Goal: Task Accomplishment & Management: Manage account settings

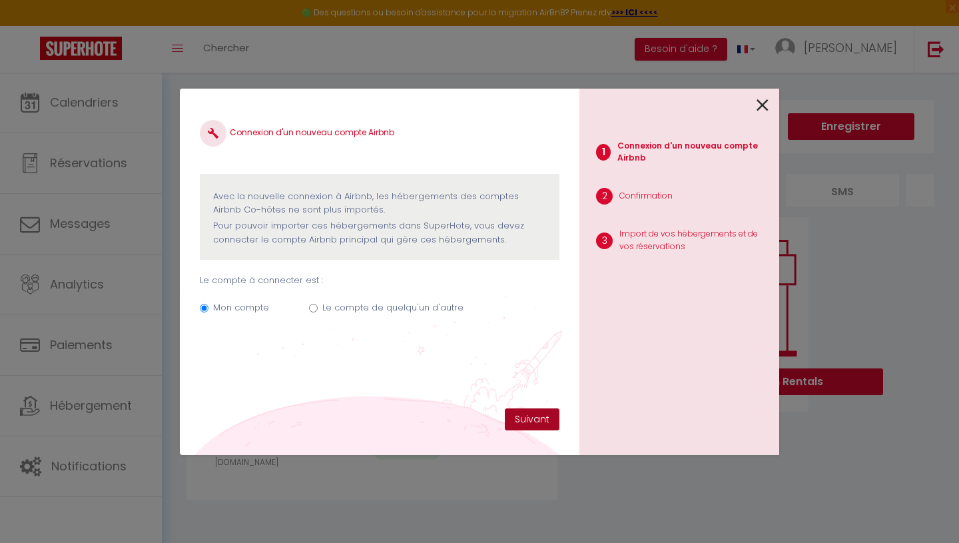
click at [529, 421] on button "Suivant" at bounding box center [532, 419] width 55 height 23
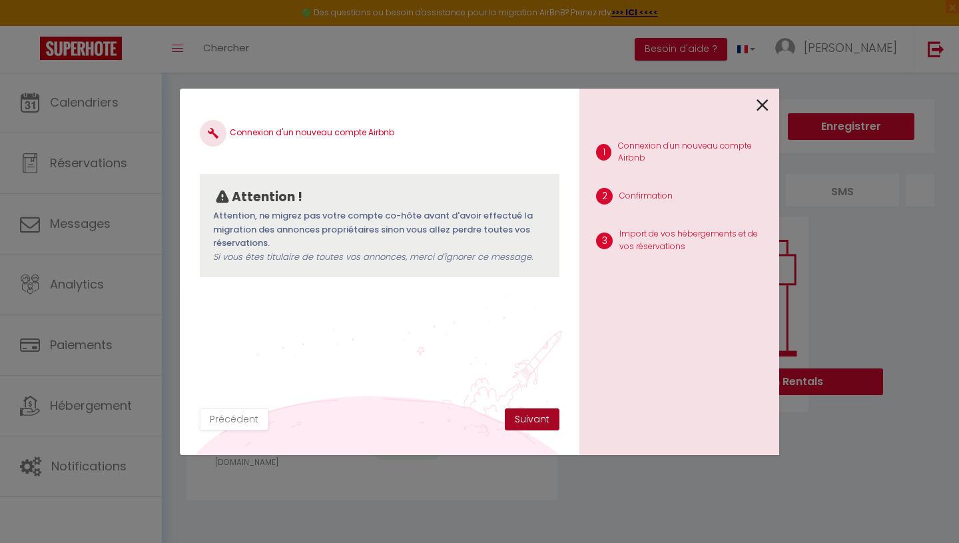
click at [531, 418] on button "Suivant" at bounding box center [532, 419] width 55 height 23
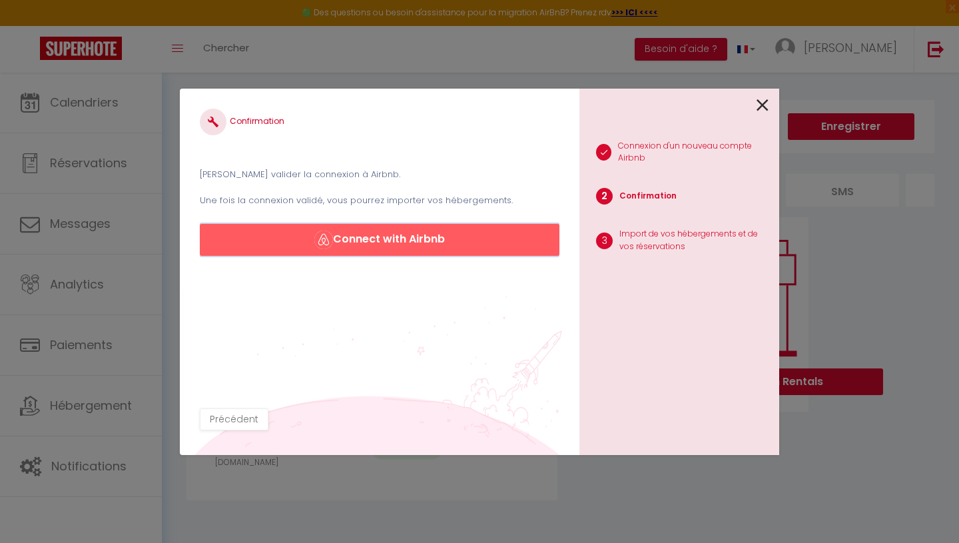
click at [395, 237] on button "Connect with Airbnb" at bounding box center [380, 240] width 360 height 32
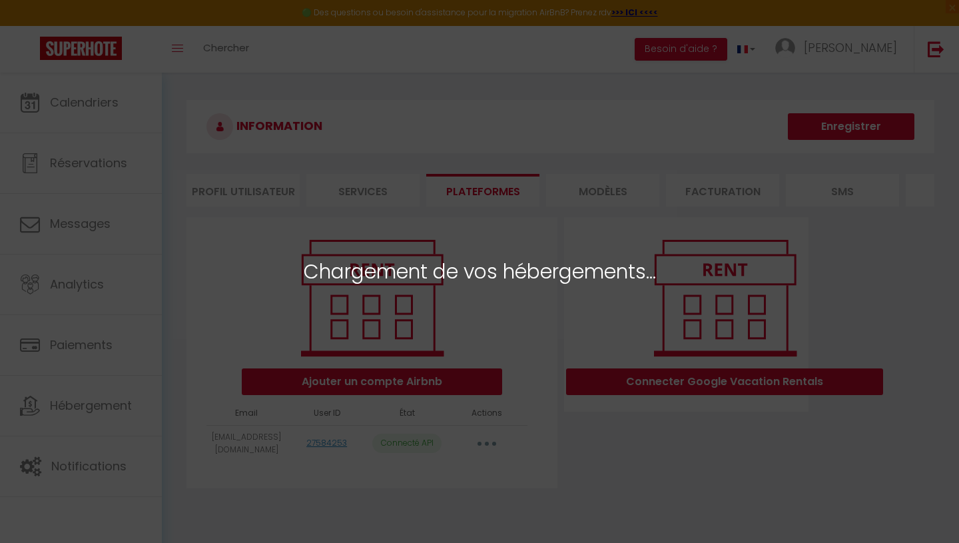
select select "77623"
select select
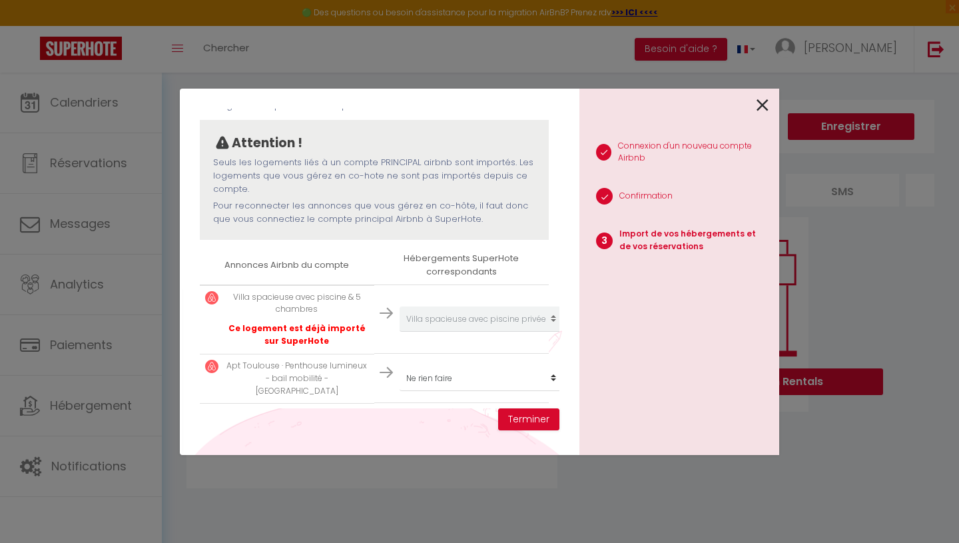
scroll to position [126, 0]
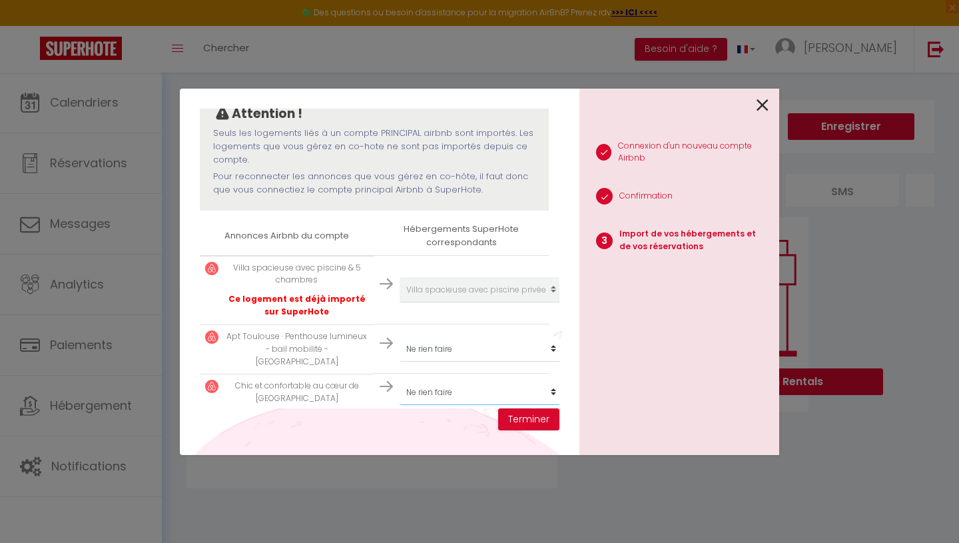
click at [460, 379] on select "Créer un nouvel hébergement Ne rien faire [GEOGRAPHIC_DATA] avec piscine privée…" at bounding box center [481, 391] width 164 height 25
select select "create_new"
click at [535, 425] on button "Terminer" at bounding box center [528, 419] width 61 height 23
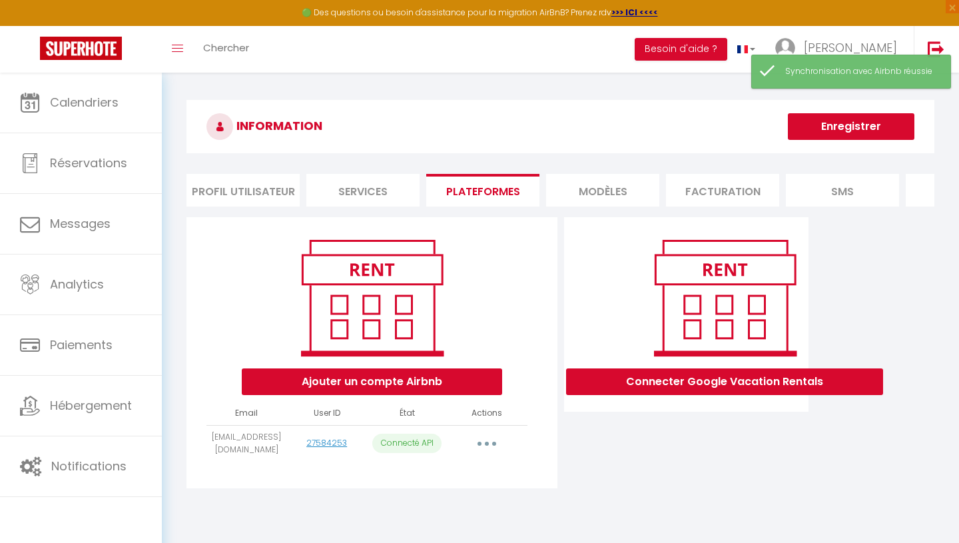
scroll to position [73, 0]
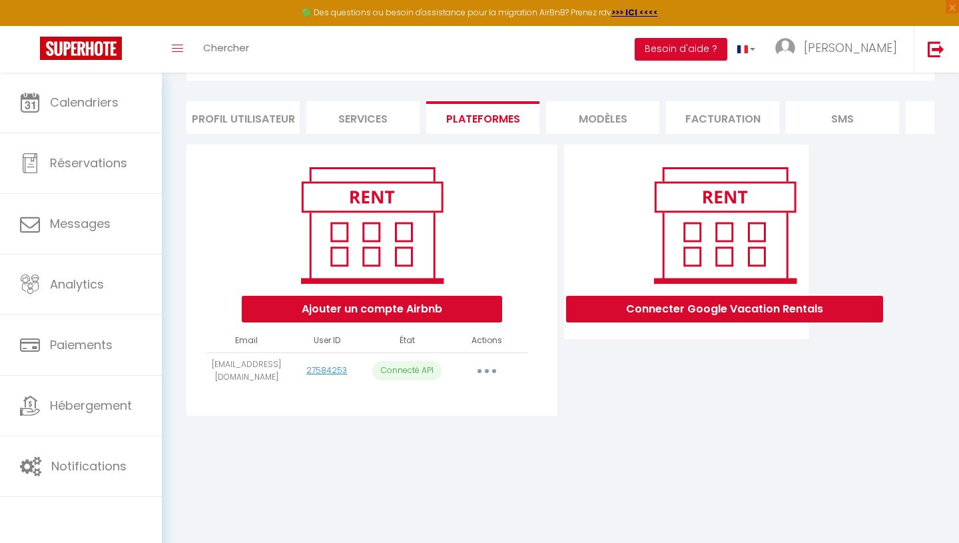
click at [490, 358] on td "Importer les appartements Supprimer Reconnecter le compte" at bounding box center [487, 370] width 80 height 37
click at [490, 366] on button "button" at bounding box center [486, 370] width 37 height 21
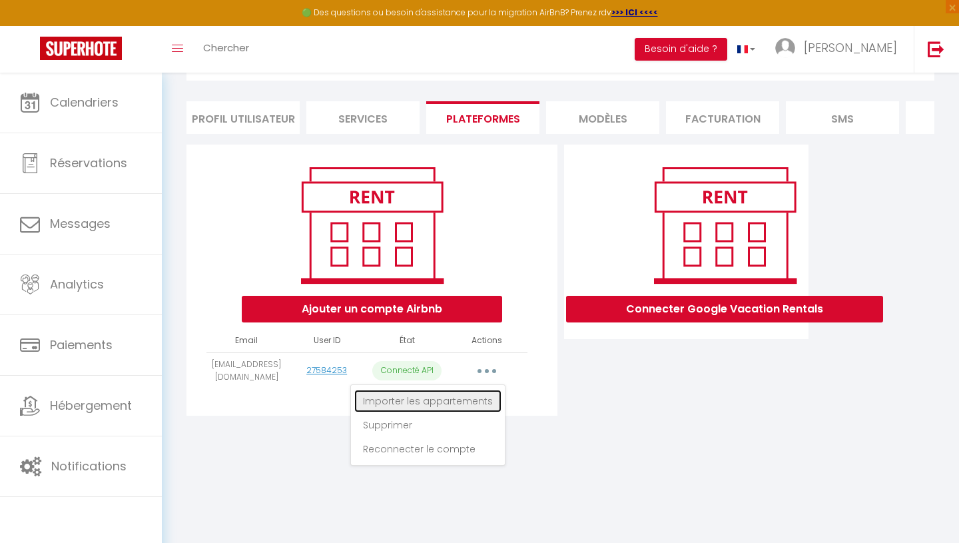
click at [487, 401] on link "Importer les appartements" at bounding box center [427, 400] width 147 height 23
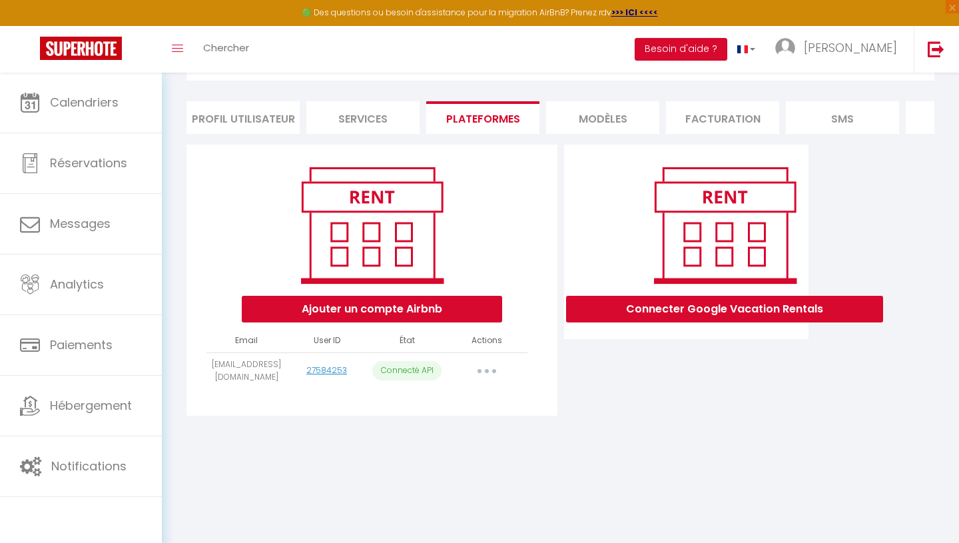
select select "77623"
select select
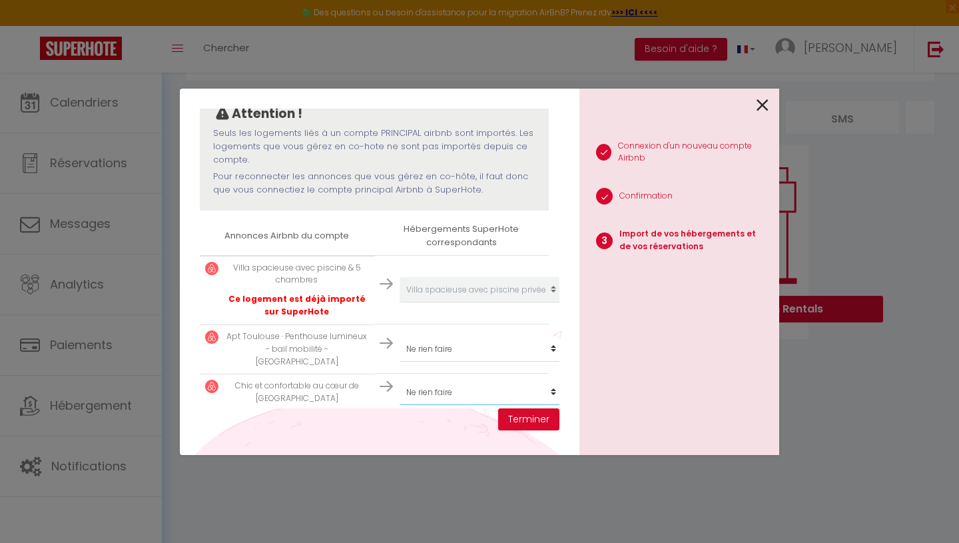
click at [529, 381] on select "Créer un nouvel hébergement Ne rien faire [GEOGRAPHIC_DATA] avec piscine privée…" at bounding box center [481, 391] width 164 height 25
select select "create_new"
click at [529, 412] on button "Terminer" at bounding box center [528, 419] width 61 height 23
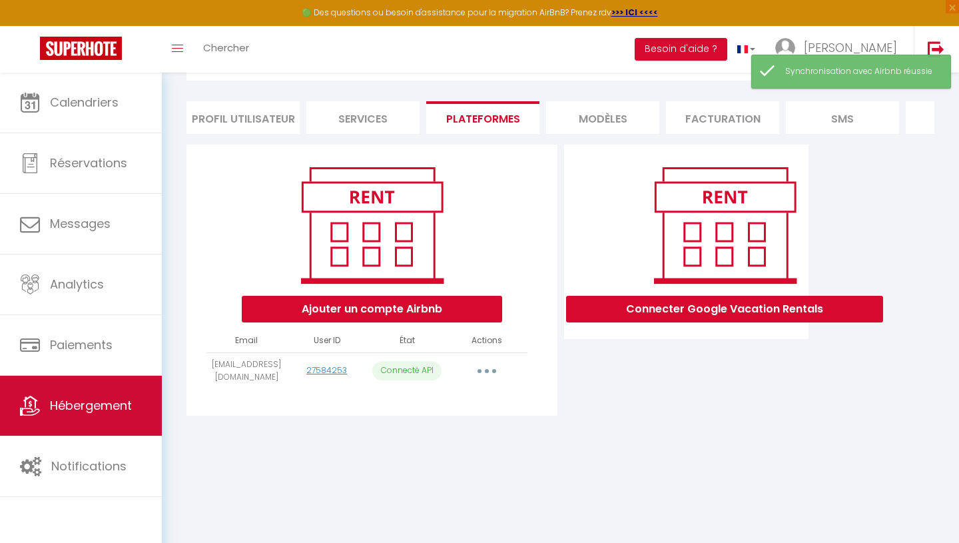
click at [89, 407] on span "Hébergement" at bounding box center [91, 405] width 82 height 17
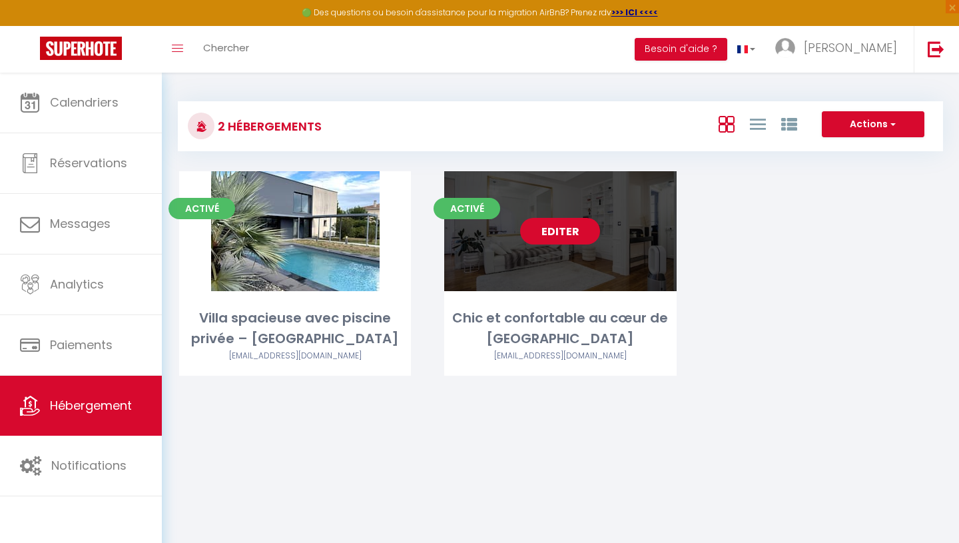
click at [583, 232] on link "Editer" at bounding box center [560, 231] width 80 height 27
select select "3"
select select "2"
select select "1"
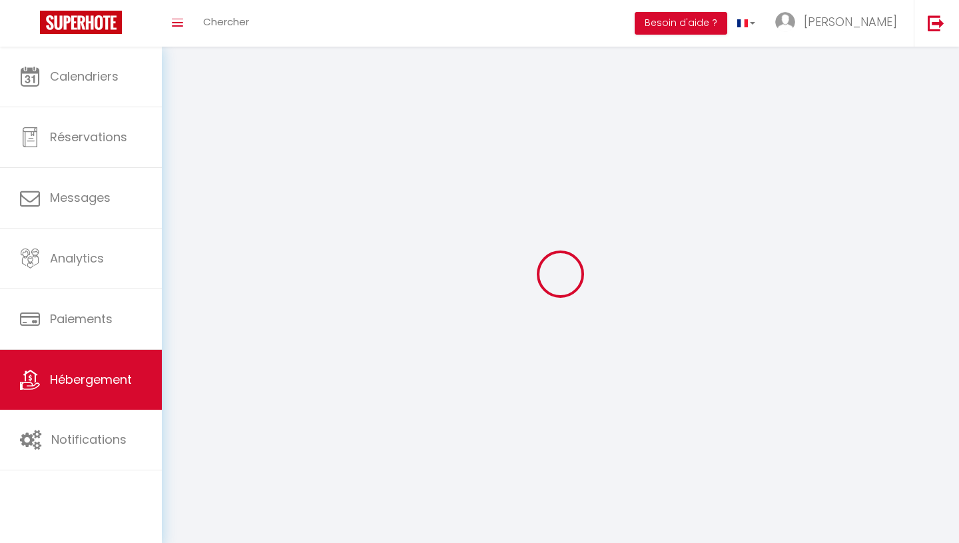
select select
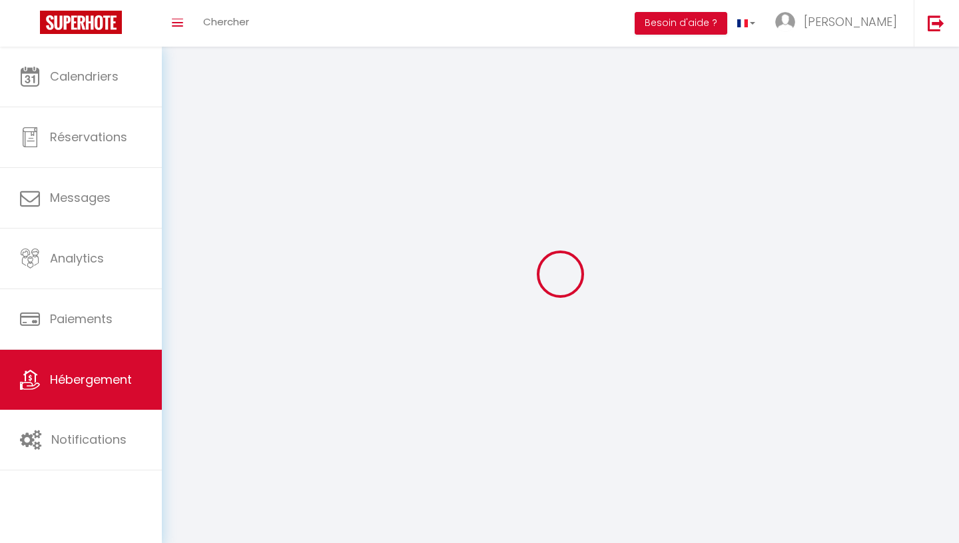
select select
checkbox input "false"
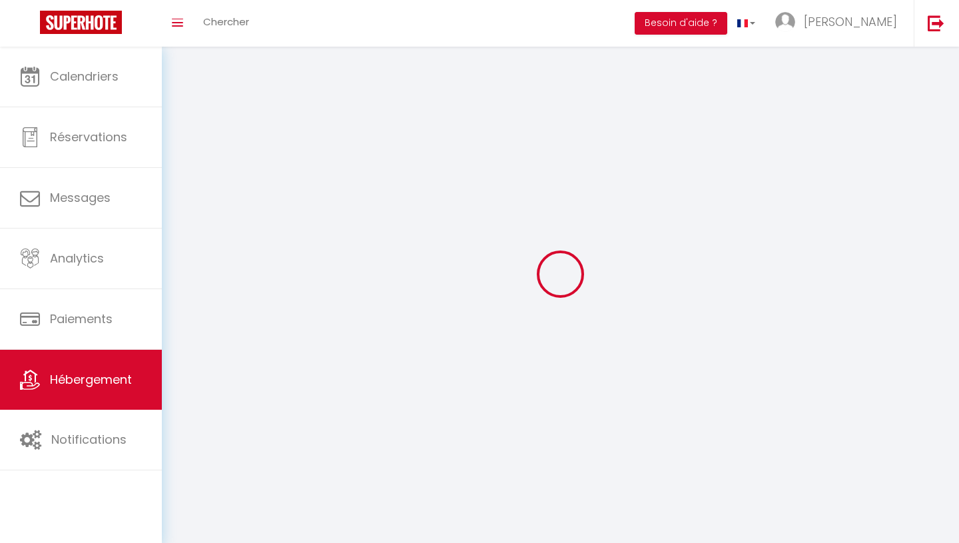
select select
select select "1"
select select "28"
select select
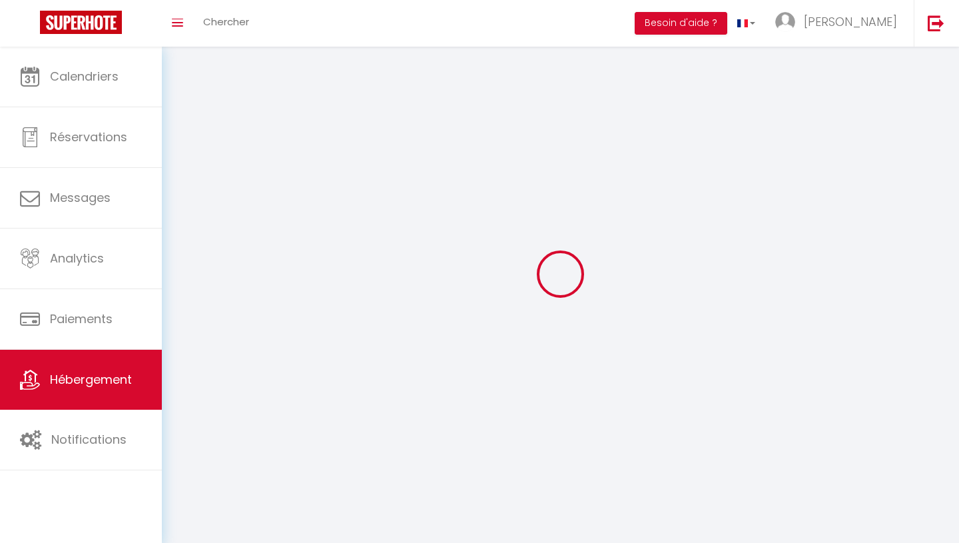
select select
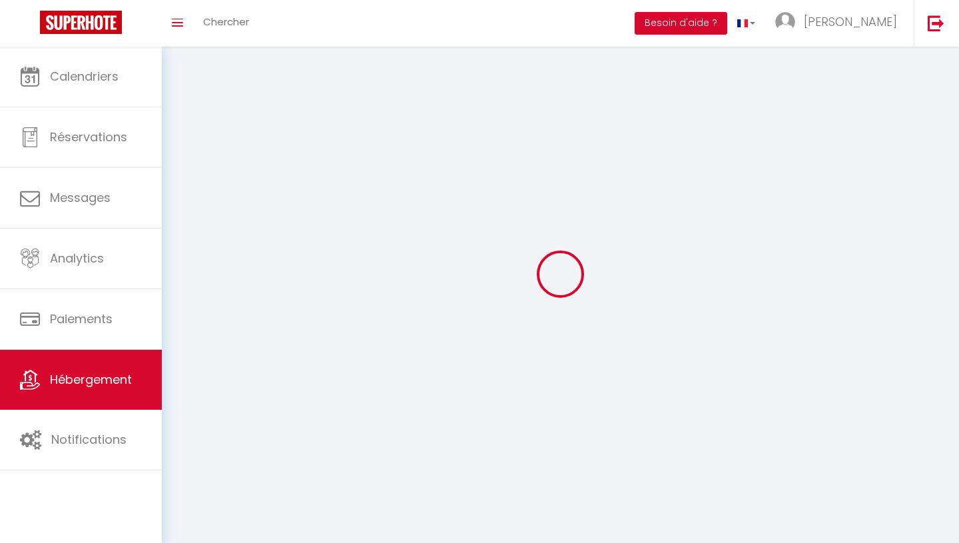
checkbox input "false"
select select
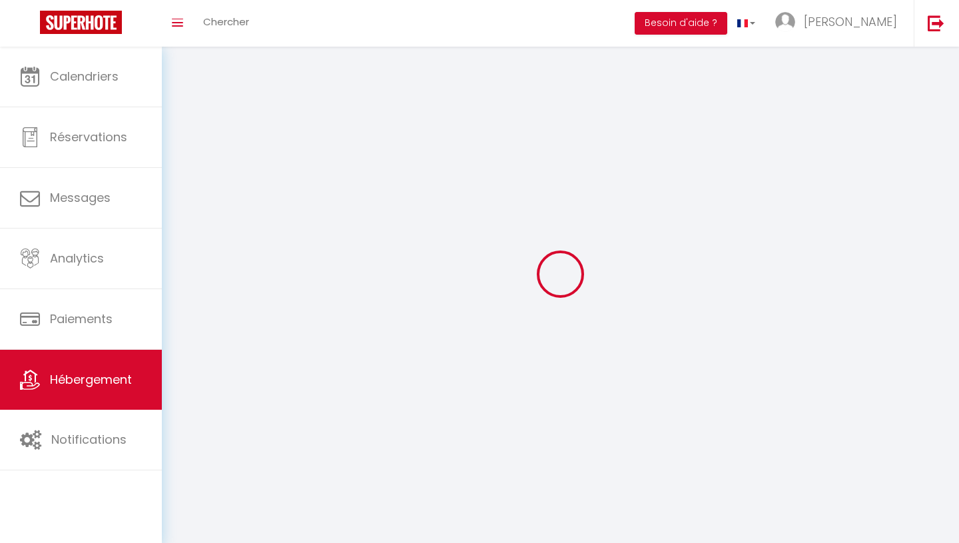
select select
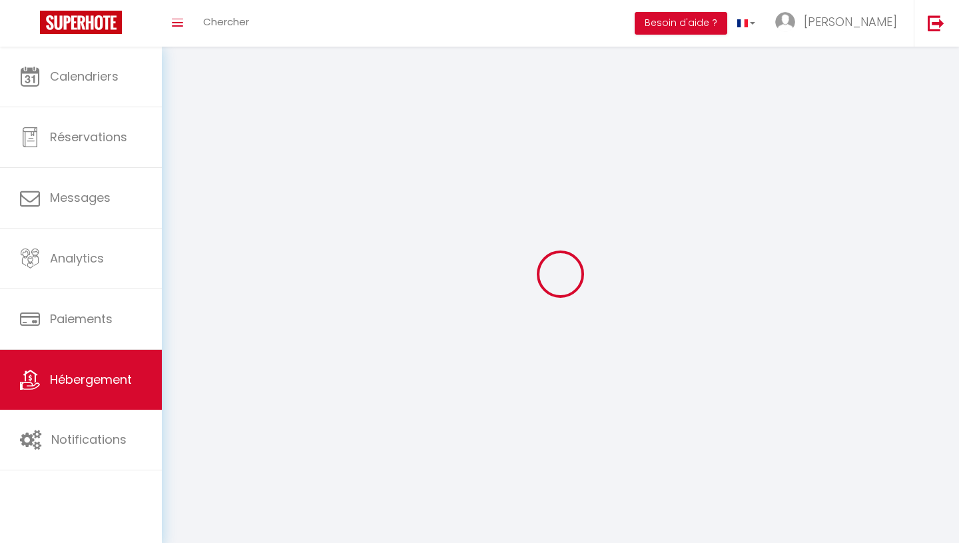
select select
checkbox input "false"
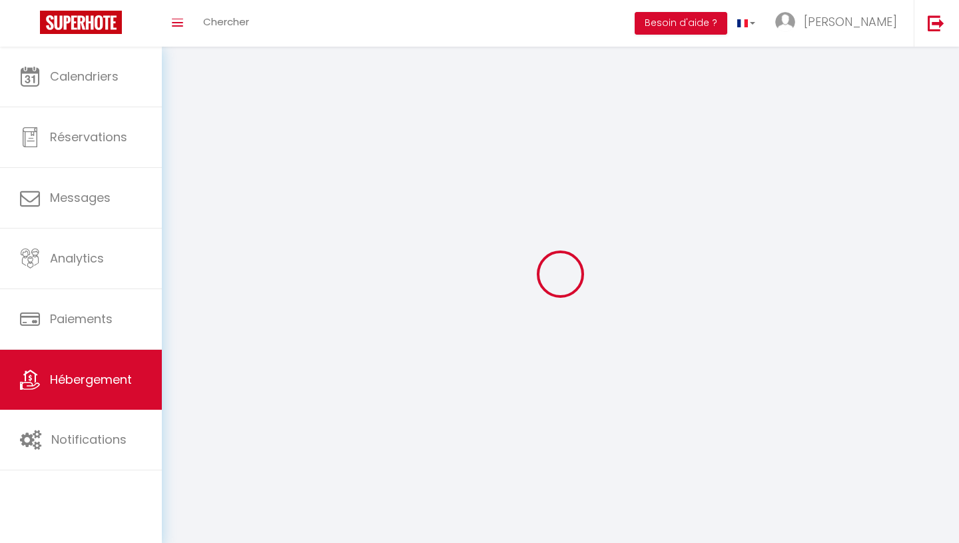
checkbox input "false"
select select
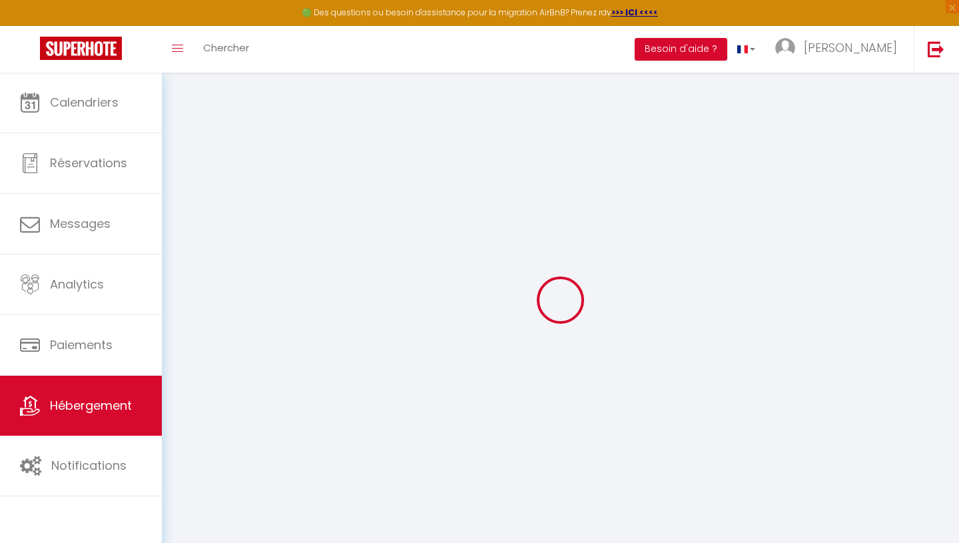
select select
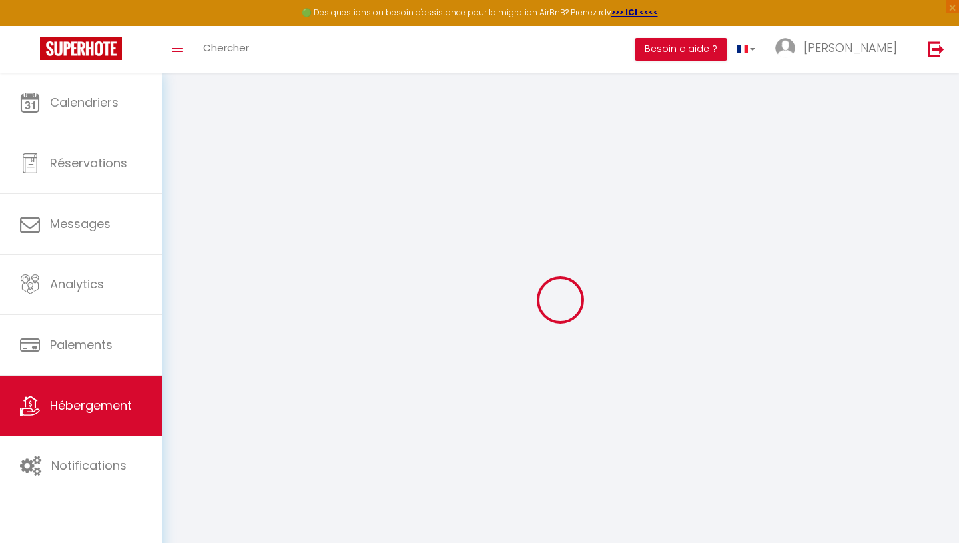
select select
checkbox input "false"
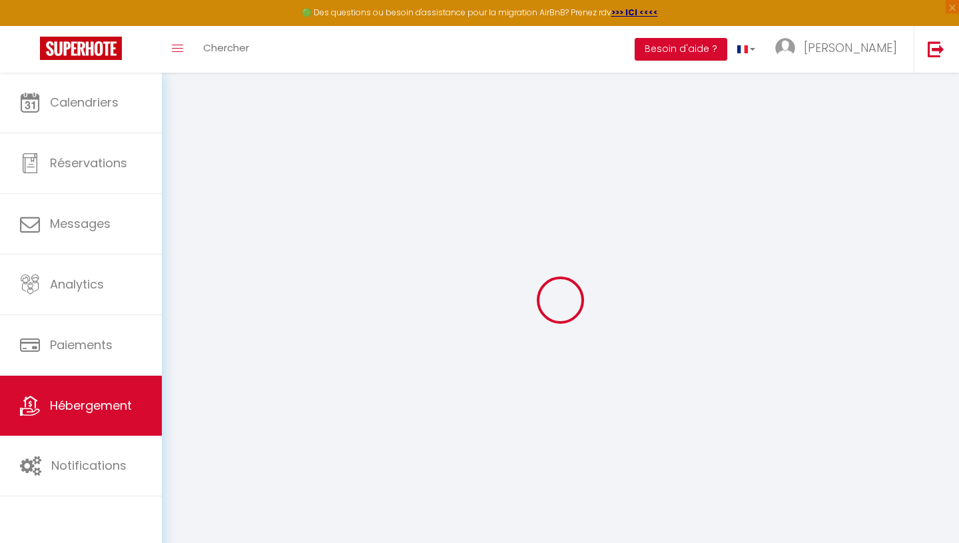
select select
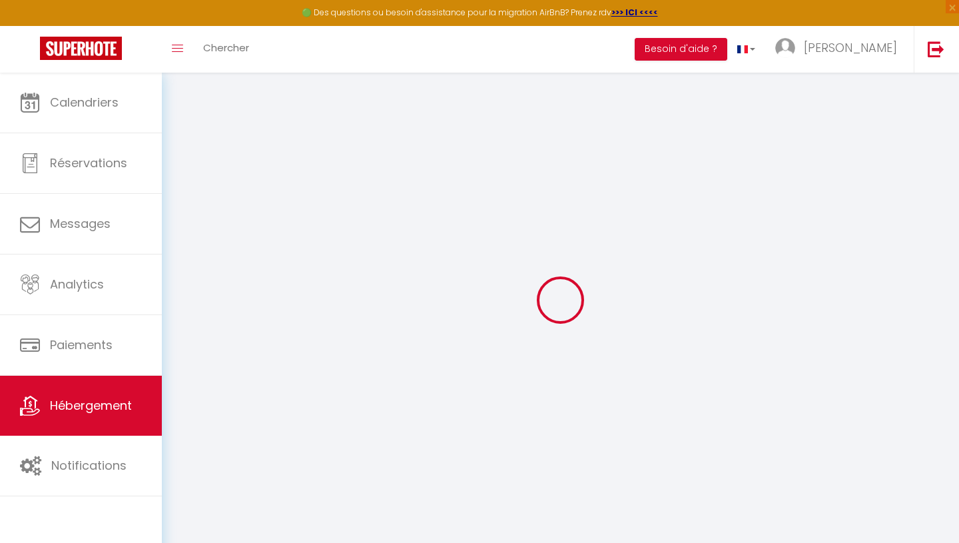
select select
checkbox input "false"
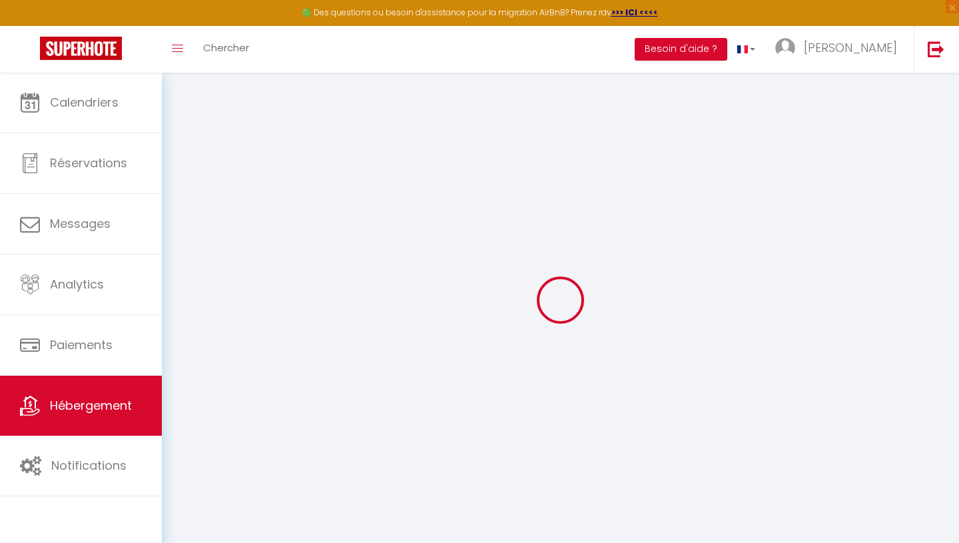
checkbox input "false"
select select
type input "Chic et confortable au cœur de [GEOGRAPHIC_DATA]"
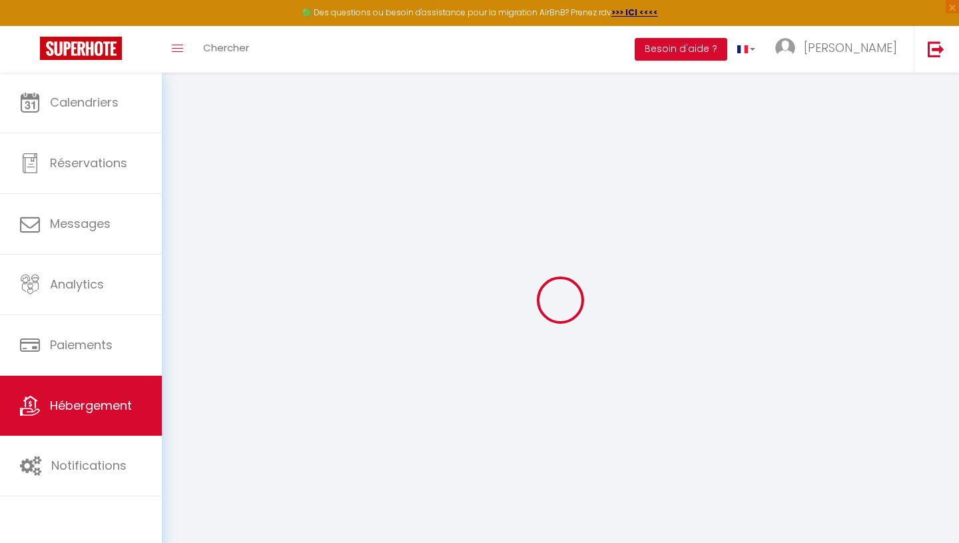
select select "2"
type input "90"
select select
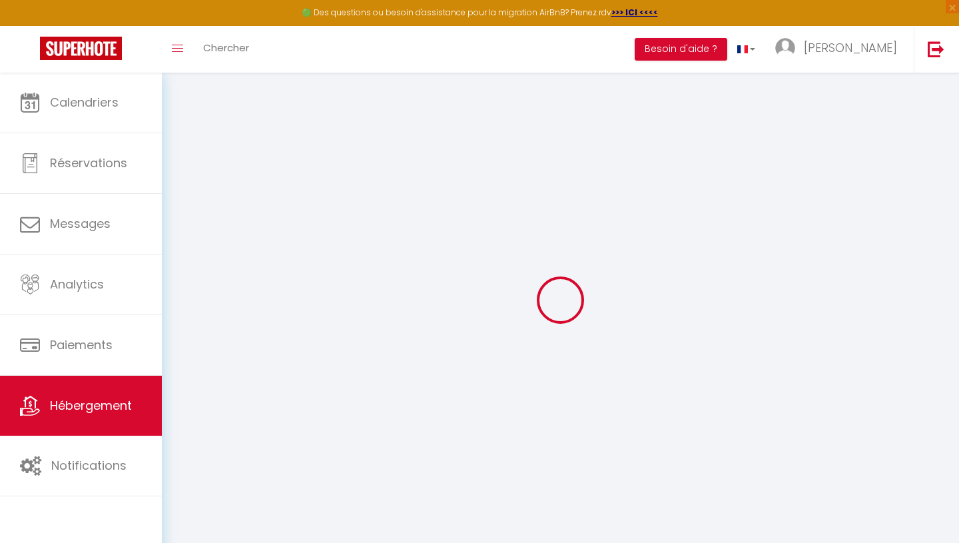
select select
type input "[STREET_ADDRESS] Deschainets"
type input "10000"
type input "[GEOGRAPHIC_DATA]"
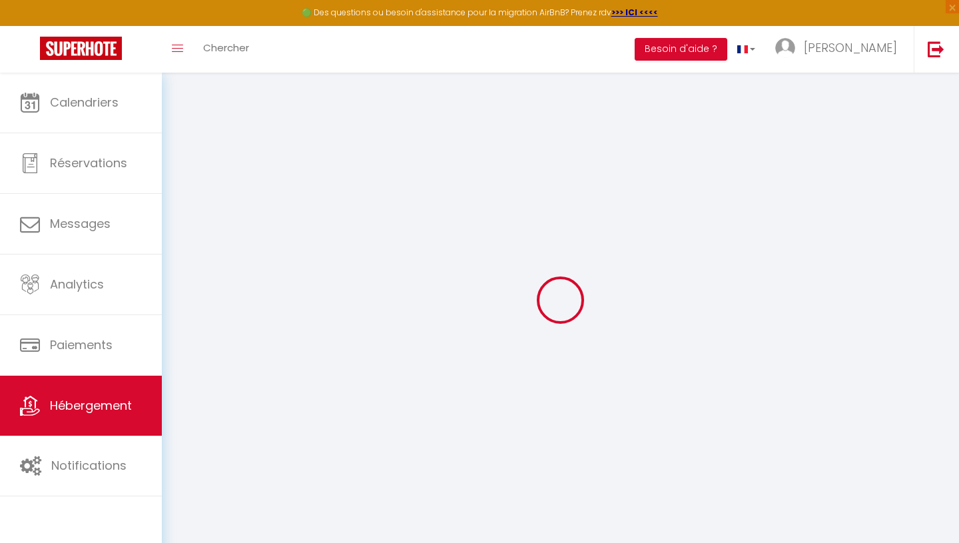
type input "[EMAIL_ADDRESS][DOMAIN_NAME]"
select select
checkbox input "false"
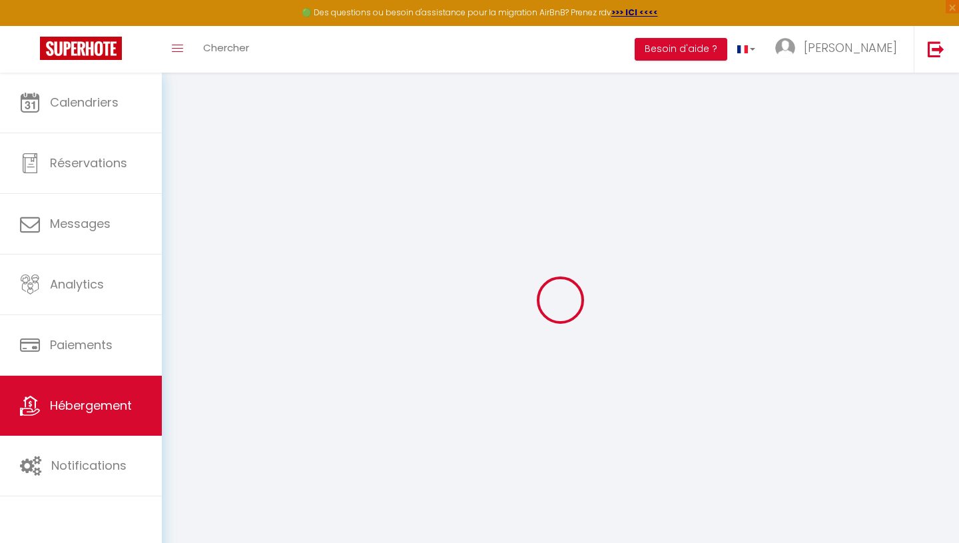
checkbox input "false"
type input "0"
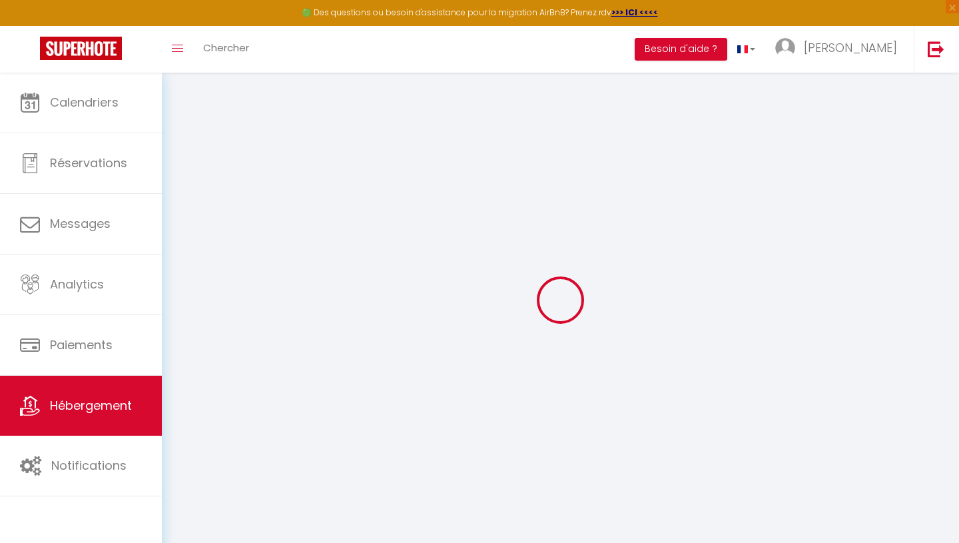
select select
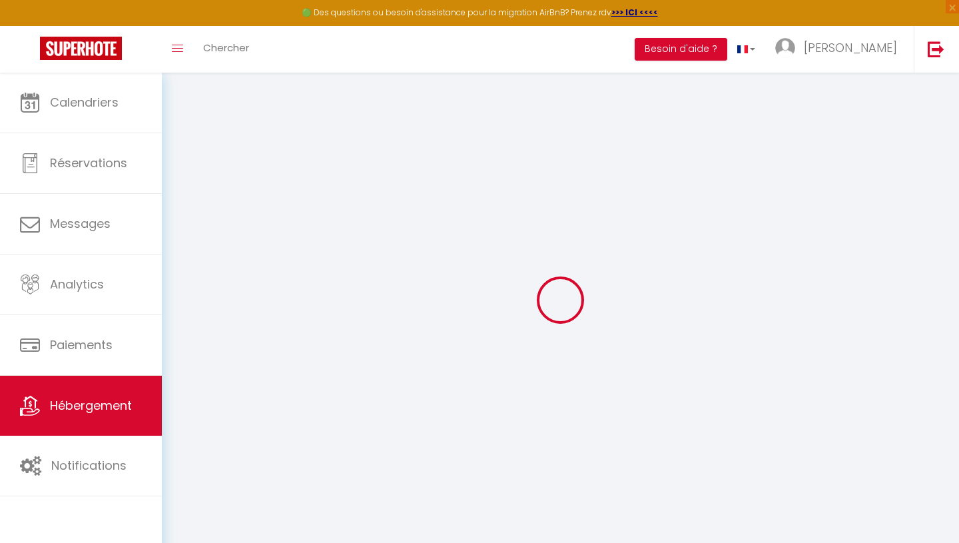
select select
checkbox input "false"
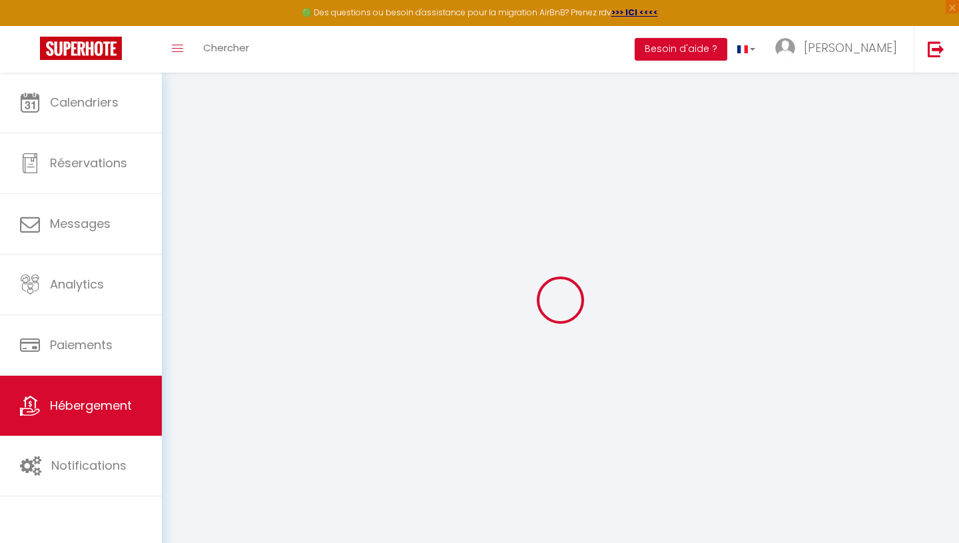
select select
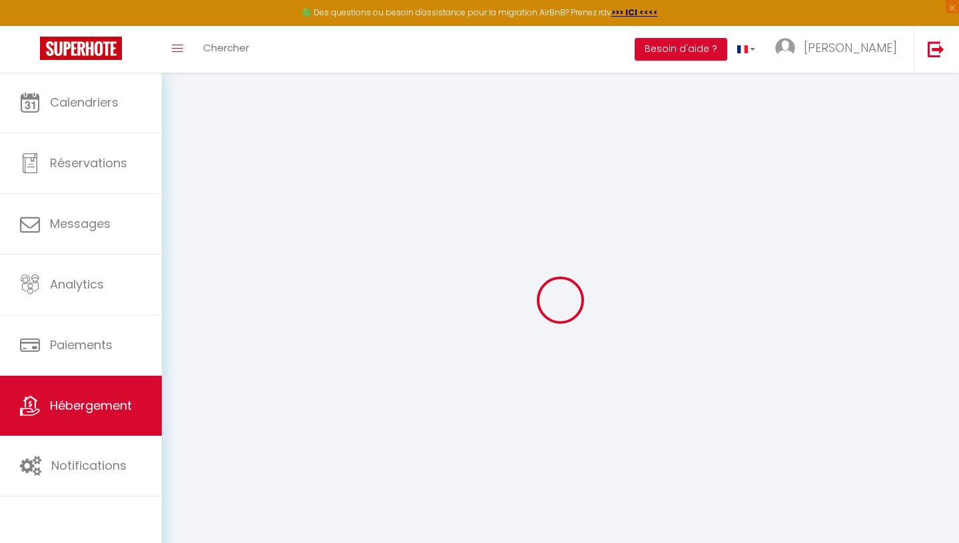
select select
checkbox input "false"
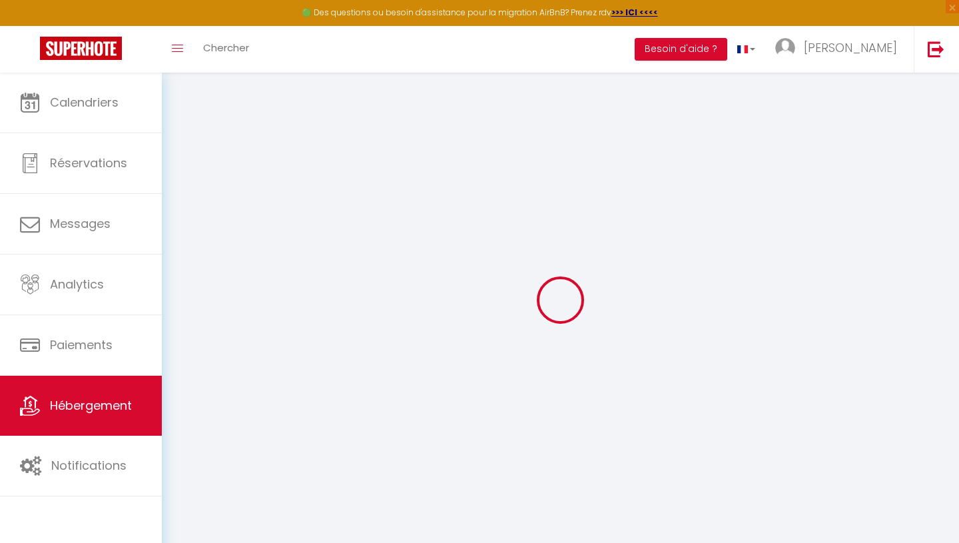
select select
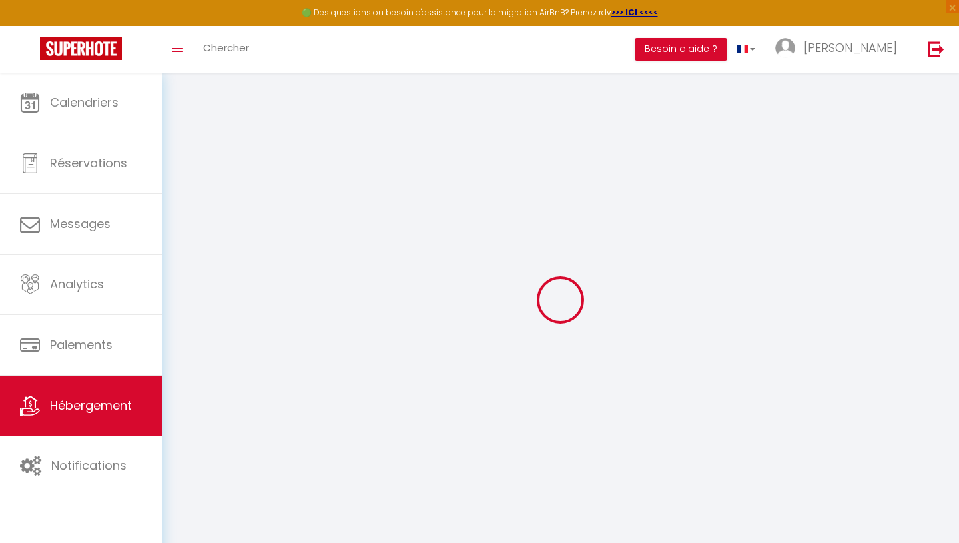
select select
checkbox input "false"
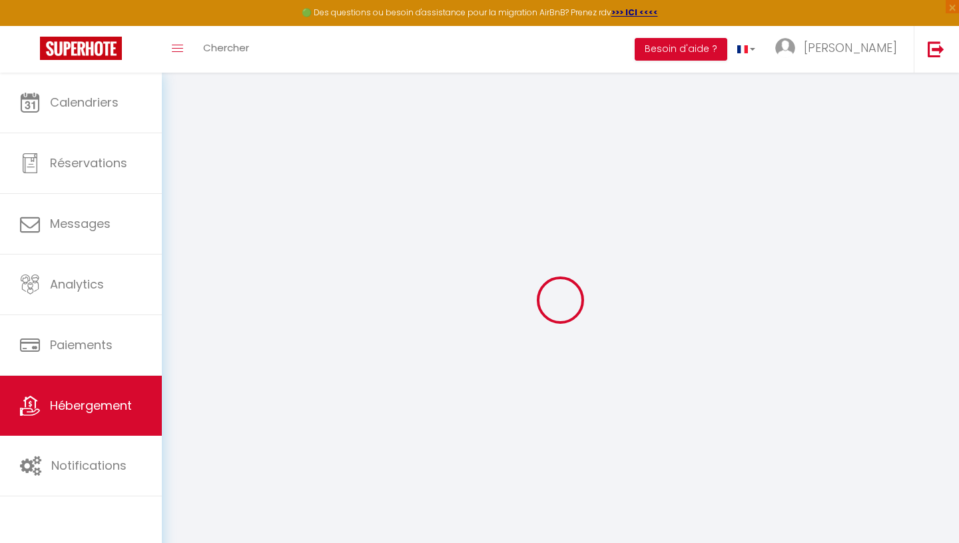
select select
checkbox input "false"
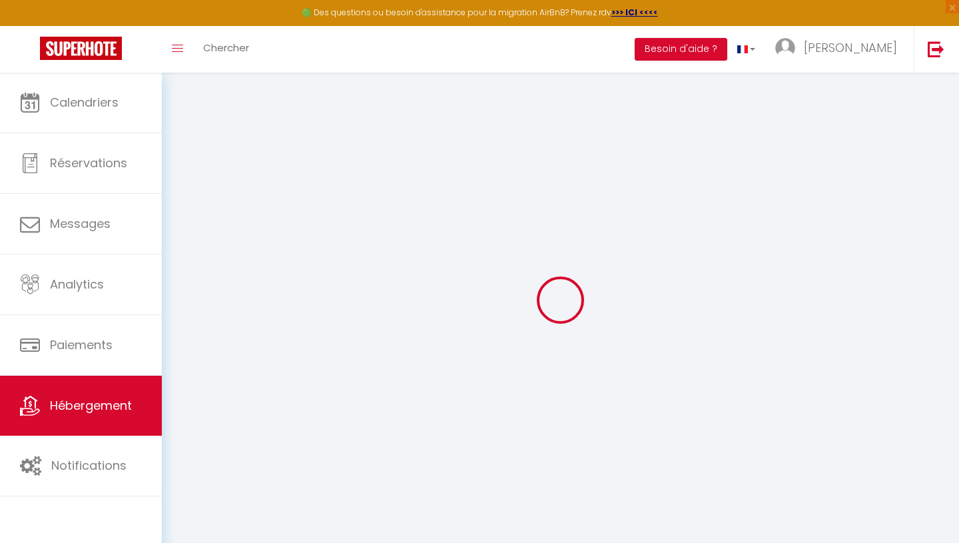
select select "16:00"
select select "23:45"
select select "11:00"
select select "30"
select select "120"
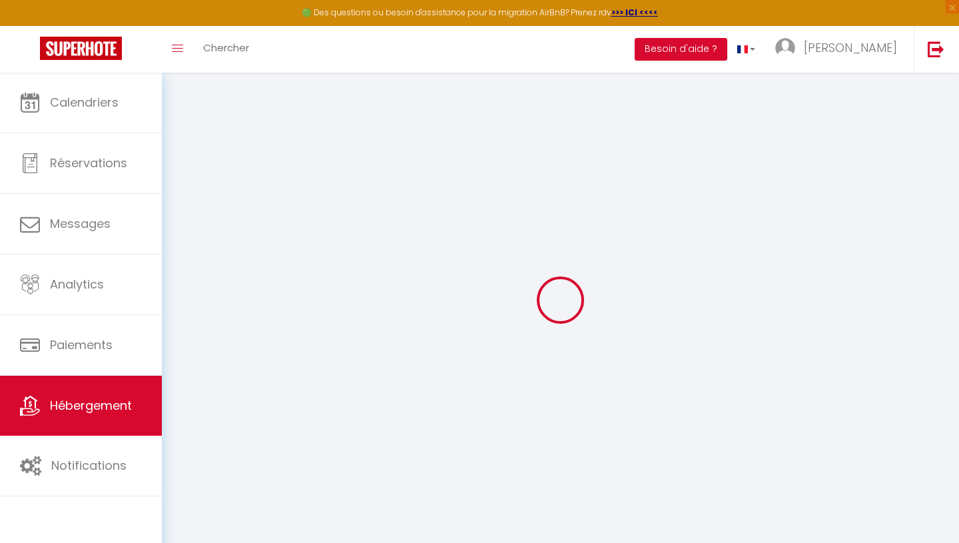
select select
checkbox input "false"
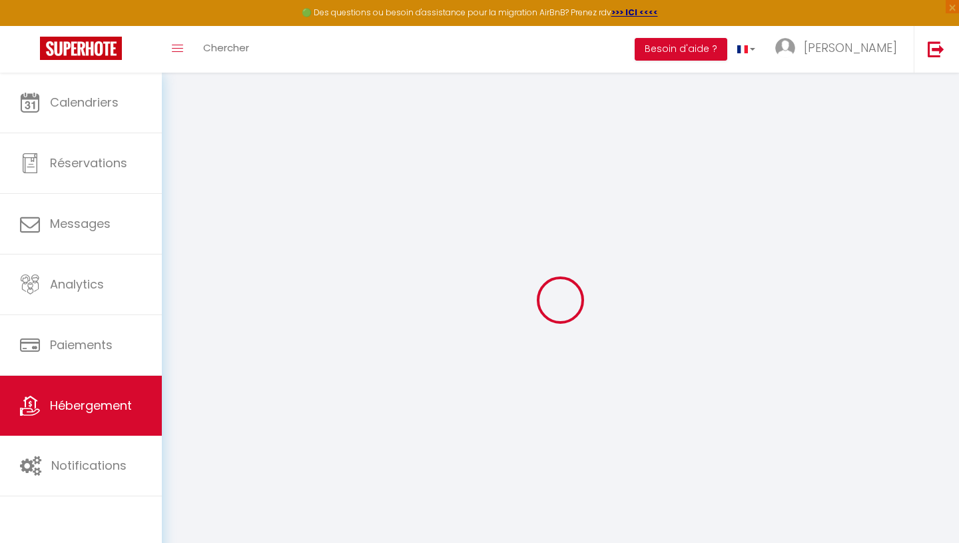
select select
checkbox input "false"
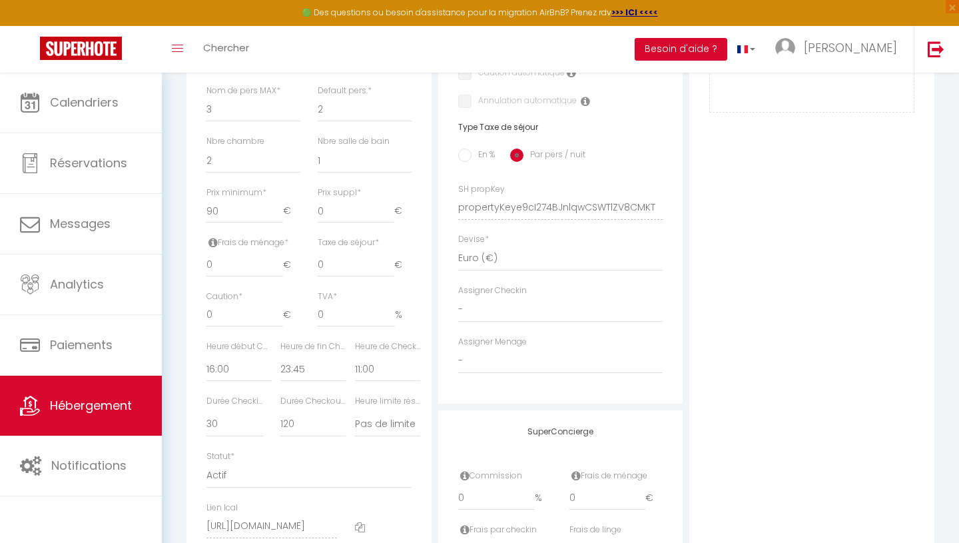
scroll to position [494, 0]
click at [252, 264] on input "0" at bounding box center [244, 263] width 77 height 24
select select
checkbox input "false"
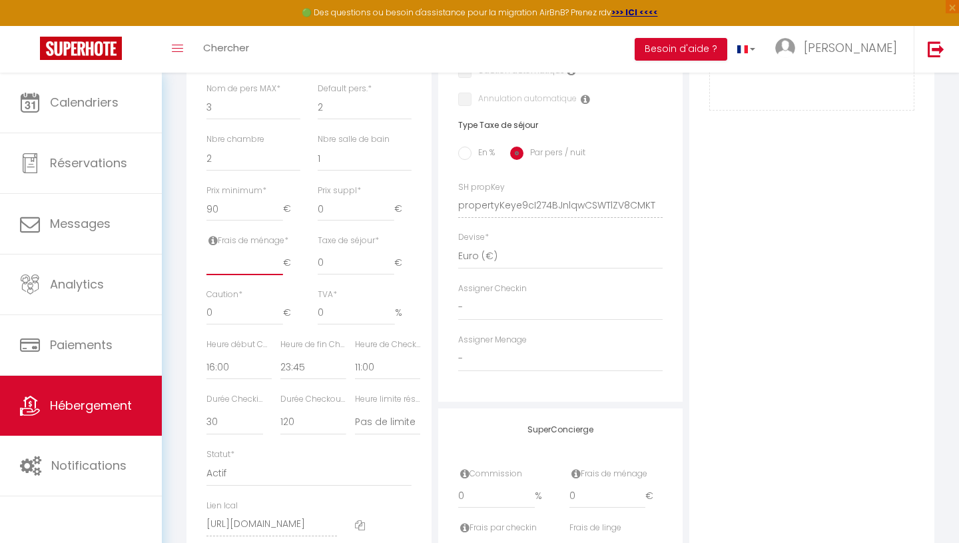
checkbox input "false"
type input "65"
select select
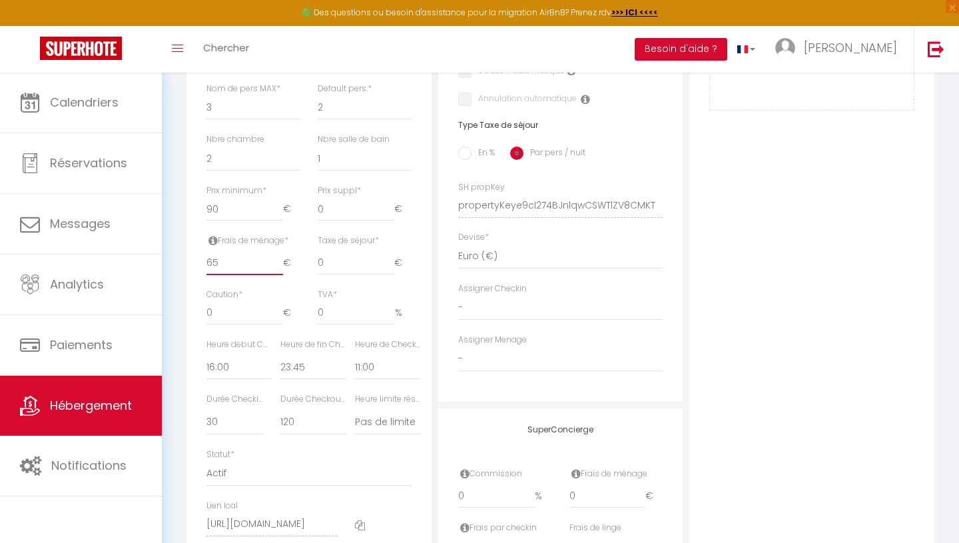
checkbox input "false"
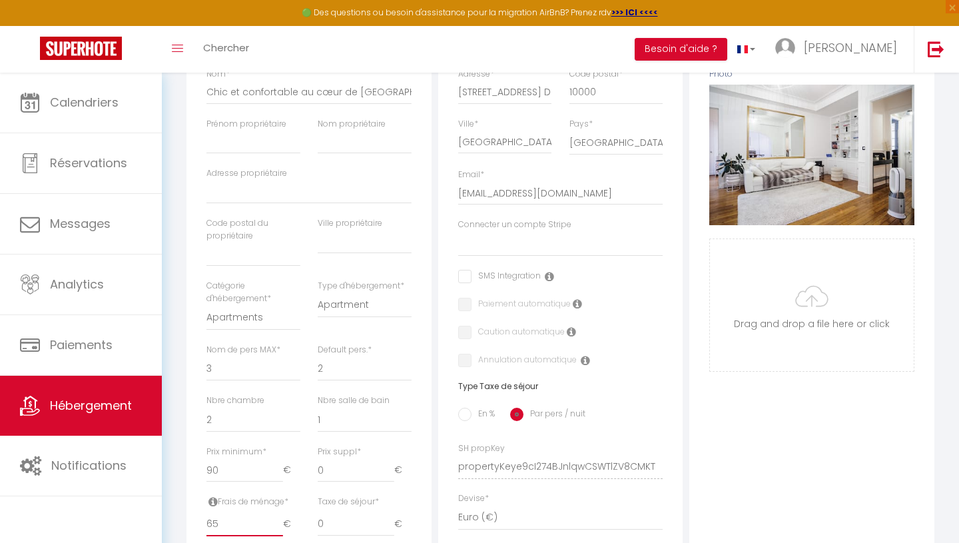
scroll to position [0, 0]
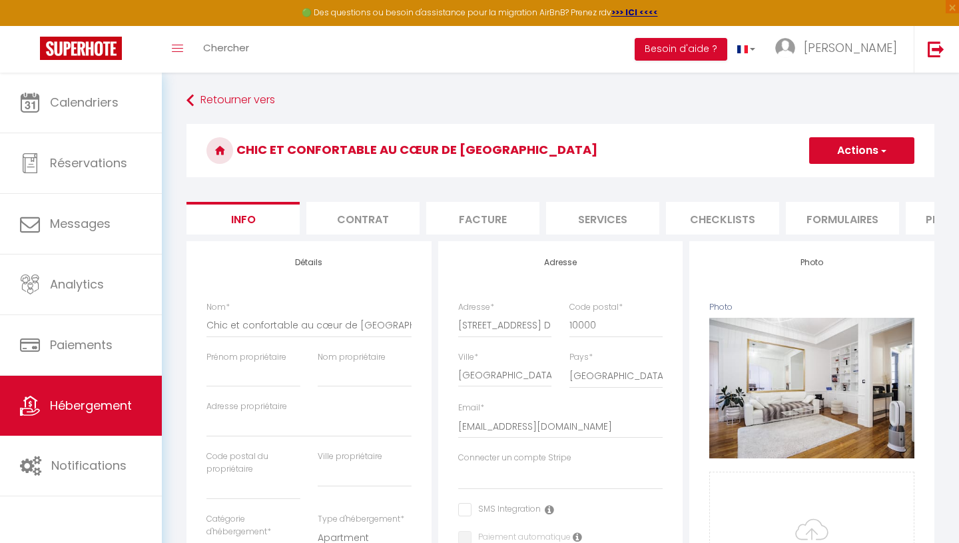
type input "65"
click at [874, 149] on button "Actions" at bounding box center [861, 150] width 105 height 27
click at [852, 178] on link "Enregistrer" at bounding box center [842, 179] width 142 height 17
click at [850, 151] on button "Actions" at bounding box center [861, 150] width 105 height 27
click at [822, 182] on input "Enregistrer" at bounding box center [808, 179] width 49 height 13
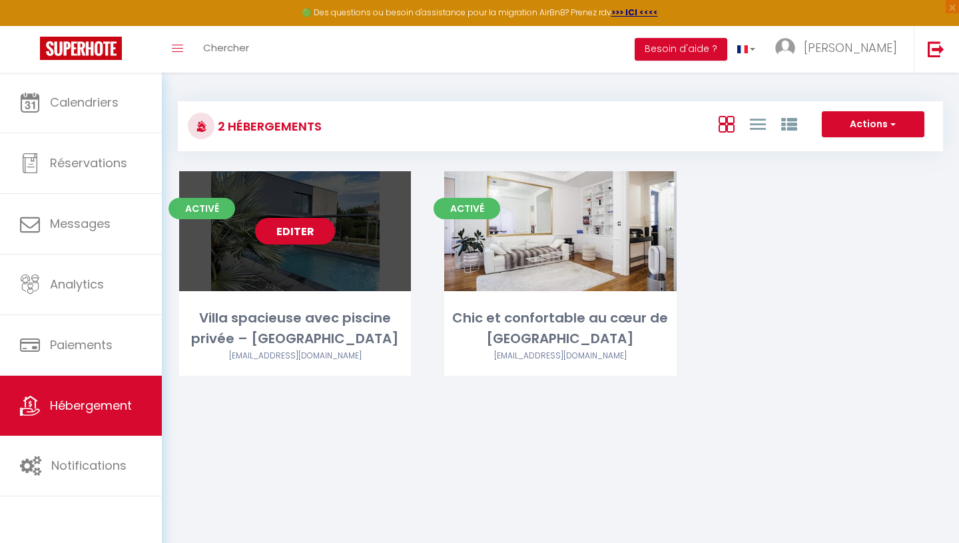
click at [301, 233] on link "Editer" at bounding box center [295, 231] width 80 height 27
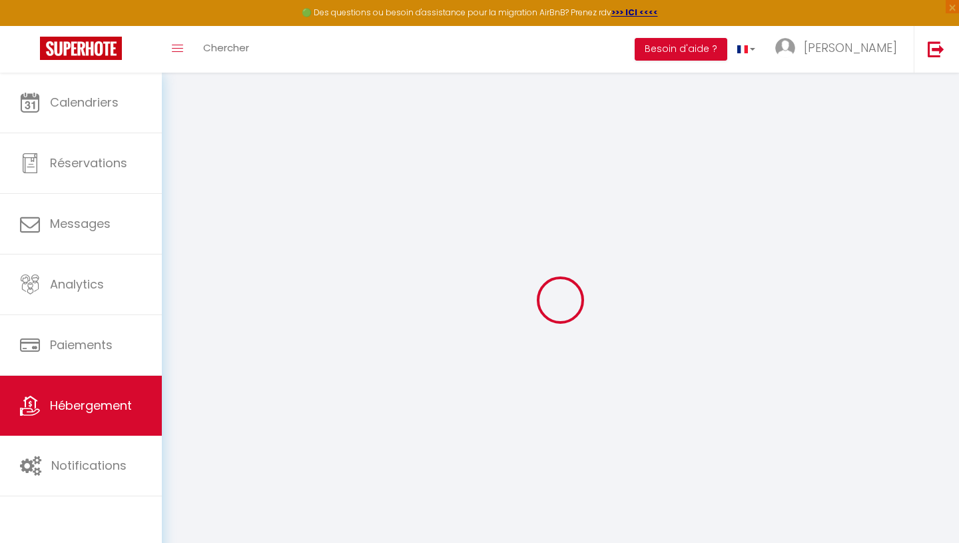
select select
checkbox input "false"
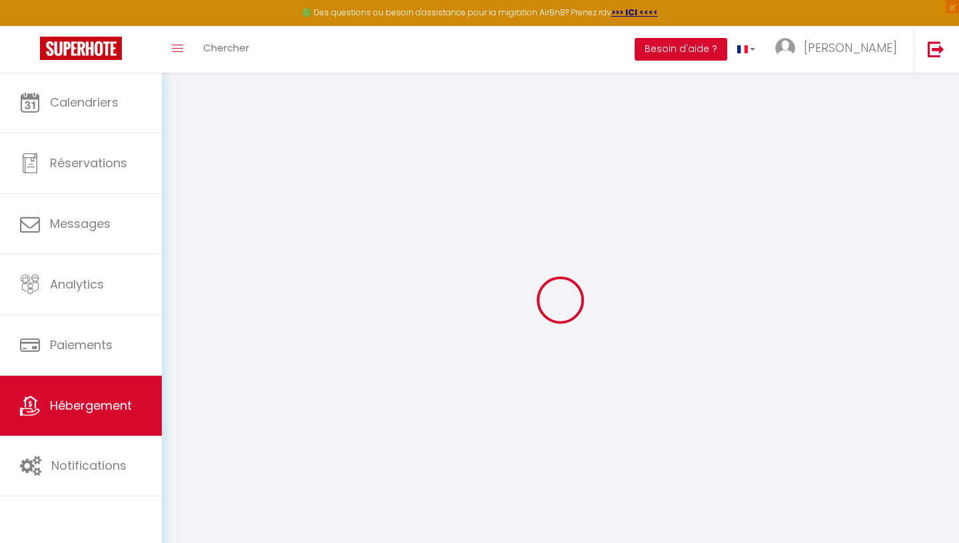
checkbox input "false"
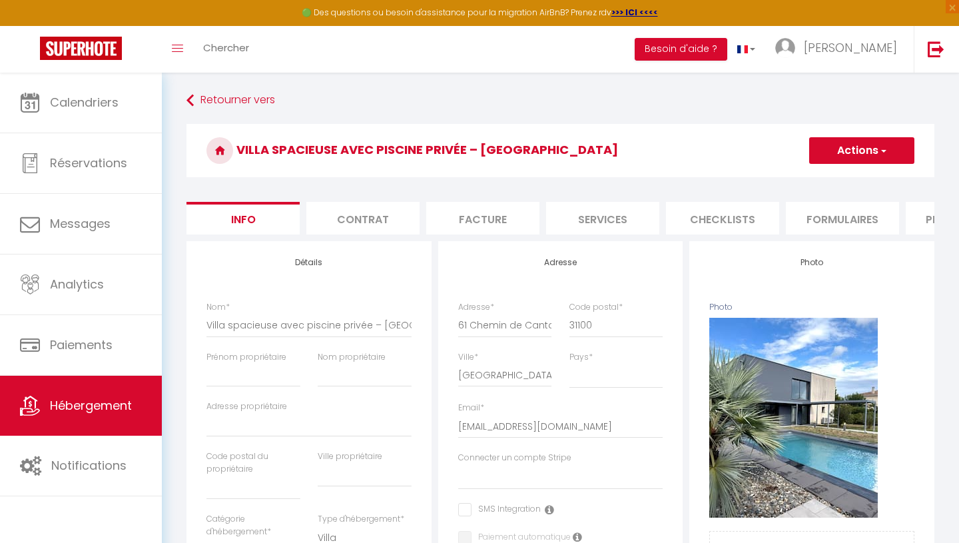
click at [578, 216] on li "Services" at bounding box center [602, 218] width 113 height 33
select select
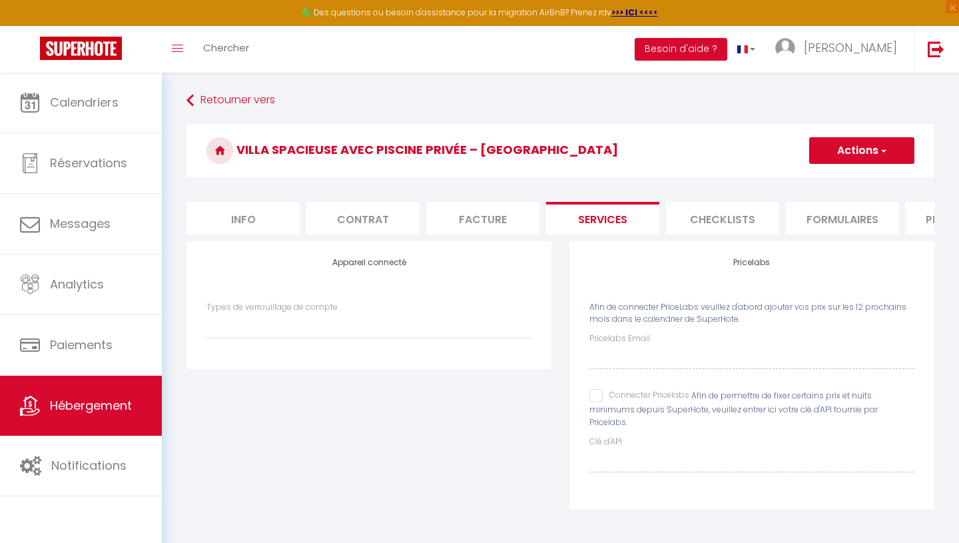
click at [592, 399] on input "Connecter Pricelabs" at bounding box center [639, 395] width 100 height 13
checkbox input "true"
select select
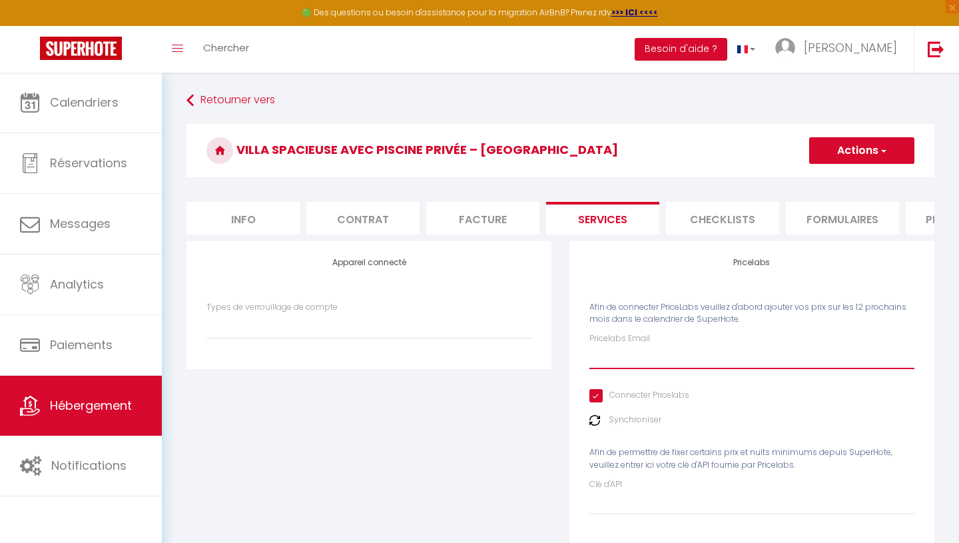
click at [603, 358] on input "Pricelabs Email" at bounding box center [751, 357] width 325 height 24
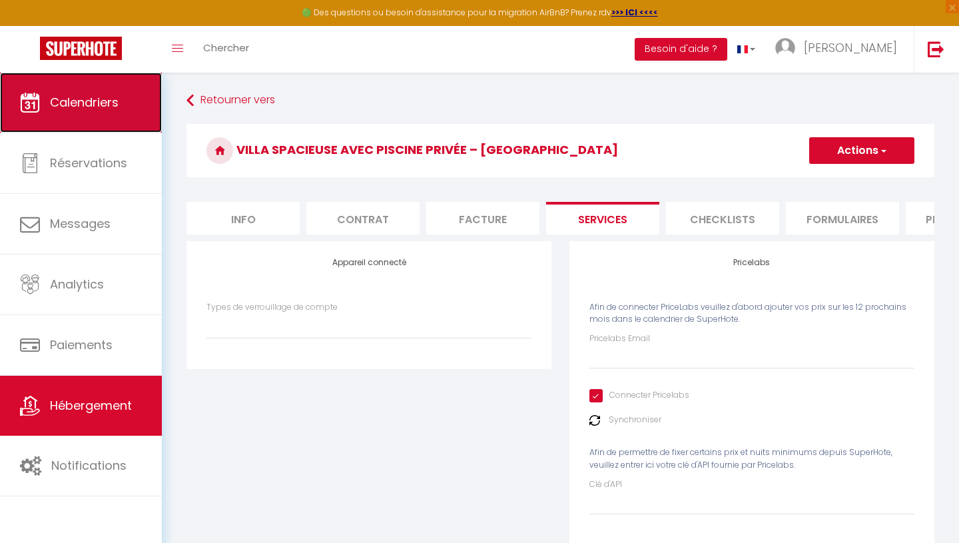
click at [75, 96] on span "Calendriers" at bounding box center [84, 102] width 69 height 17
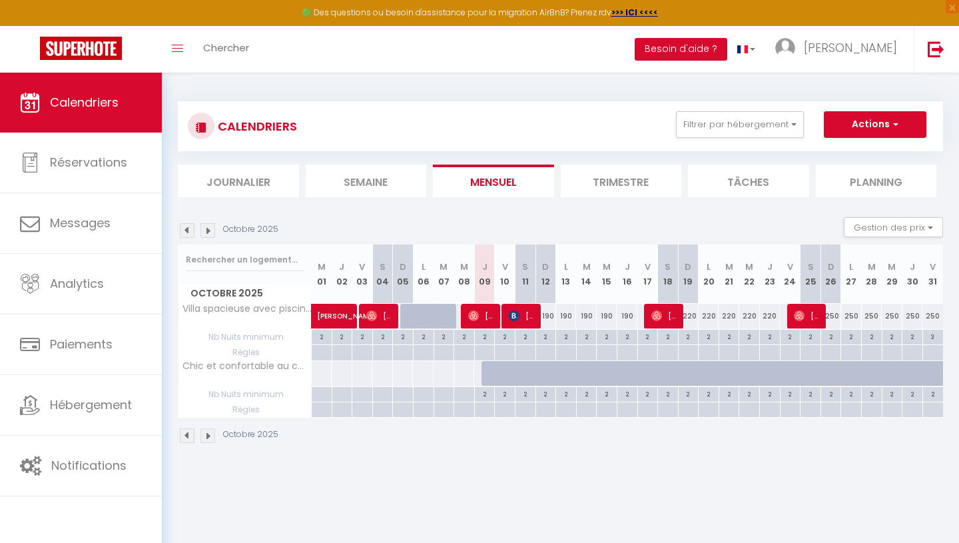
click at [611, 174] on li "Trimestre" at bounding box center [621, 180] width 121 height 33
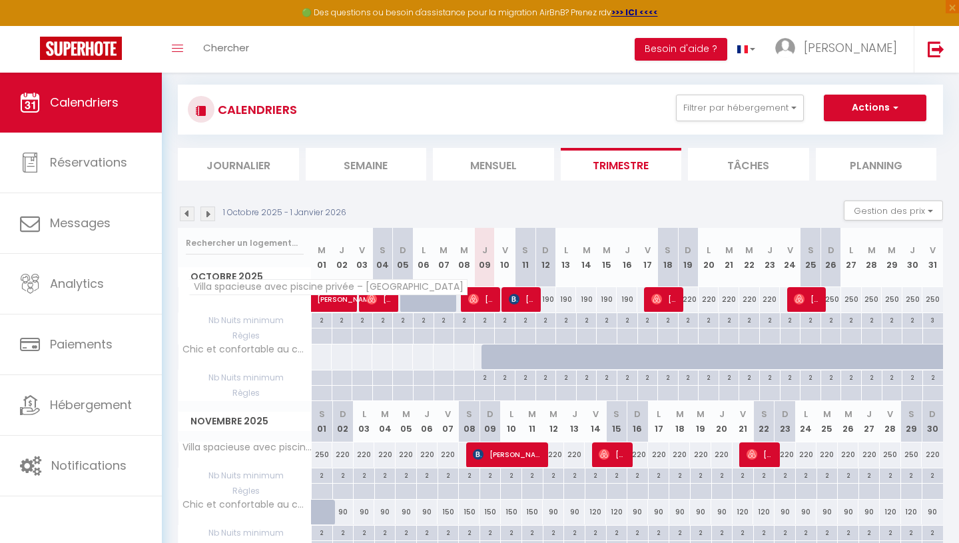
scroll to position [17, 0]
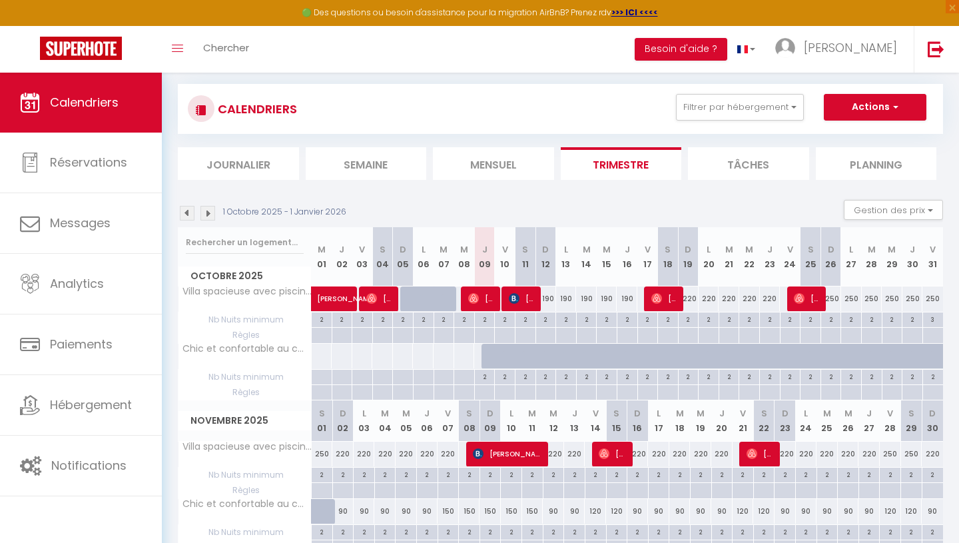
click at [208, 216] on img at bounding box center [207, 213] width 15 height 15
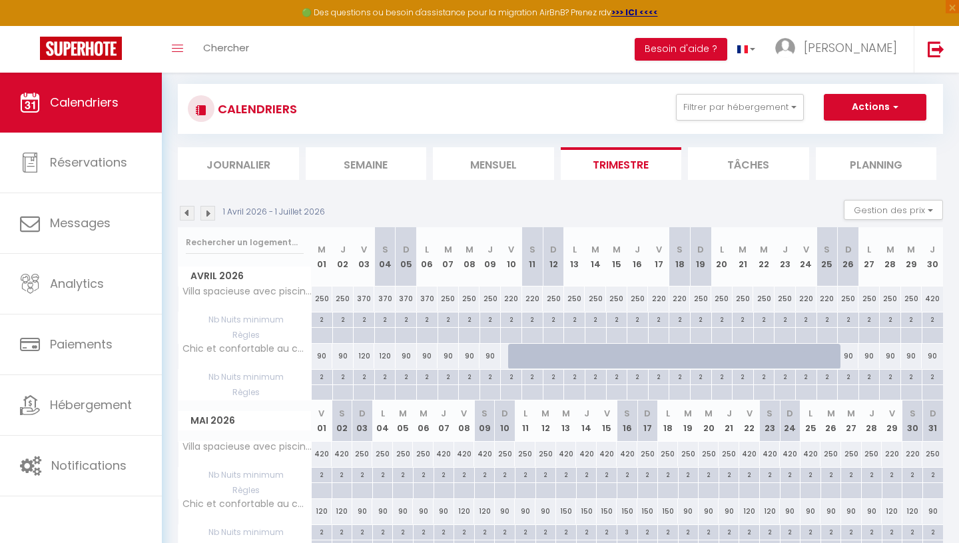
click at [208, 216] on img at bounding box center [207, 213] width 15 height 15
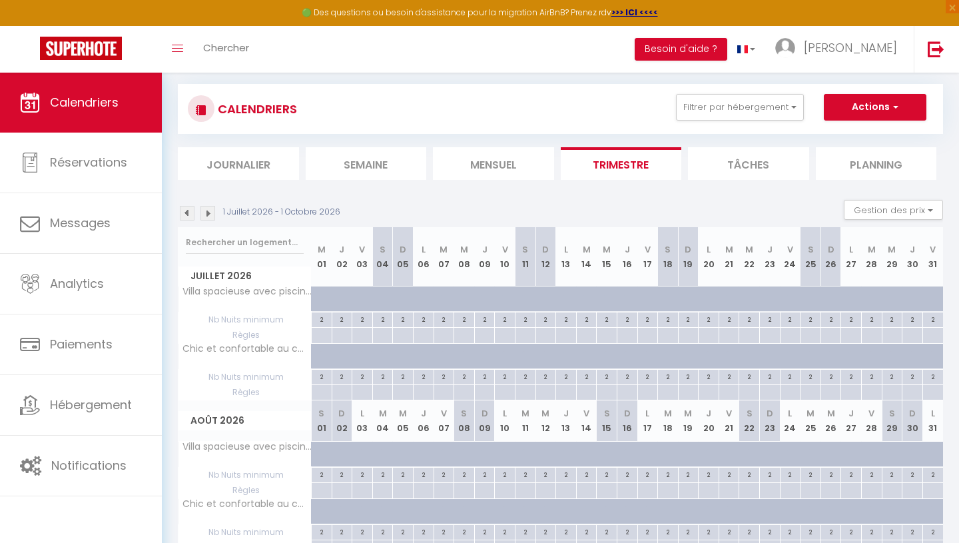
click at [190, 216] on img at bounding box center [187, 213] width 15 height 15
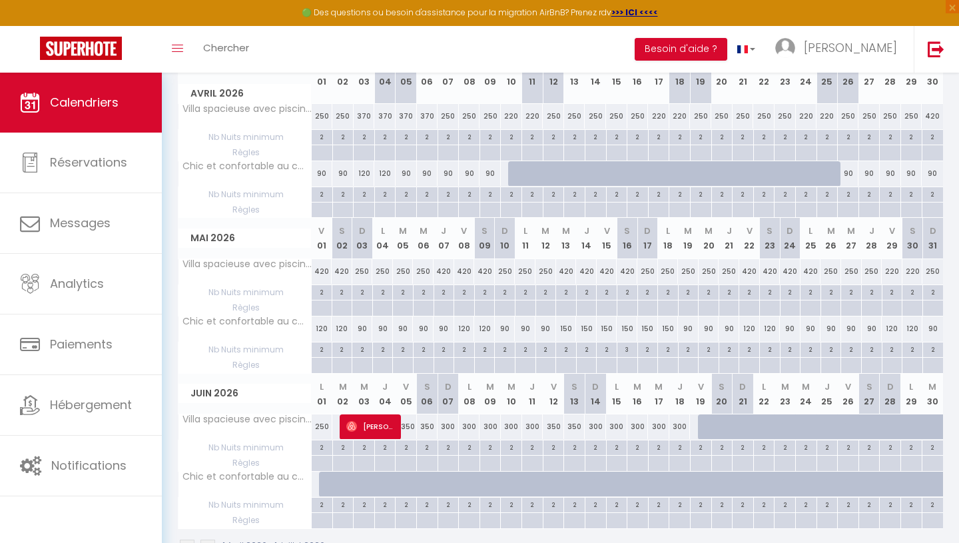
scroll to position [202, 0]
click at [708, 426] on div at bounding box center [708, 424] width 21 height 25
type input "250"
type input "Ven 19 Juin 2026"
type input "[DATE]"
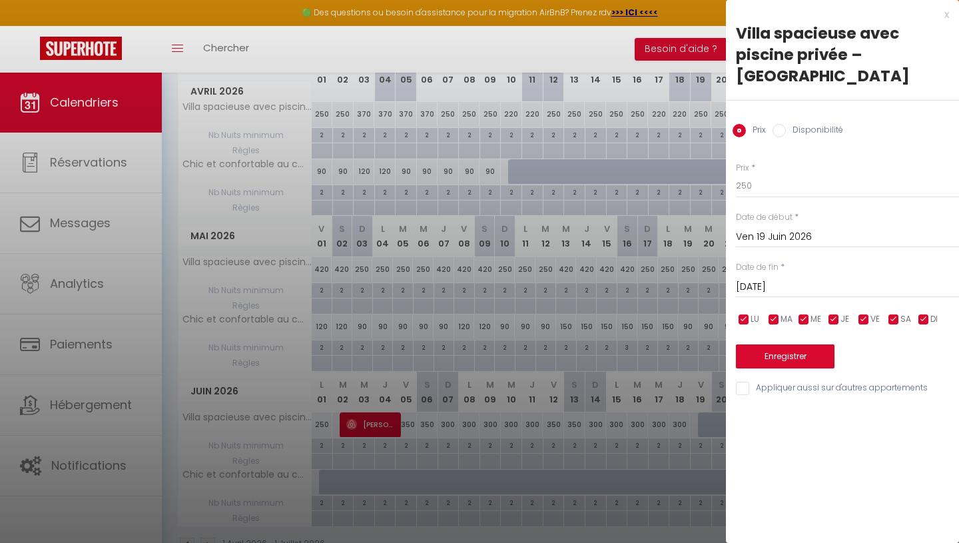
click at [778, 124] on input "Disponibilité" at bounding box center [778, 130] width 13 height 13
radio input "true"
radio input "false"
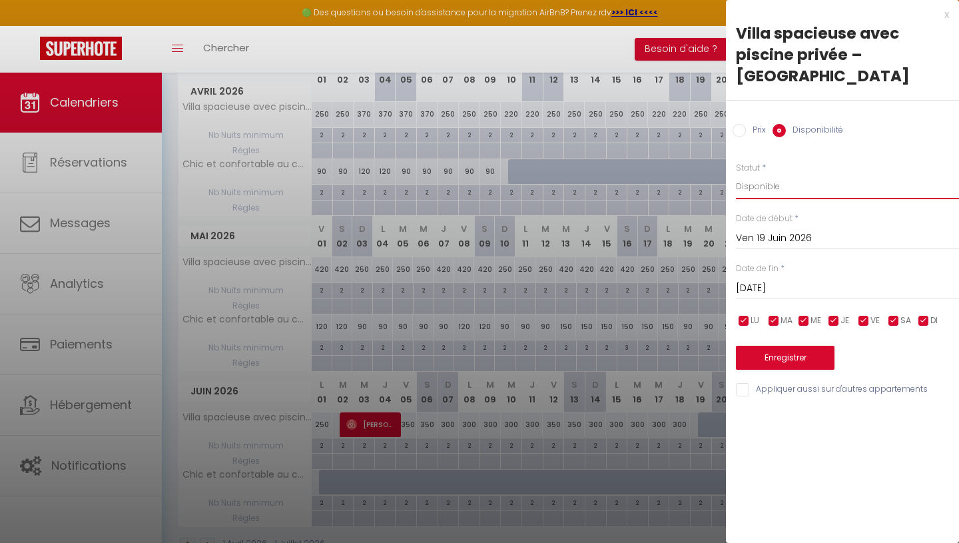
click at [770, 174] on select "Disponible Indisponible" at bounding box center [847, 186] width 223 height 25
click at [781, 346] on button "Enregistrer" at bounding box center [785, 358] width 99 height 24
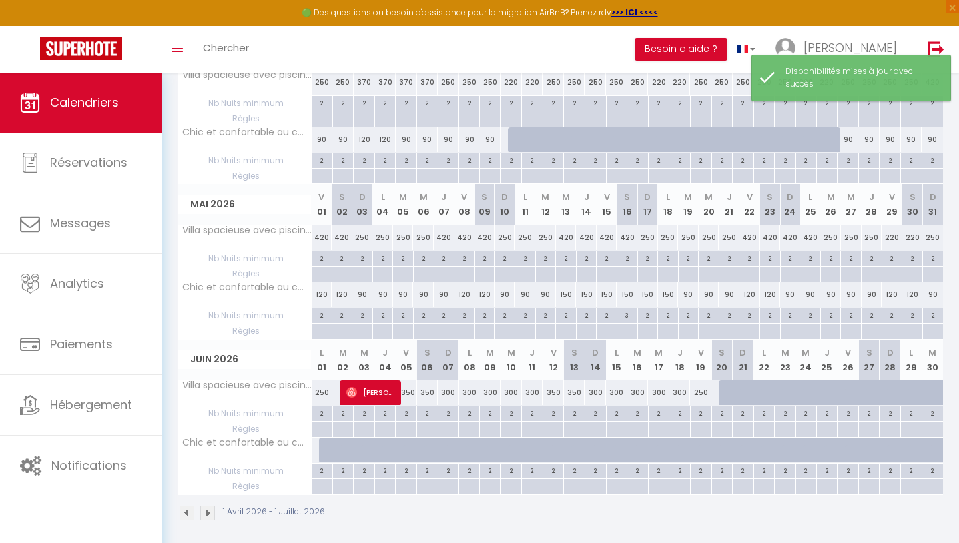
scroll to position [240, 0]
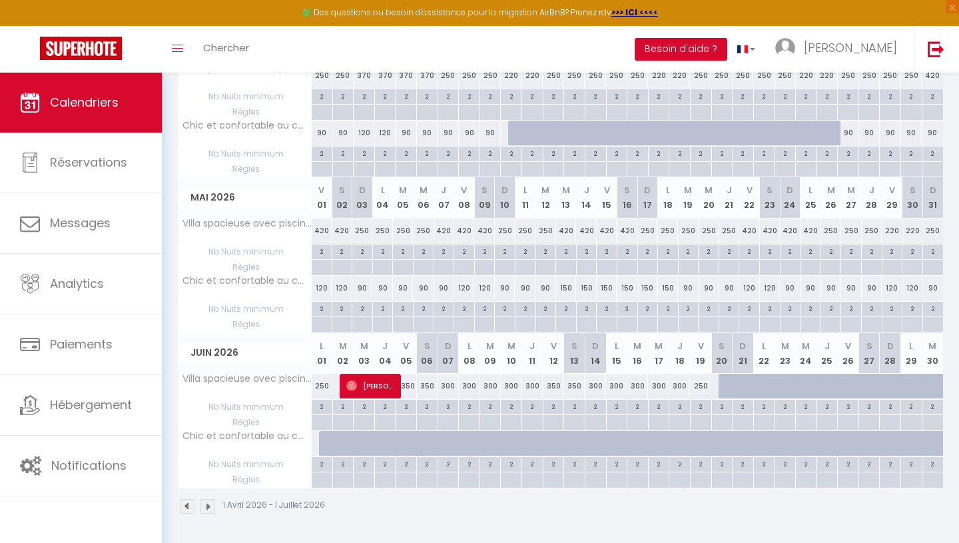
click at [722, 387] on div at bounding box center [728, 386] width 21 height 25
select select "1"
type input "[DATE]"
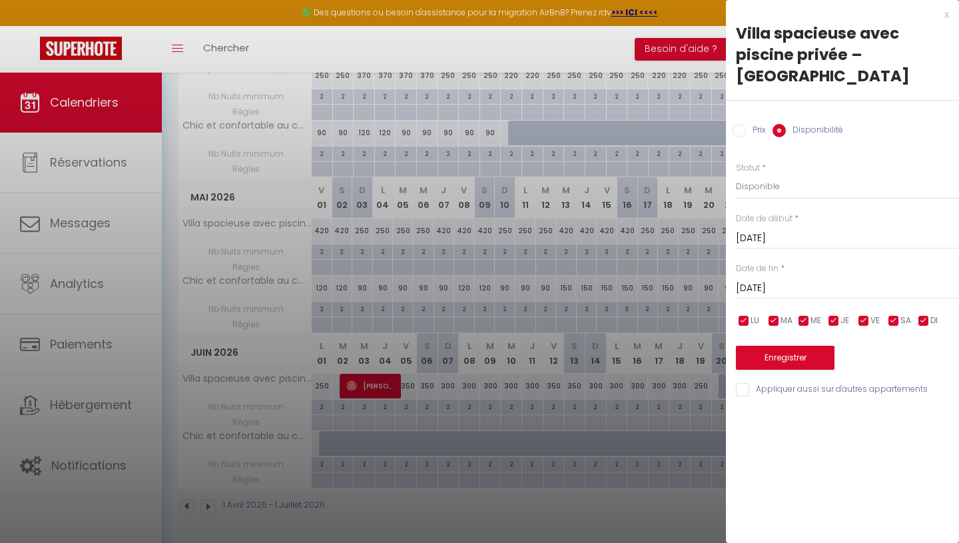
click at [761, 280] on input "[DATE]" at bounding box center [847, 288] width 223 height 17
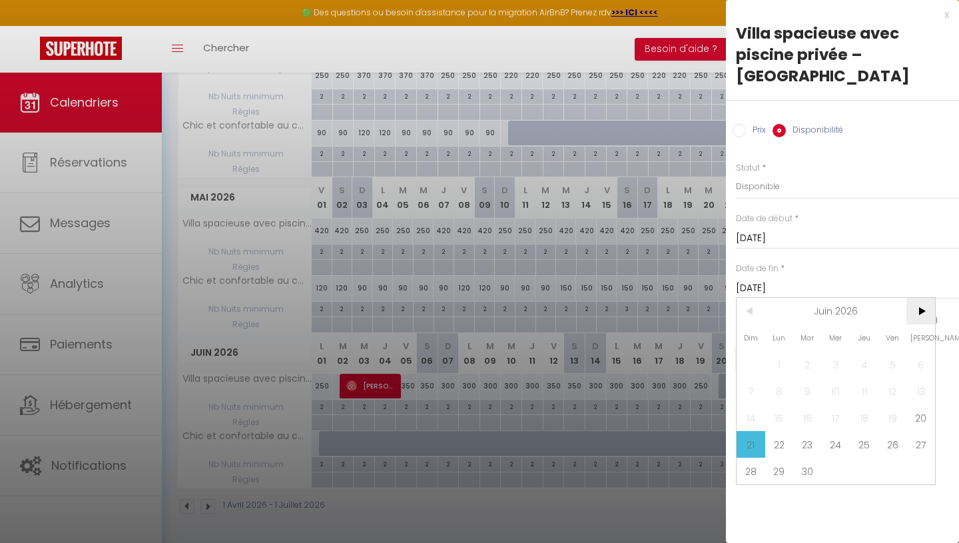
click at [914, 298] on span ">" at bounding box center [920, 311] width 29 height 27
click at [864, 404] on span "15" at bounding box center [864, 417] width 29 height 27
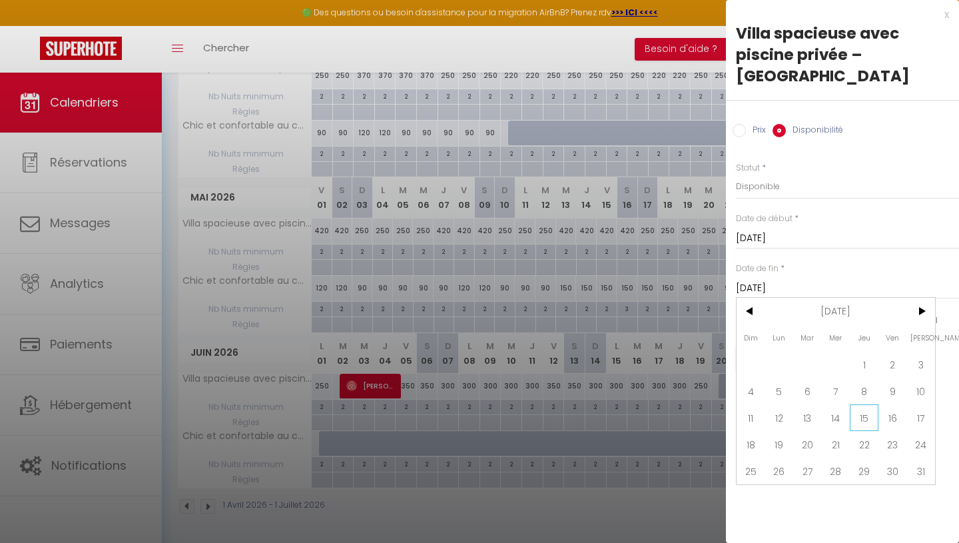
type input "[DATE]"
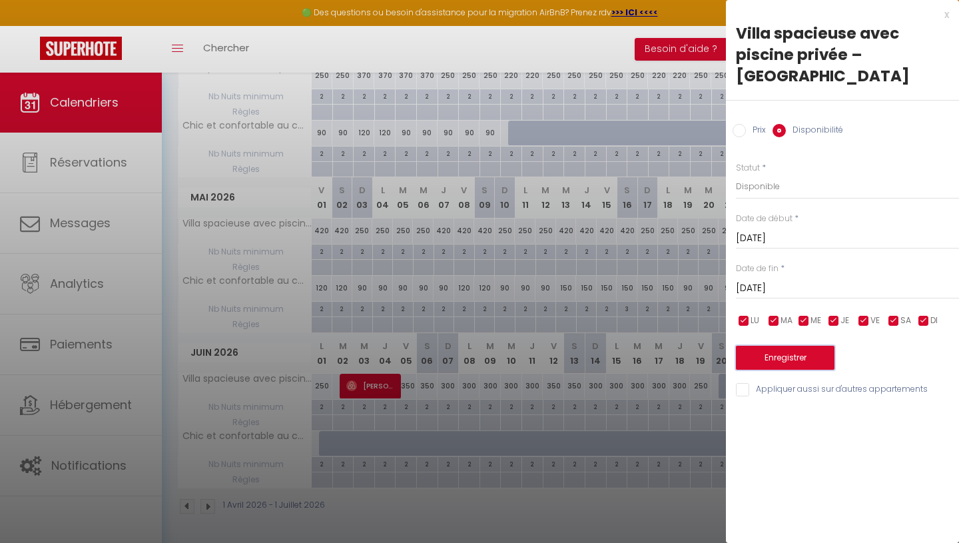
click at [800, 346] on button "Enregistrer" at bounding box center [785, 358] width 99 height 24
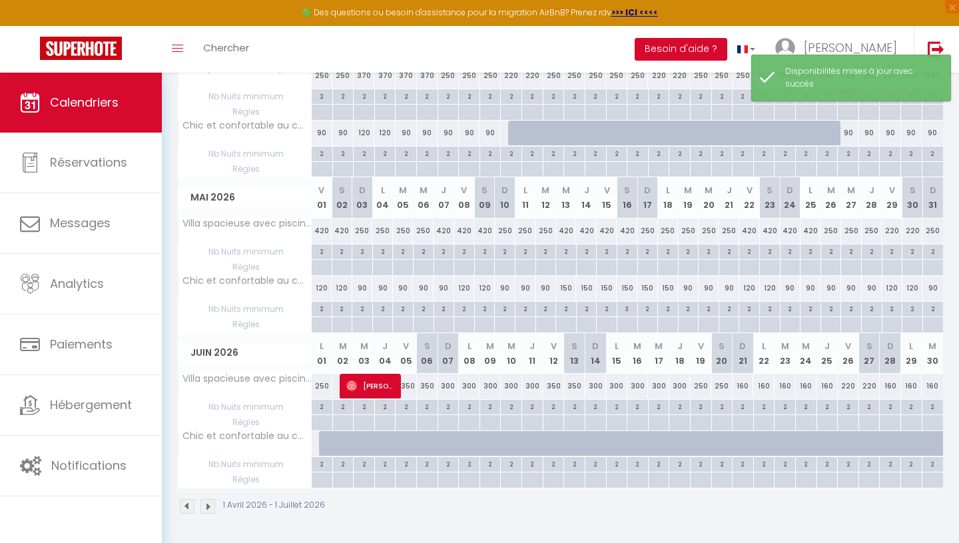
scroll to position [236, 0]
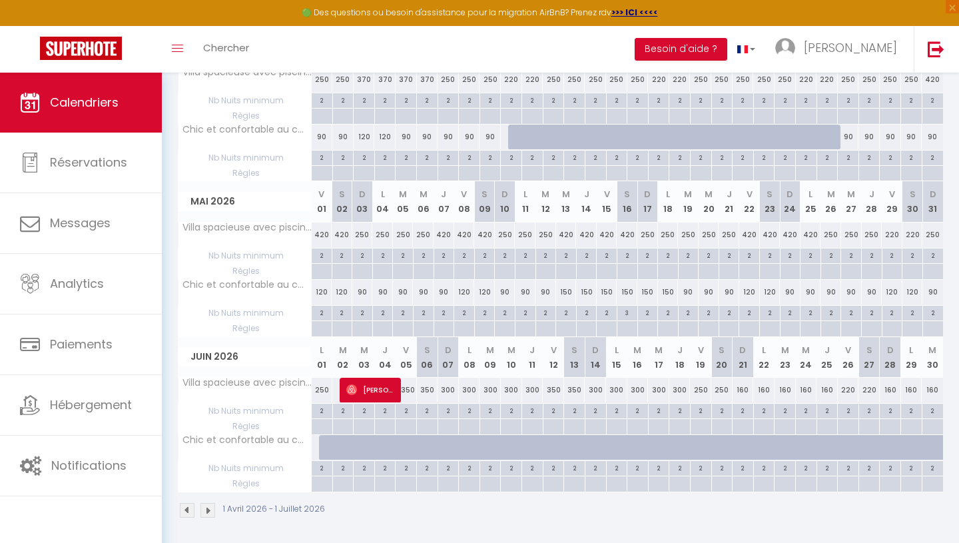
click at [726, 390] on div "250" at bounding box center [721, 389] width 21 height 25
type input "250"
select select "1"
type input "[DATE]"
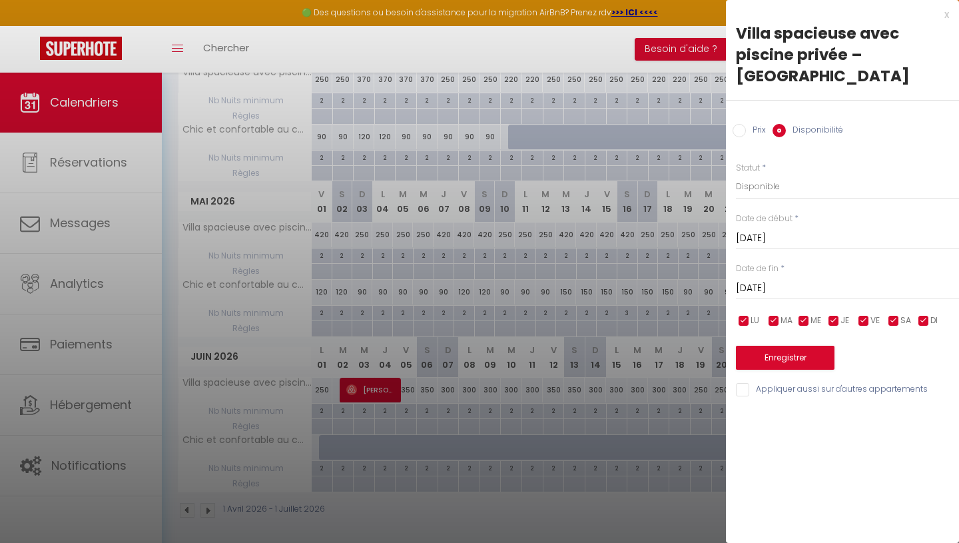
click at [752, 124] on label "Prix" at bounding box center [756, 131] width 20 height 15
click at [746, 124] on input "Prix" at bounding box center [738, 130] width 13 height 13
radio input "true"
radio input "false"
click at [770, 174] on input "250" at bounding box center [847, 186] width 223 height 24
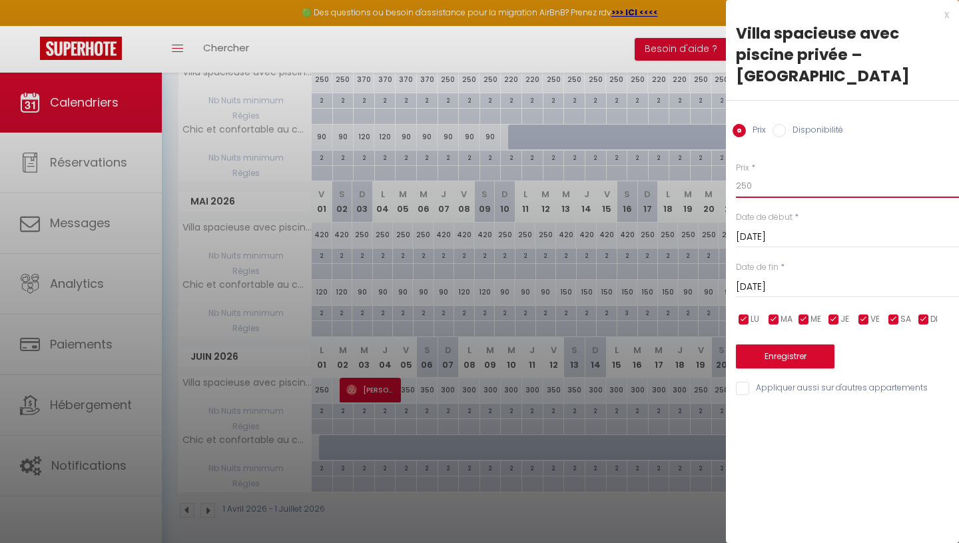
click at [770, 174] on input "250" at bounding box center [847, 186] width 223 height 24
type input "350"
click at [786, 278] on input "[DATE]" at bounding box center [847, 286] width 223 height 17
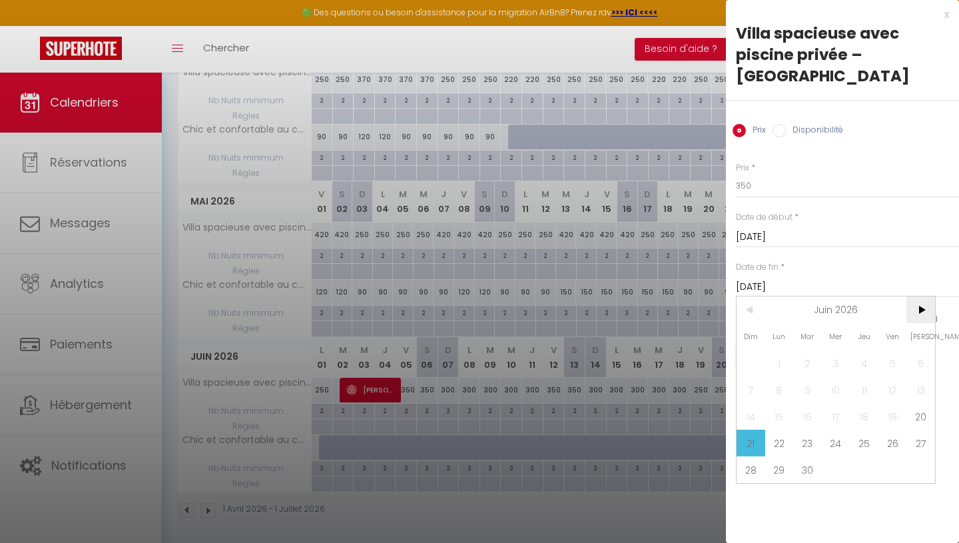
click at [919, 296] on span ">" at bounding box center [920, 309] width 29 height 27
click at [864, 403] on span "15" at bounding box center [864, 416] width 29 height 27
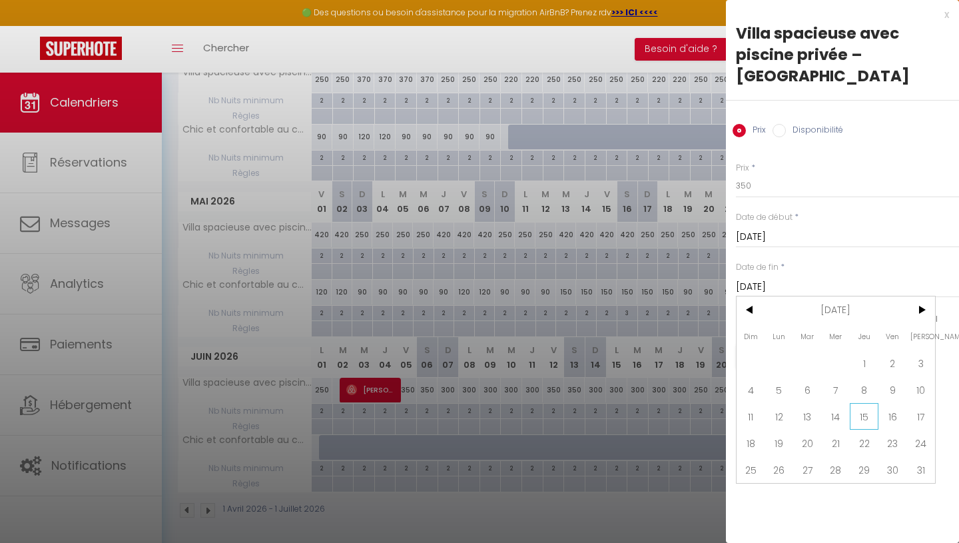
type input "[DATE]"
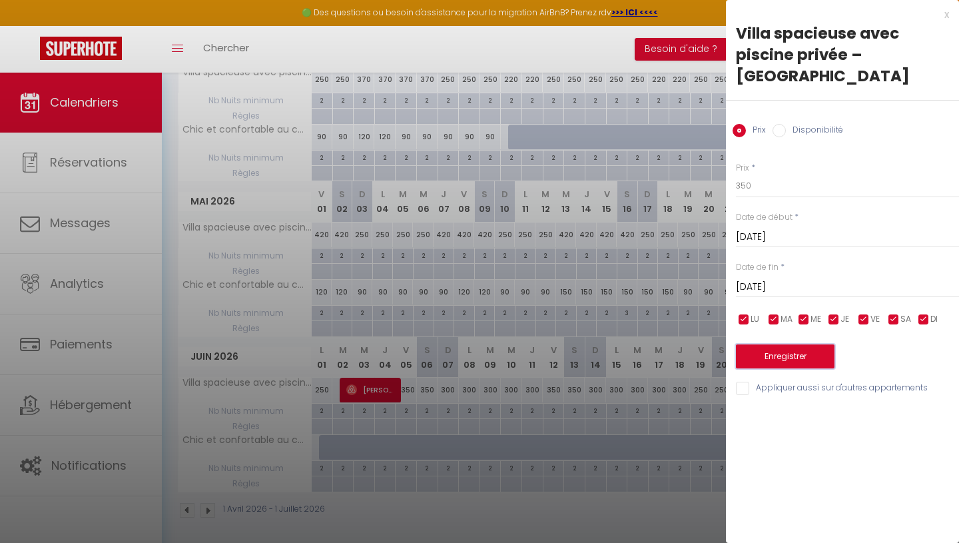
click at [782, 344] on button "Enregistrer" at bounding box center [785, 356] width 99 height 24
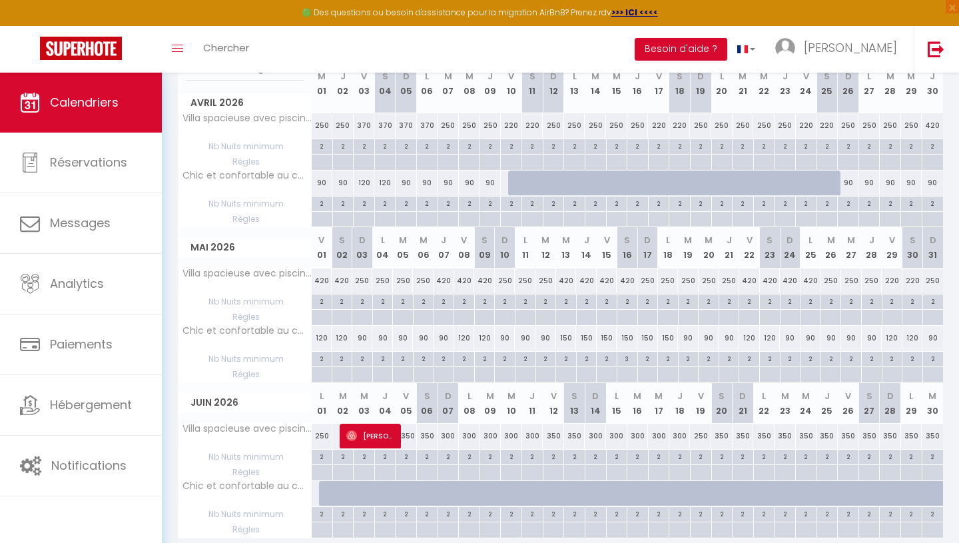
scroll to position [191, 0]
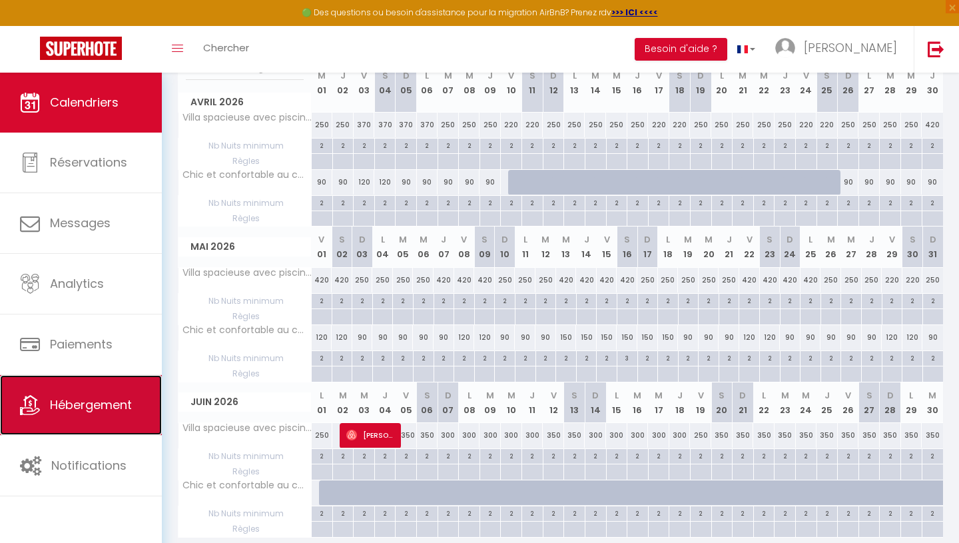
click at [96, 400] on span "Hébergement" at bounding box center [91, 404] width 82 height 17
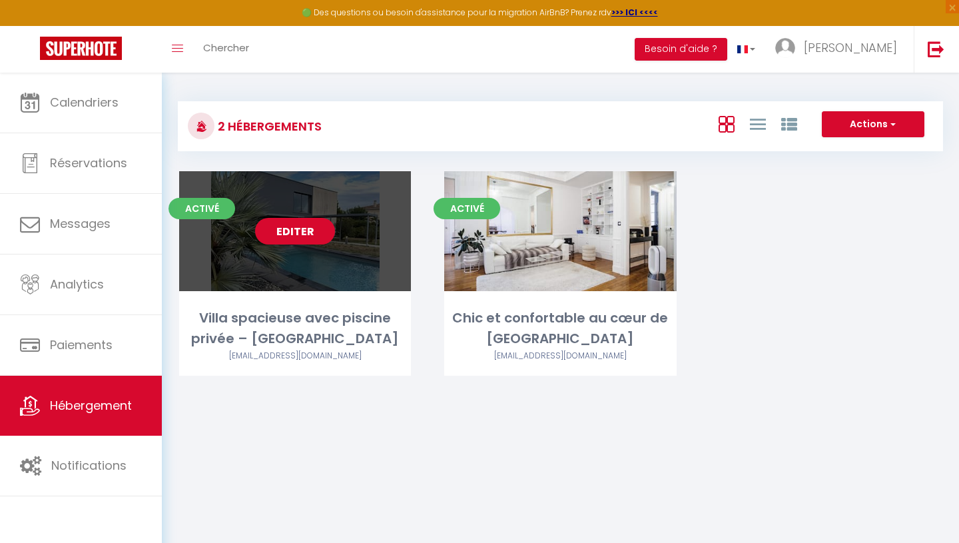
click at [307, 228] on link "Editer" at bounding box center [295, 231] width 80 height 27
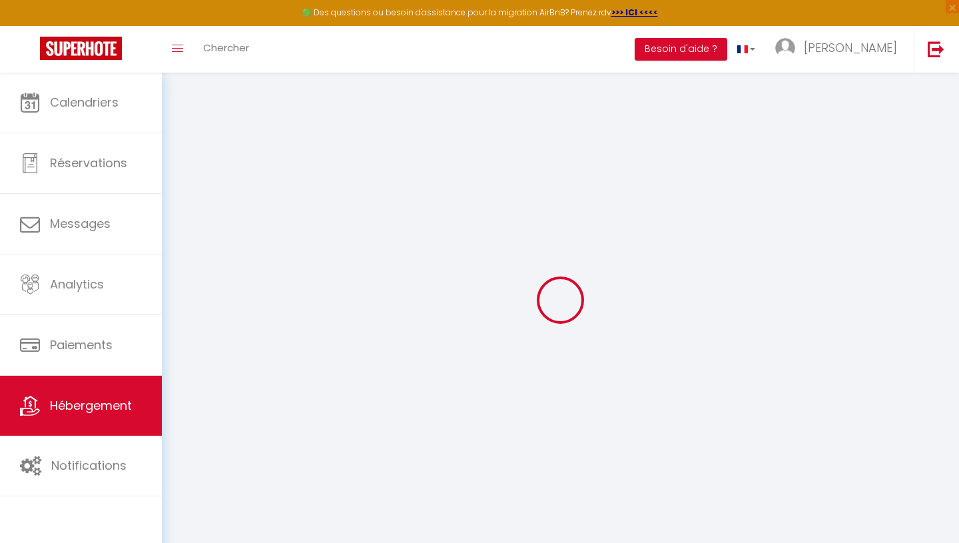
select select
checkbox input "false"
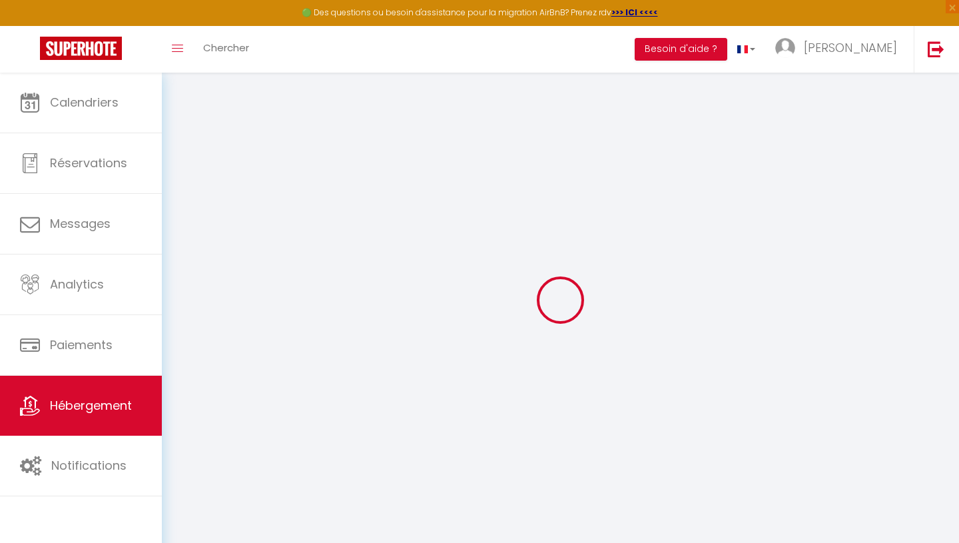
checkbox input "false"
select select
select select "18:00"
select select "23:45"
select select "11:00"
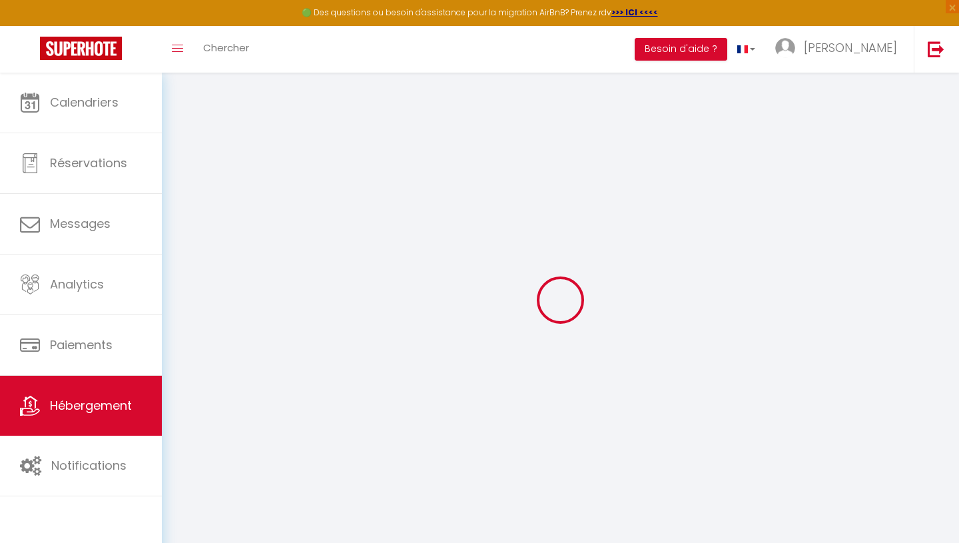
select select "30"
select select "120"
select select "14:00"
select select
checkbox input "false"
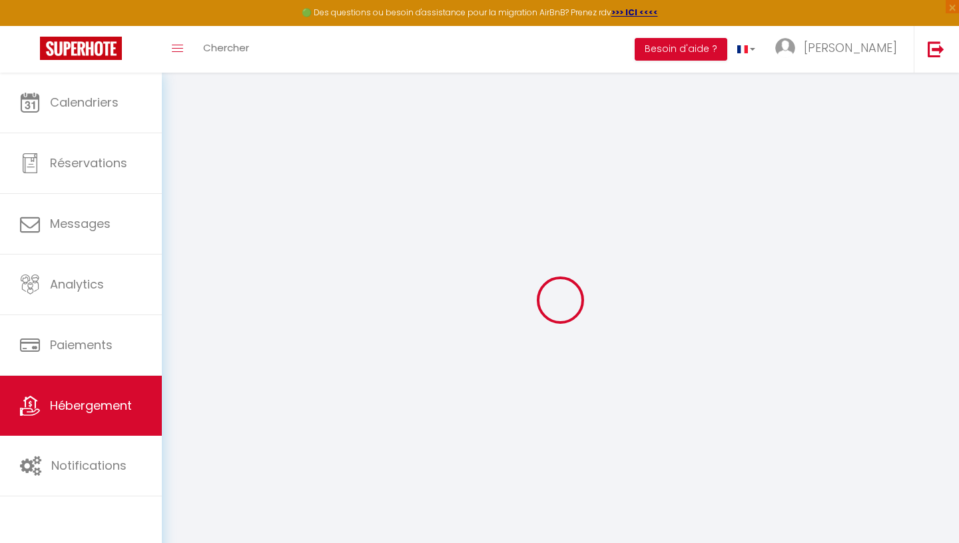
checkbox input "false"
select select
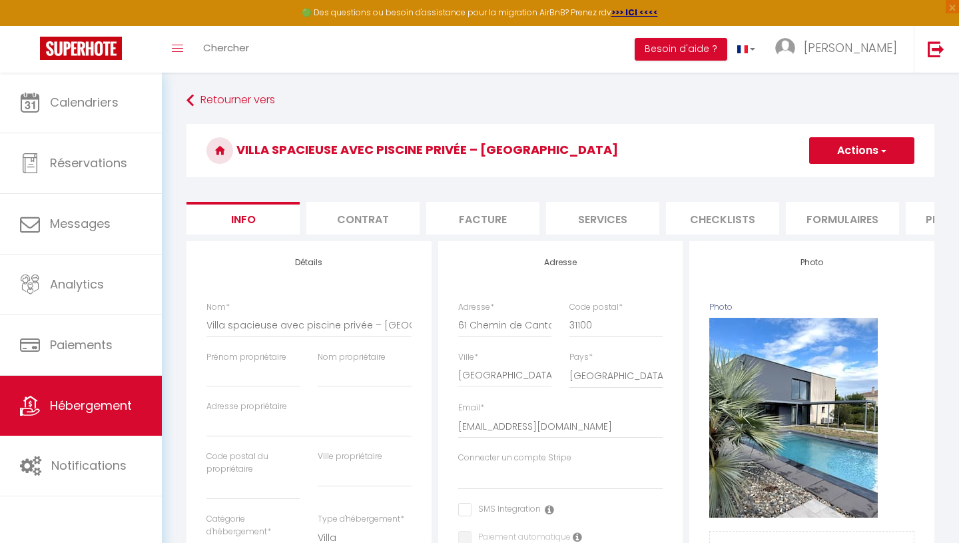
click at [613, 216] on li "Services" at bounding box center [602, 218] width 113 height 33
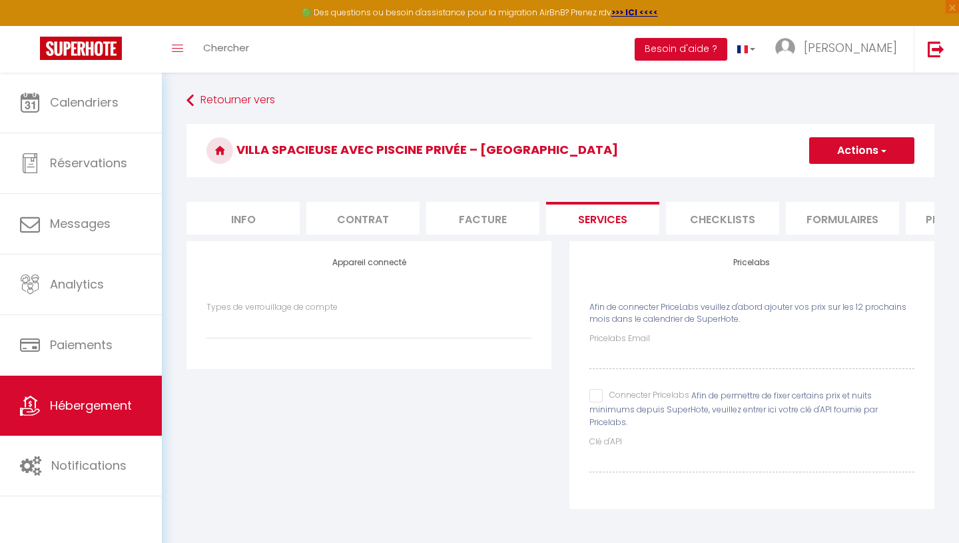
click at [602, 394] on input "Connecter Pricelabs" at bounding box center [639, 395] width 100 height 13
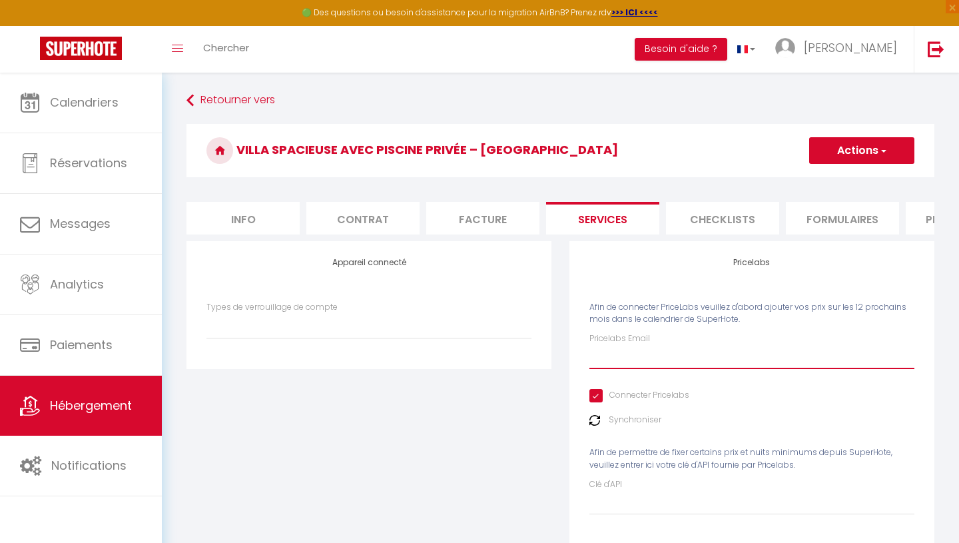
click at [632, 354] on input "Pricelabs Email" at bounding box center [751, 357] width 325 height 24
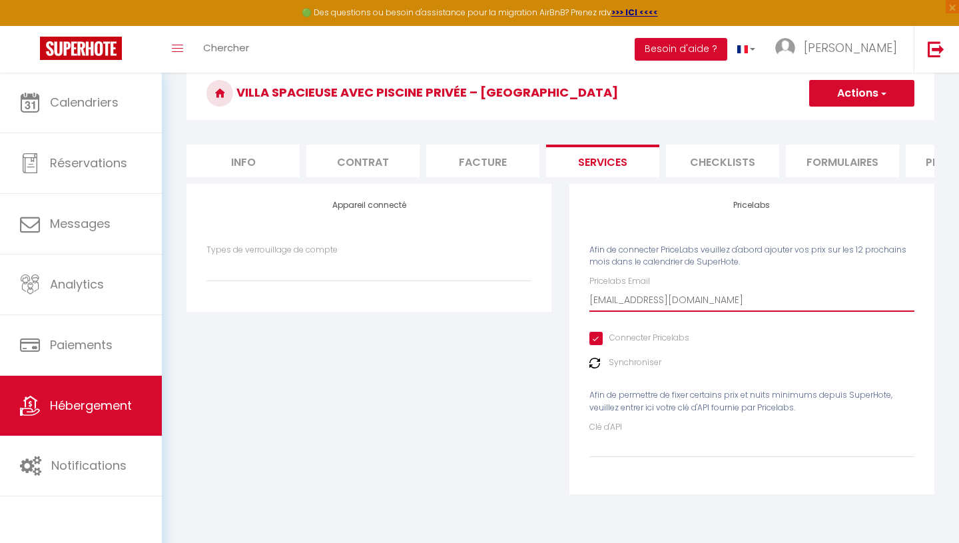
scroll to position [52, 0]
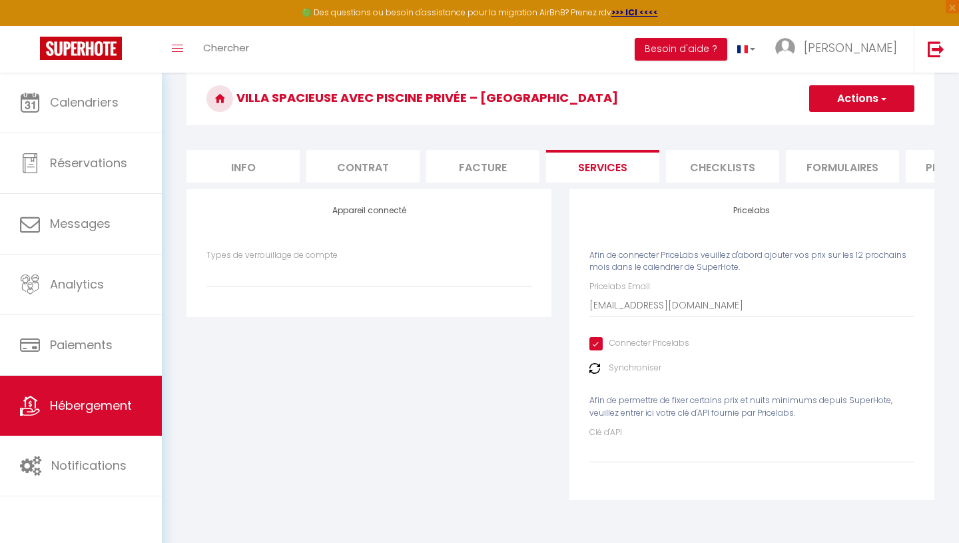
click at [873, 104] on button "Actions" at bounding box center [861, 98] width 105 height 27
click at [857, 128] on link "Enregistrer" at bounding box center [860, 127] width 105 height 17
click at [252, 163] on li "Info" at bounding box center [242, 166] width 113 height 33
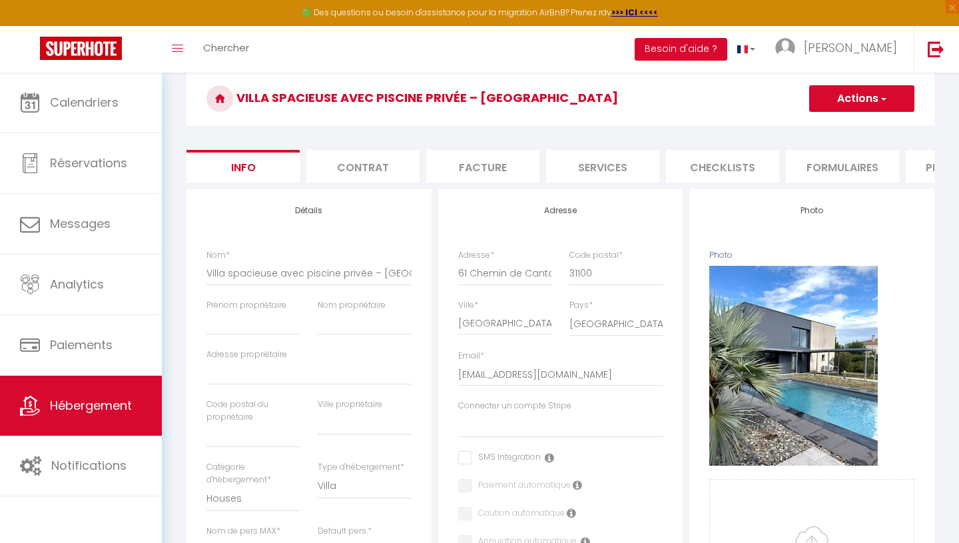
click at [366, 162] on li "Contrat" at bounding box center [362, 166] width 113 height 33
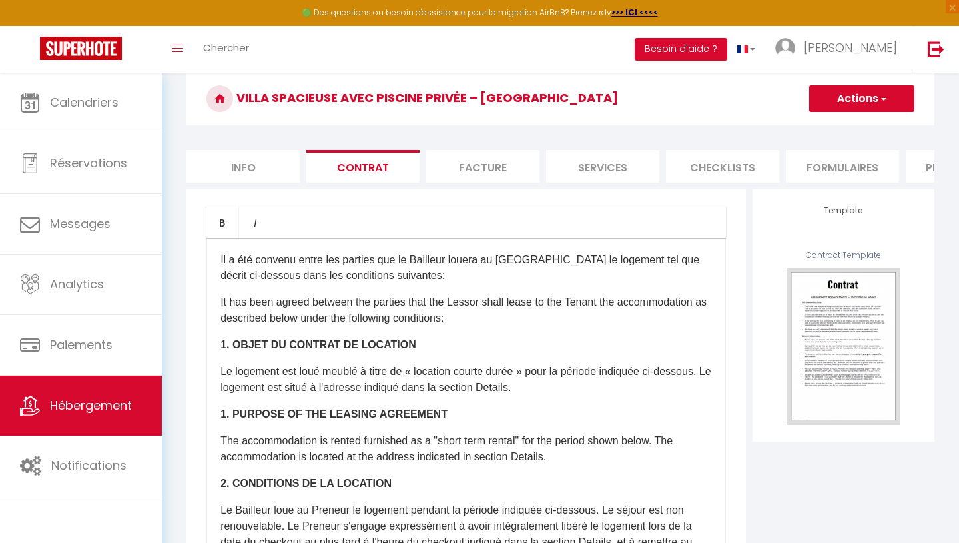
click at [467, 162] on li "Facture" at bounding box center [482, 166] width 113 height 33
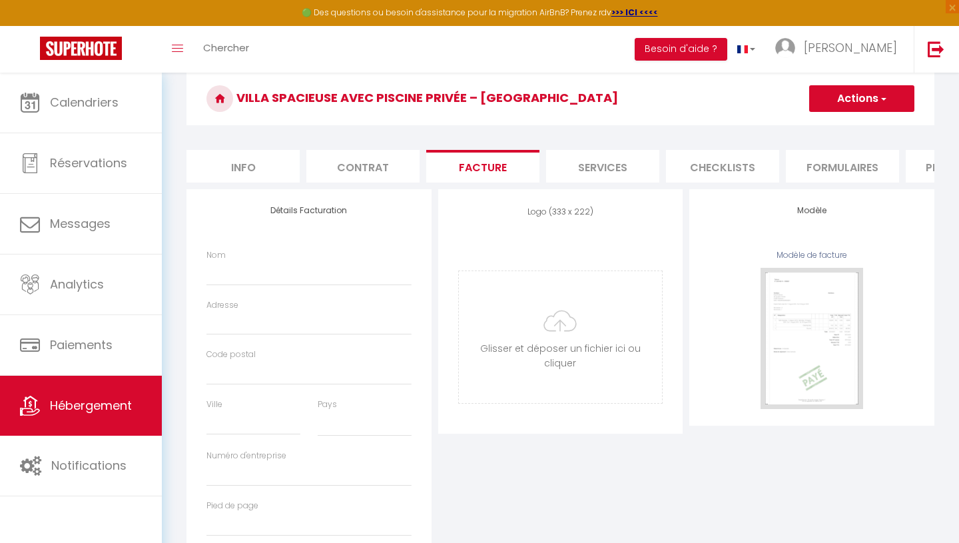
click at [627, 160] on li "Services" at bounding box center [602, 166] width 113 height 33
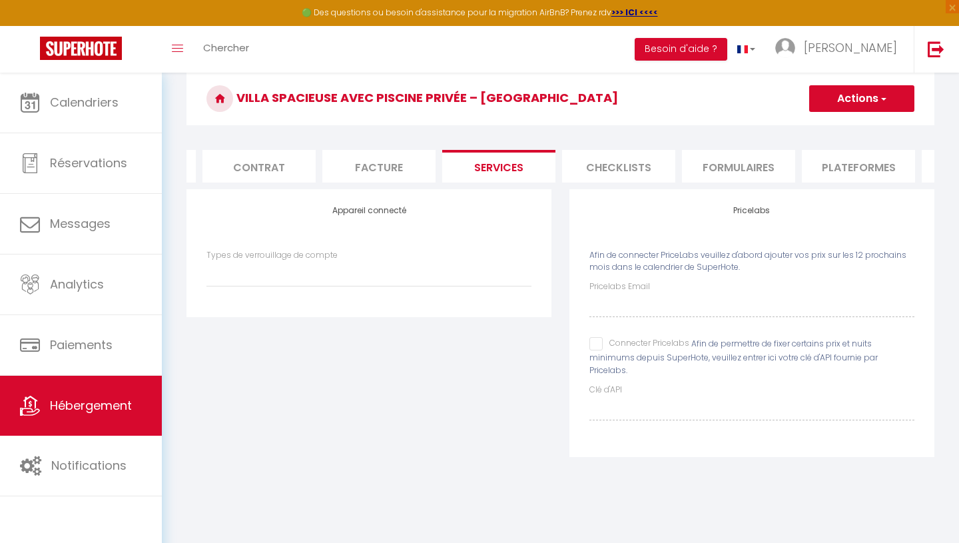
scroll to position [0, 133]
click at [830, 170] on li "Plateformes" at bounding box center [828, 166] width 113 height 33
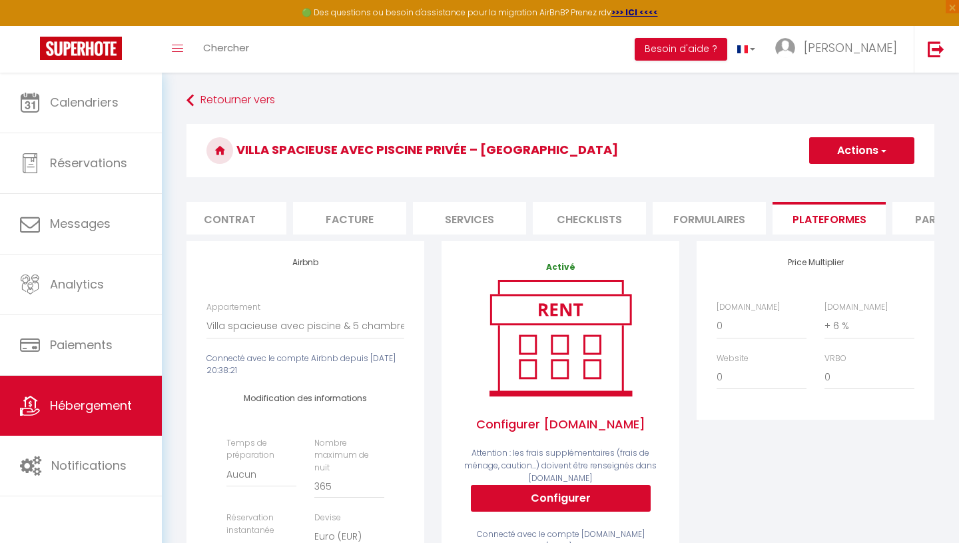
click at [696, 214] on li "Formulaires" at bounding box center [708, 218] width 113 height 33
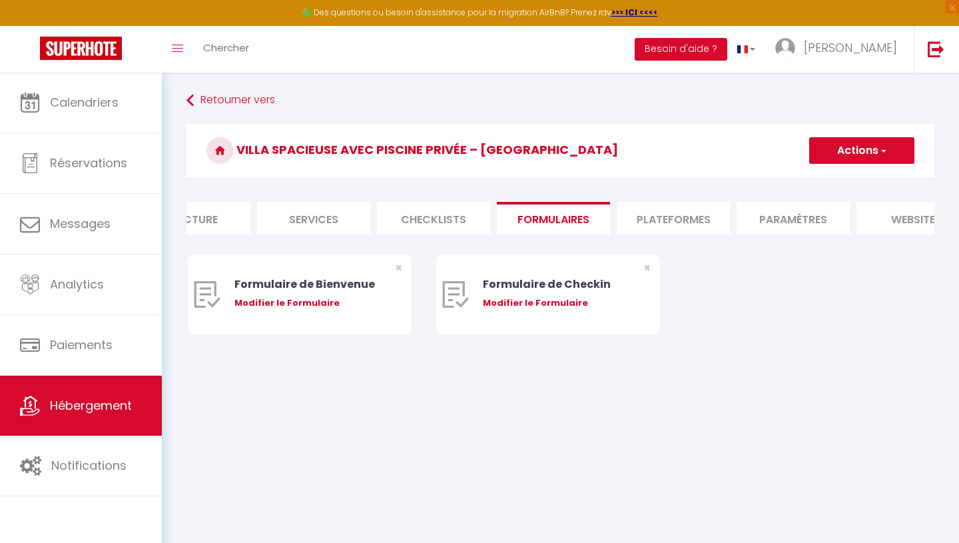
scroll to position [0, 309]
click at [795, 222] on li "Paramètres" at bounding box center [772, 218] width 113 height 33
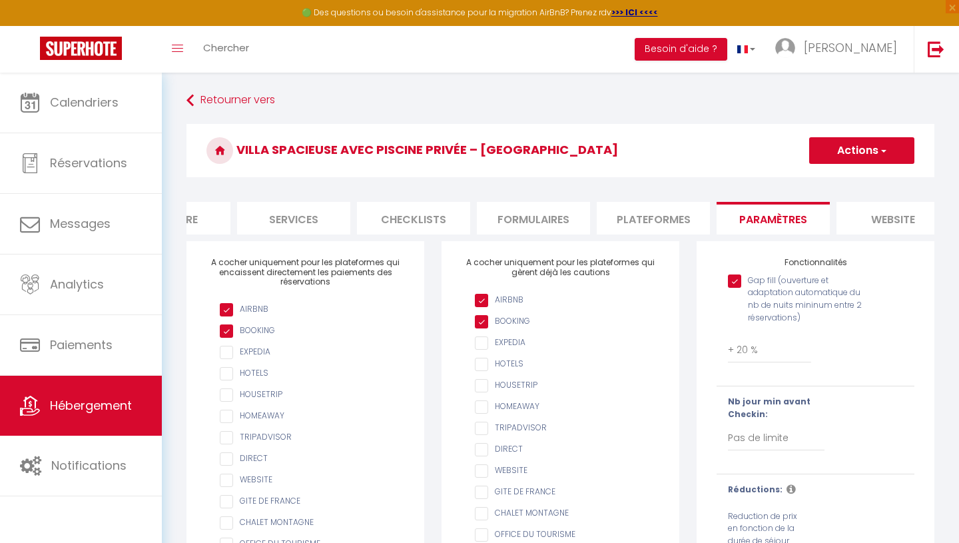
scroll to position [12, 0]
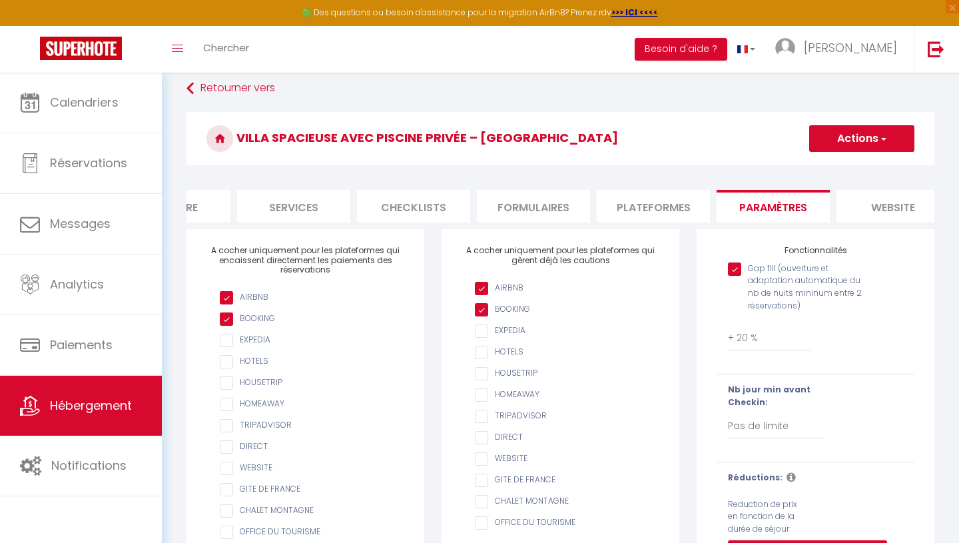
click at [732, 268] on input "Gap fill (ouverture et adaptation automatique du nb de nuits mininum entre 2 ré…" at bounding box center [798, 268] width 141 height 13
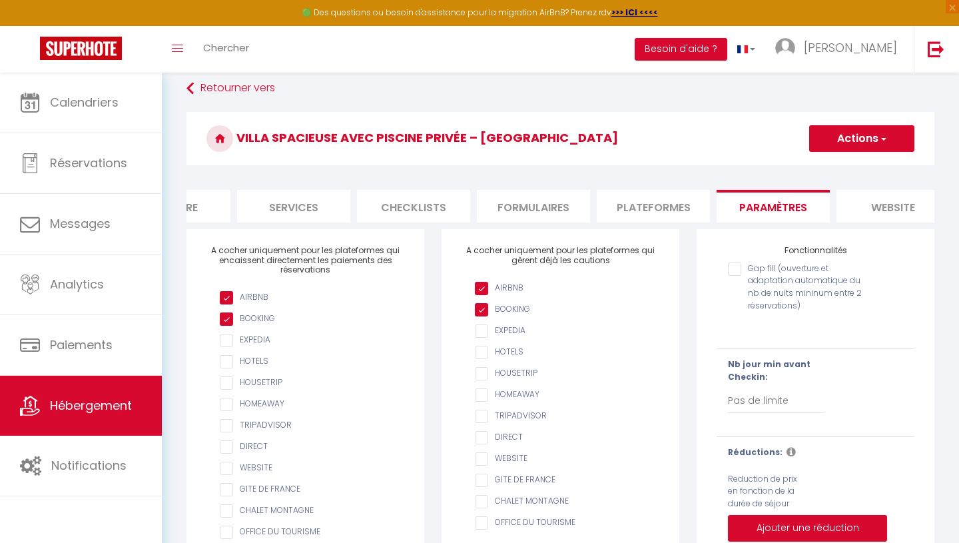
click at [326, 209] on li "Services" at bounding box center [293, 206] width 113 height 33
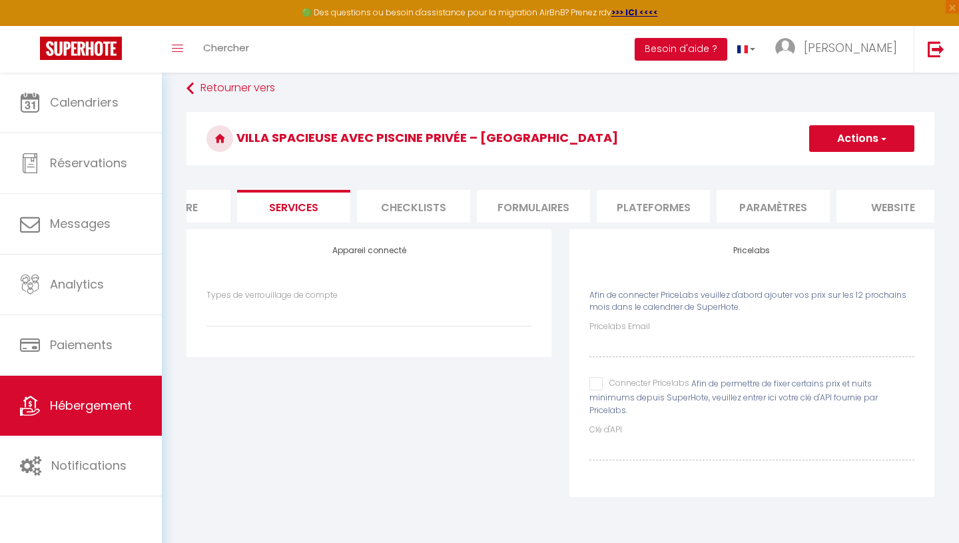
click at [596, 389] on input "Connecter Pricelabs" at bounding box center [639, 383] width 100 height 13
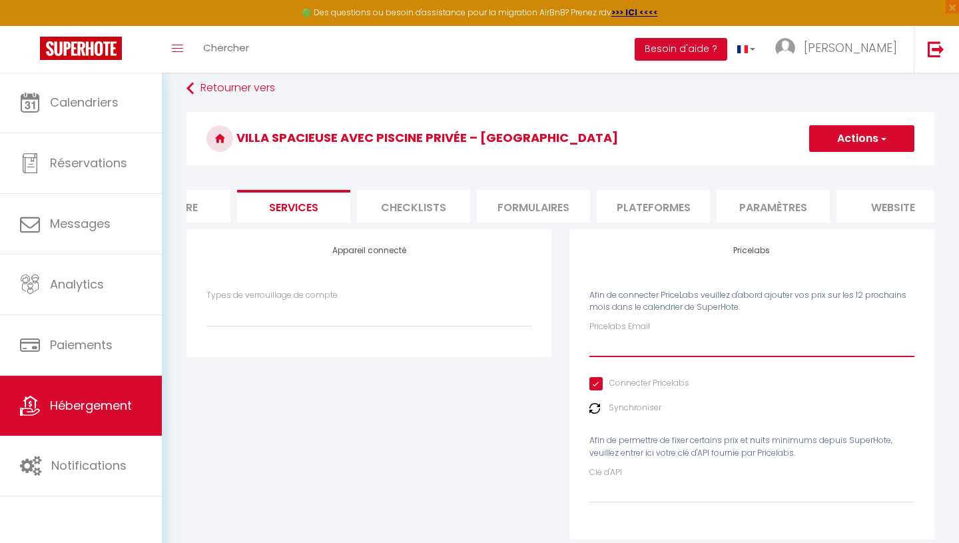
click at [621, 341] on input "Pricelabs Email" at bounding box center [751, 345] width 325 height 24
click at [527, 437] on div "Appareil connecté Types de verrouillage de compte" at bounding box center [369, 393] width 383 height 328
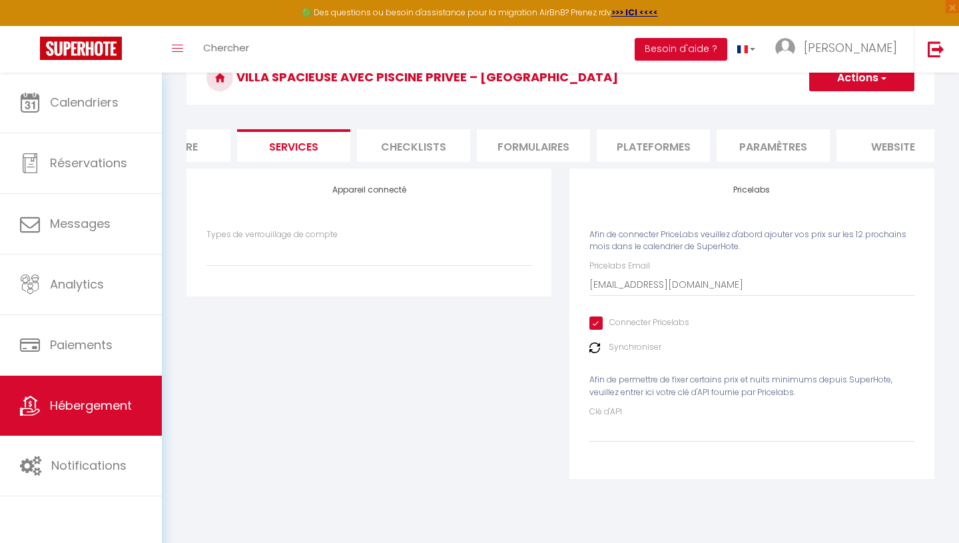
click at [887, 85] on button "Actions" at bounding box center [861, 78] width 105 height 27
click at [865, 105] on link "Enregistrer" at bounding box center [860, 107] width 105 height 17
click at [762, 149] on li "Paramètres" at bounding box center [772, 145] width 113 height 33
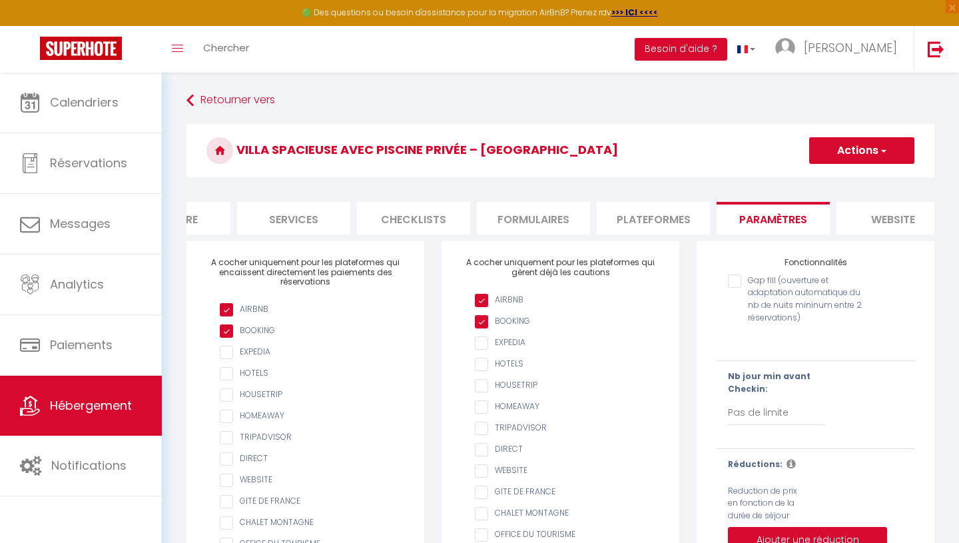
click at [788, 282] on input "Gap fill (ouverture et adaptation automatique du nb de nuits mininum entre 2 ré…" at bounding box center [798, 280] width 141 height 13
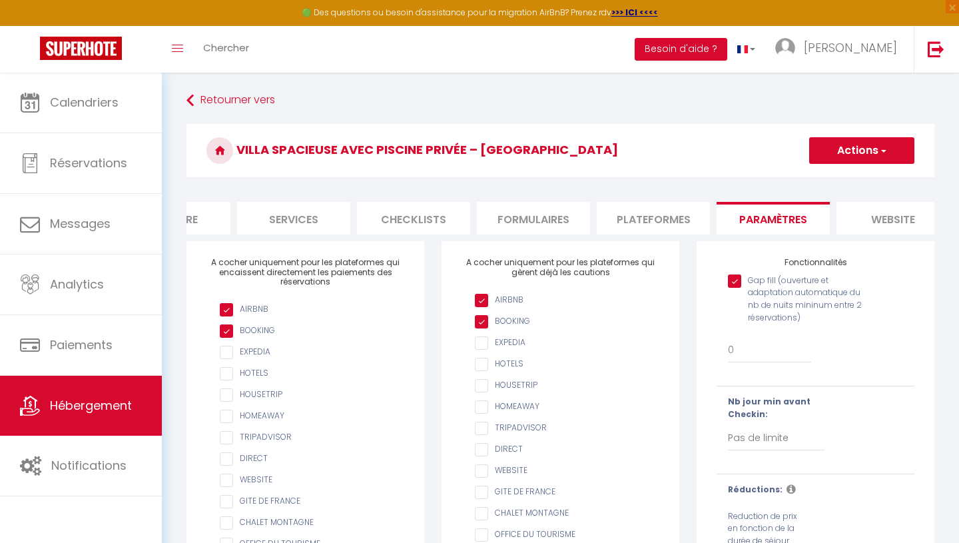
click at [788, 282] on input "Gap fill (ouverture et adaptation automatique du nb de nuits mininum entre 2 ré…" at bounding box center [798, 280] width 141 height 13
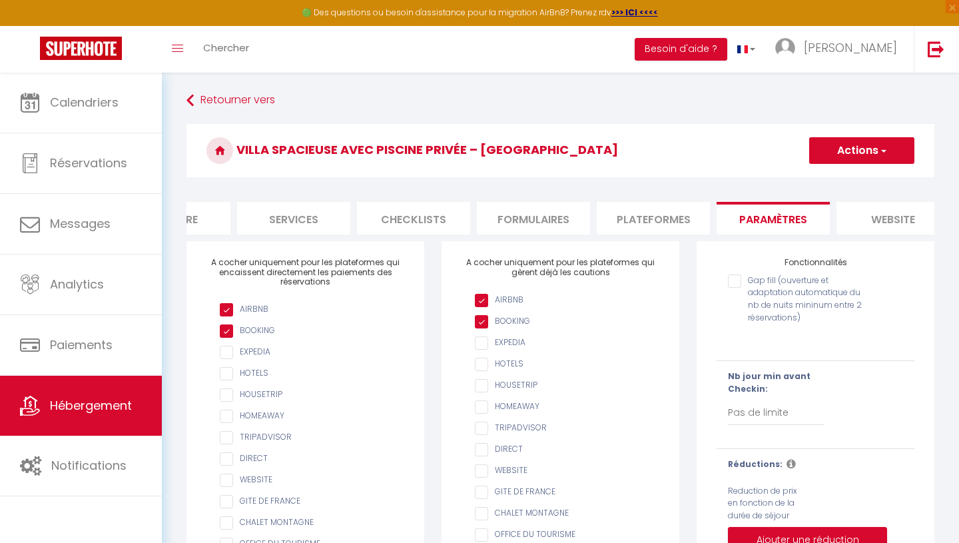
click at [882, 141] on button "Actions" at bounding box center [861, 150] width 105 height 27
click at [862, 179] on input "Enregistrer" at bounding box center [846, 179] width 49 height 13
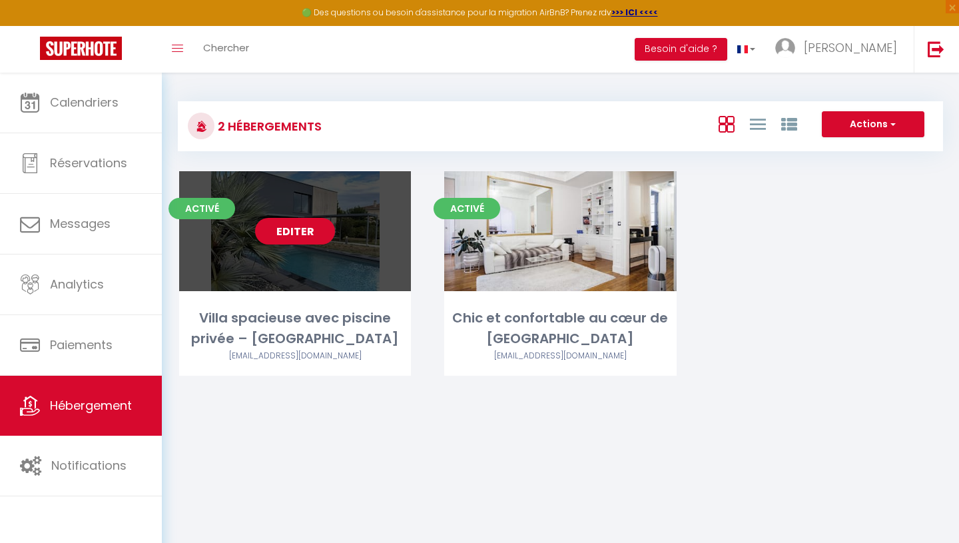
click at [286, 239] on link "Editer" at bounding box center [295, 231] width 80 height 27
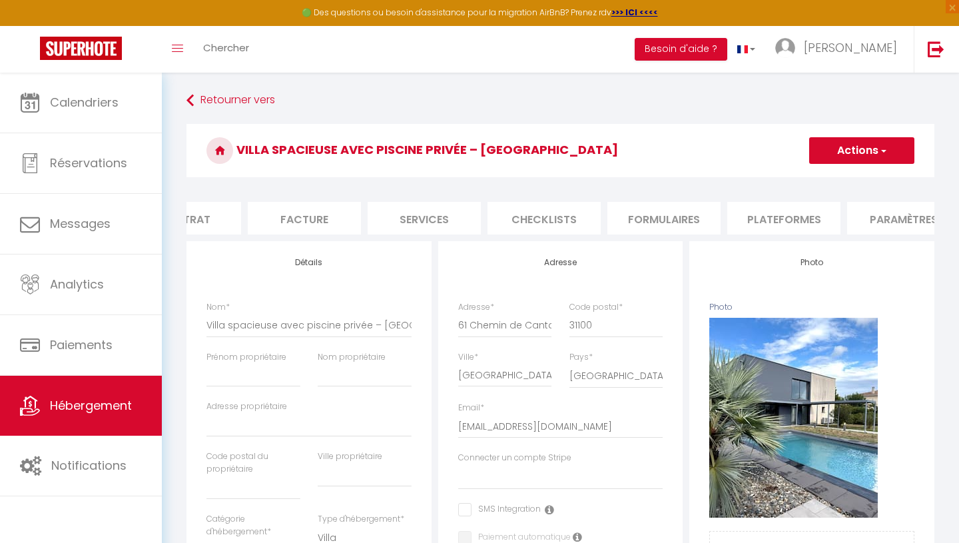
scroll to position [0, 183]
click at [796, 214] on li "Plateformes" at bounding box center [778, 218] width 113 height 33
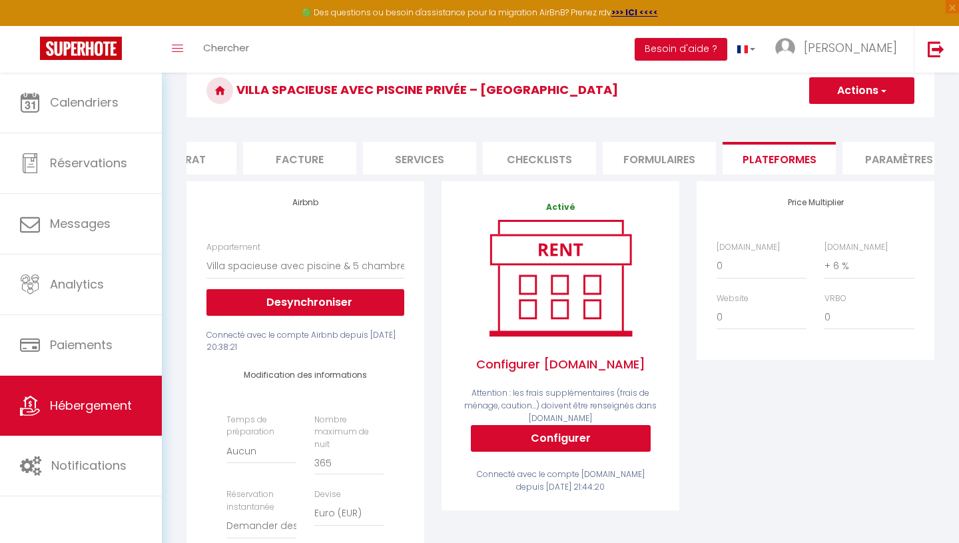
scroll to position [54, 0]
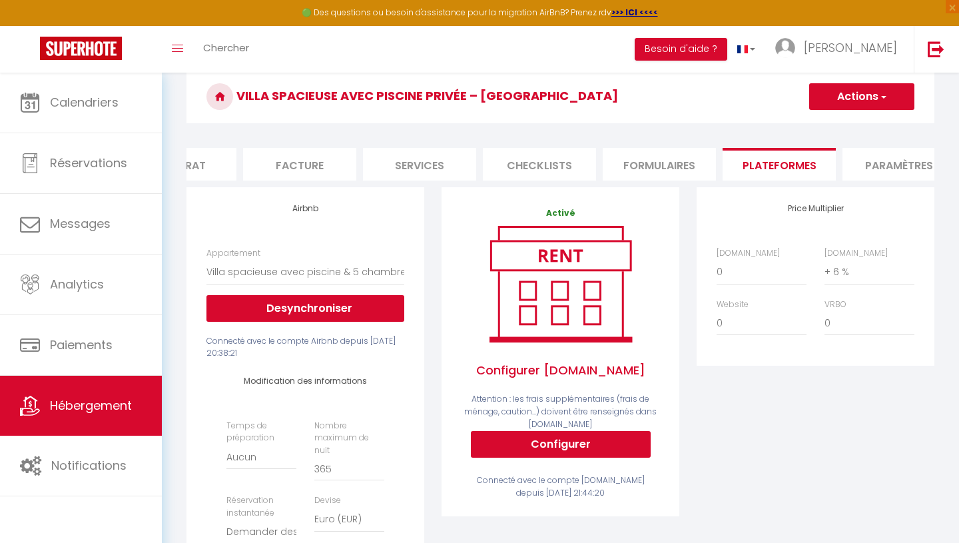
click at [910, 163] on li "Paramètres" at bounding box center [898, 164] width 113 height 33
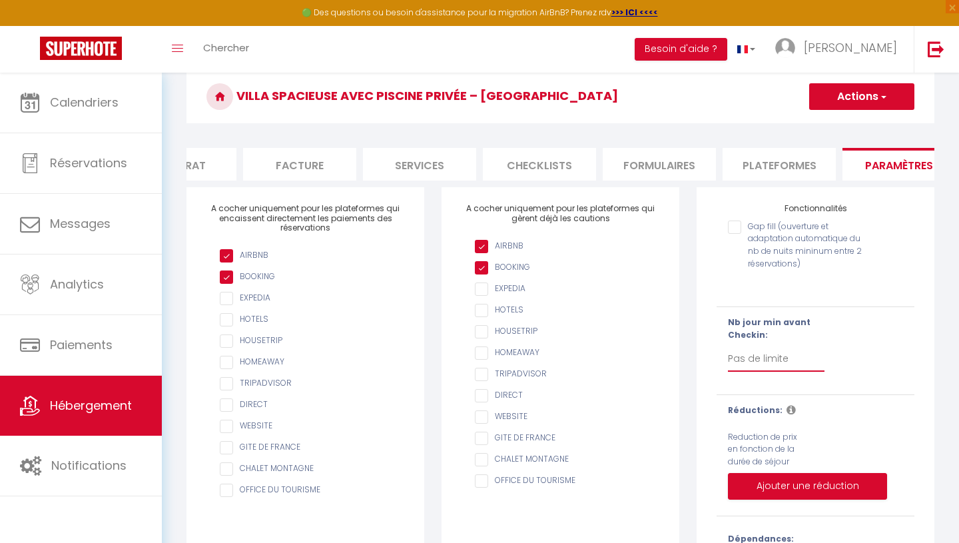
click at [767, 359] on select "Pas de limite 1 2 3 4 5 6 7" at bounding box center [776, 358] width 97 height 25
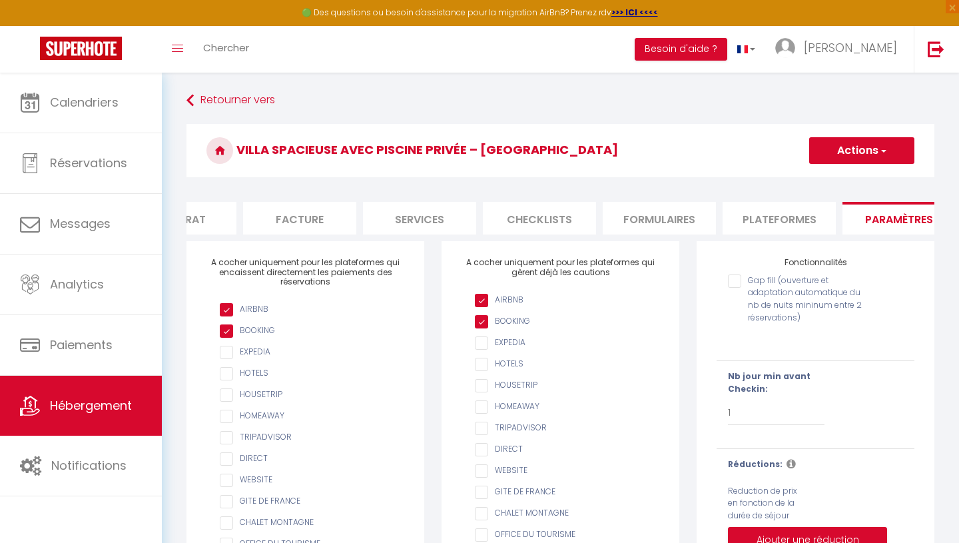
click at [878, 146] on span "button" at bounding box center [882, 150] width 9 height 13
click at [858, 181] on input "Enregistrer" at bounding box center [846, 179] width 49 height 13
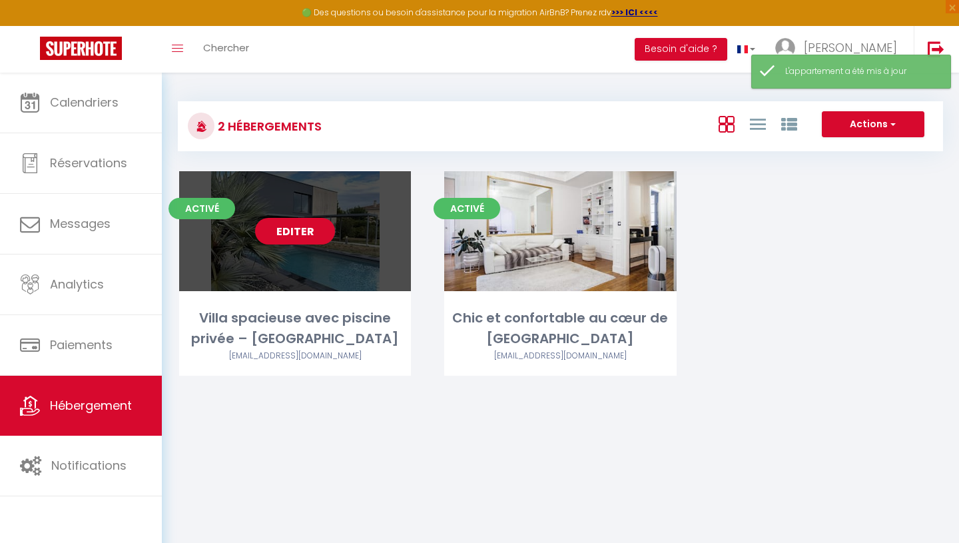
click at [299, 228] on link "Editer" at bounding box center [295, 231] width 80 height 27
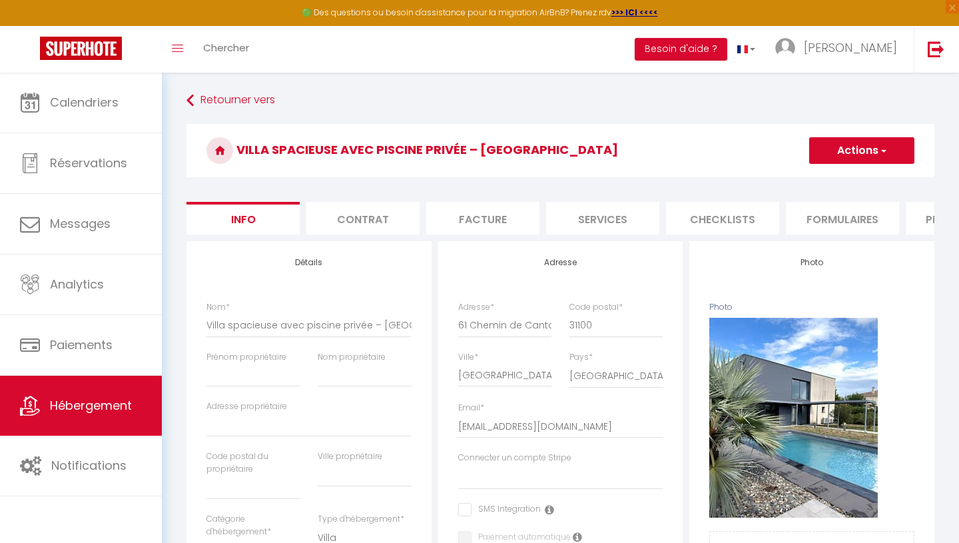
click at [619, 214] on li "Services" at bounding box center [602, 218] width 113 height 33
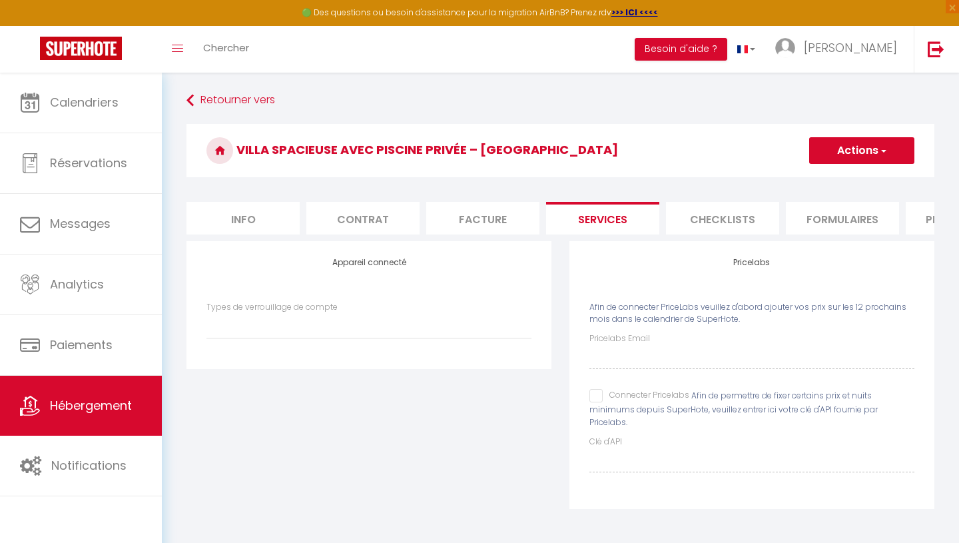
click at [598, 403] on div "Connecter Pricelabs" at bounding box center [639, 396] width 100 height 15
click at [595, 395] on input "Connecter Pricelabs" at bounding box center [639, 395] width 100 height 13
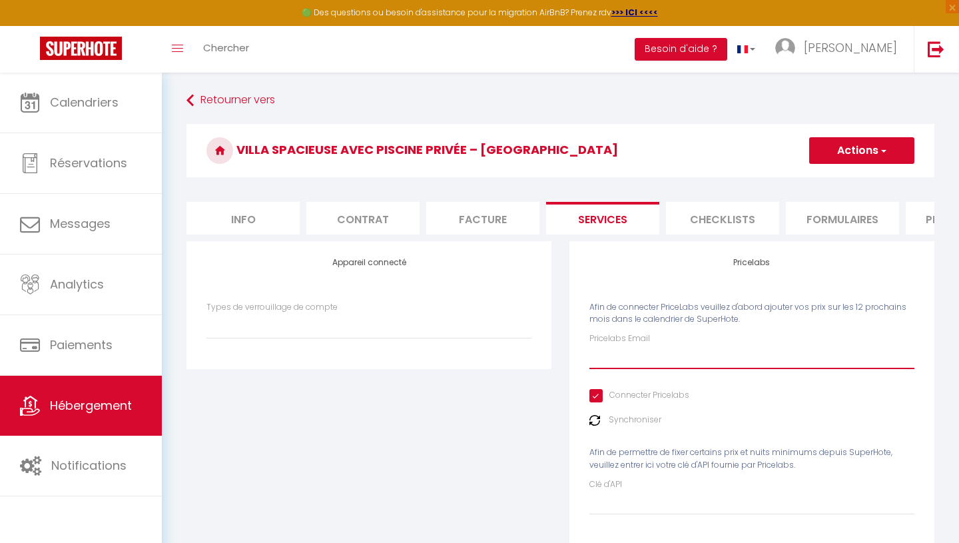
click at [607, 360] on input "Pricelabs Email" at bounding box center [751, 357] width 325 height 24
click at [874, 150] on button "Actions" at bounding box center [861, 150] width 105 height 27
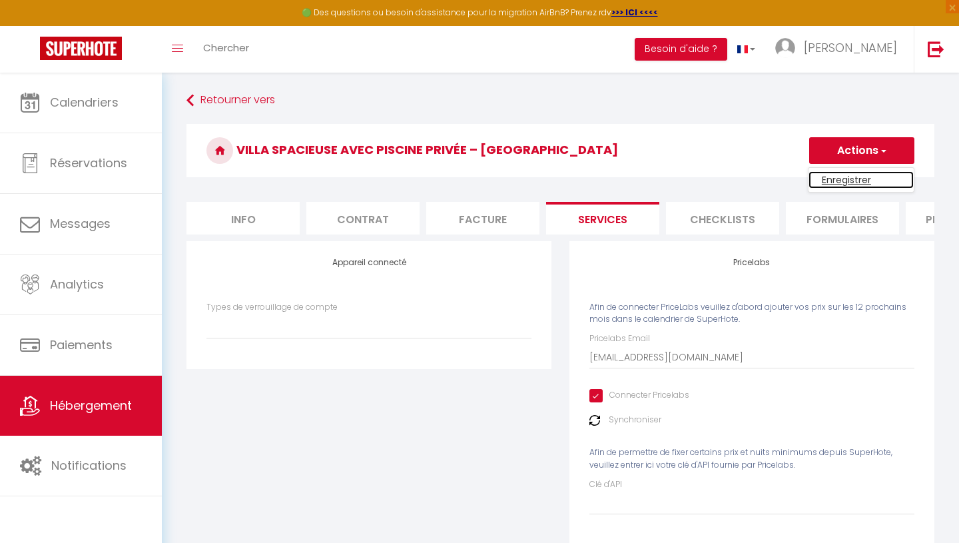
click at [856, 180] on link "Enregistrer" at bounding box center [860, 179] width 105 height 17
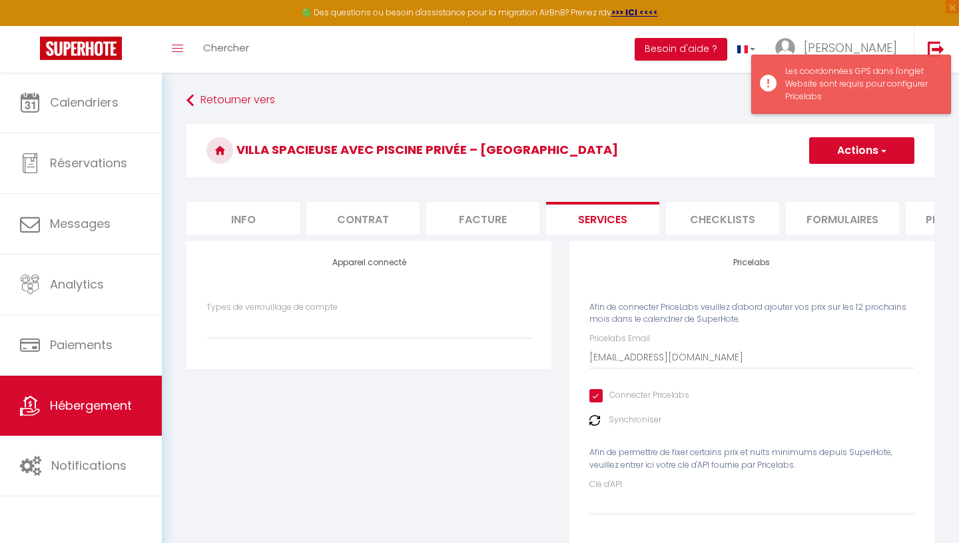
click at [855, 82] on div "Les coordonnées GPS dans l'onglet Website sont requis pour configurer Pricelabs" at bounding box center [861, 84] width 152 height 38
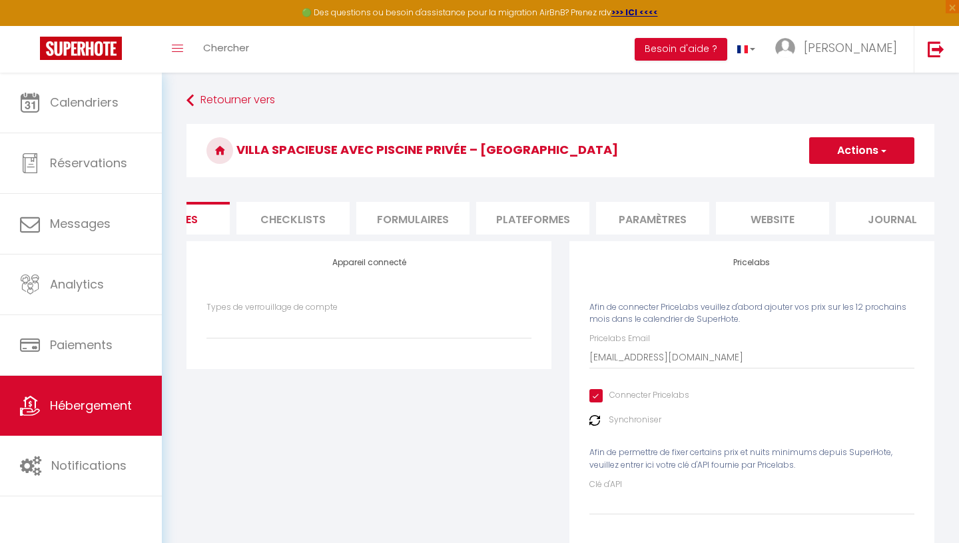
scroll to position [0, 451]
click at [753, 220] on li "website" at bounding box center [750, 218] width 113 height 33
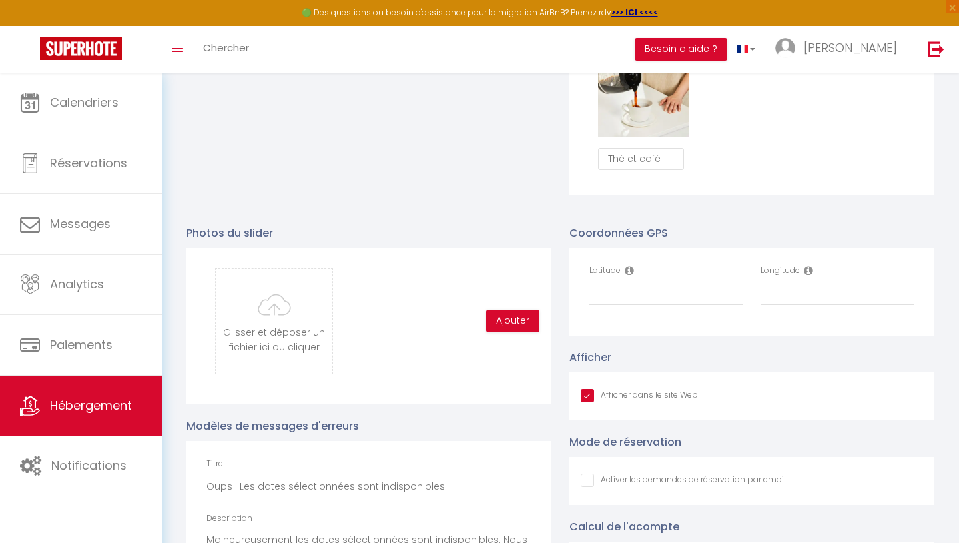
scroll to position [1262, 0]
click at [630, 268] on icon at bounding box center [629, 269] width 9 height 11
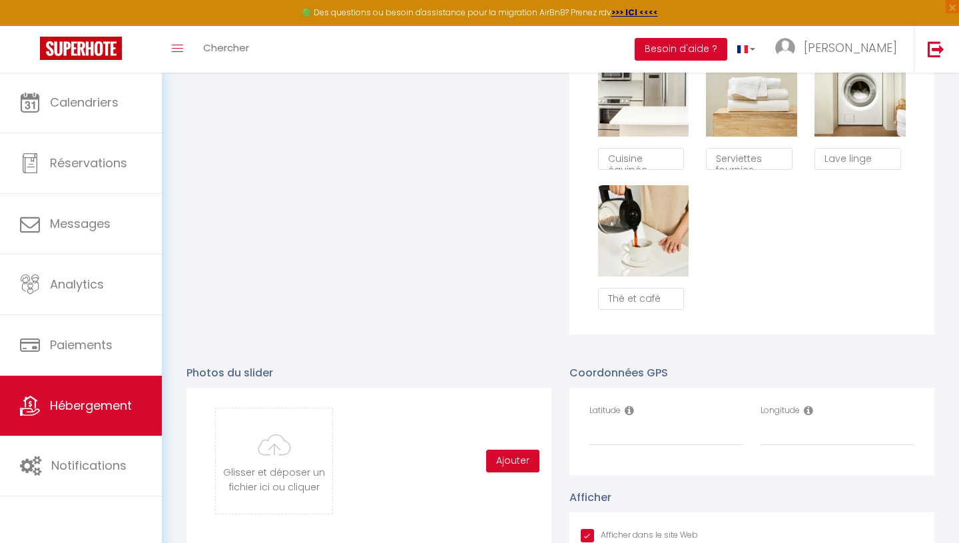
scroll to position [1326, 0]
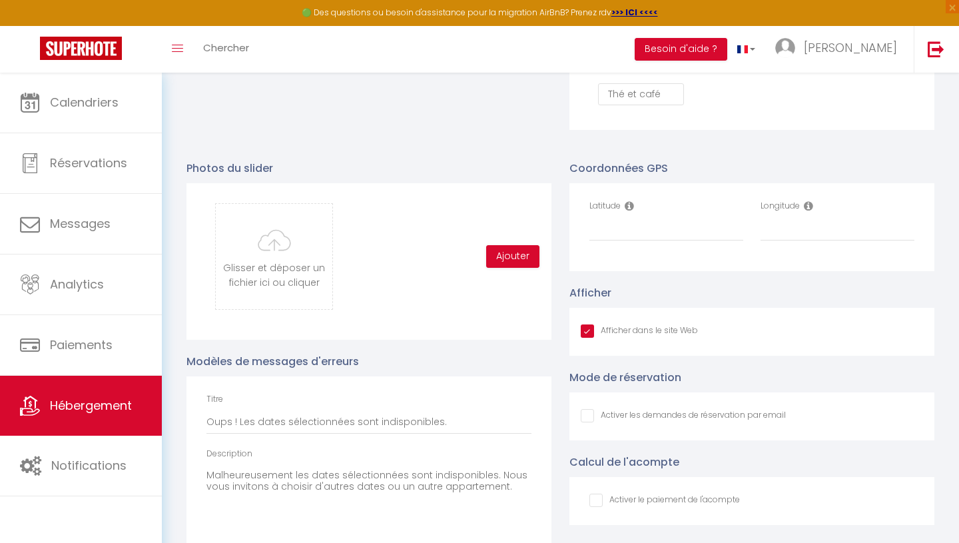
click at [627, 206] on icon at bounding box center [629, 205] width 9 height 11
click at [627, 233] on input "Latitude" at bounding box center [666, 229] width 154 height 24
paste input "48.2953624"
click at [799, 228] on input "Longitude" at bounding box center [837, 229] width 154 height 24
paste input "4.0690985"
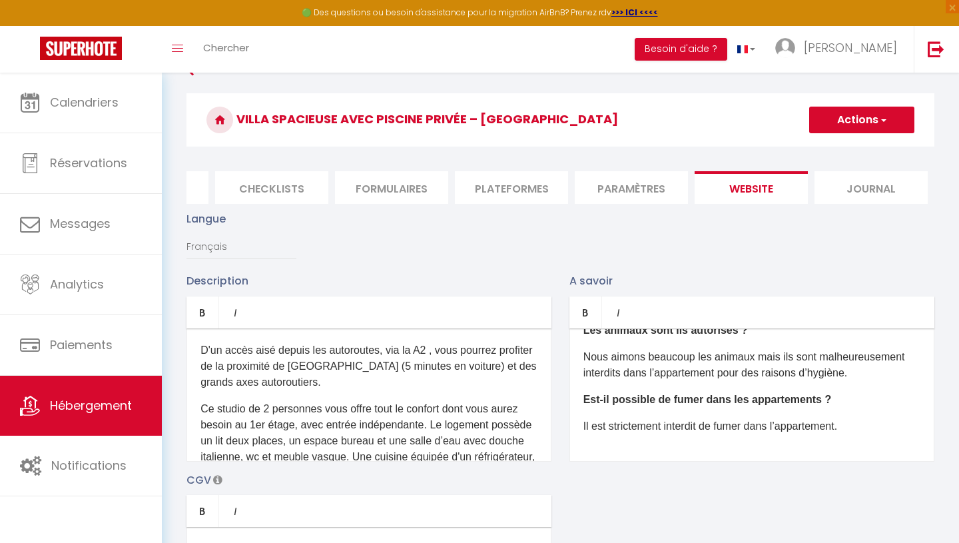
scroll to position [0, 0]
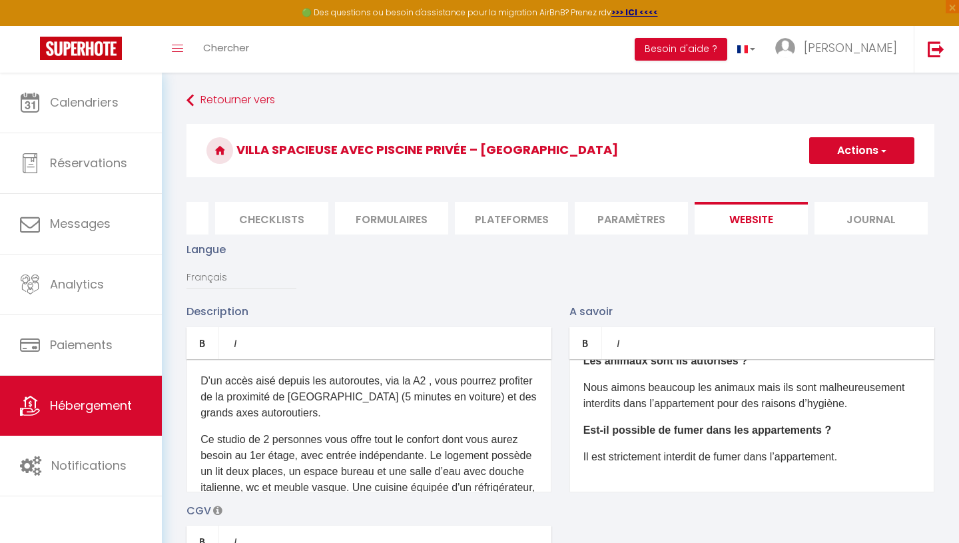
click at [873, 150] on button "Actions" at bounding box center [861, 150] width 105 height 27
click at [860, 184] on input "Enregistrer" at bounding box center [846, 179] width 49 height 13
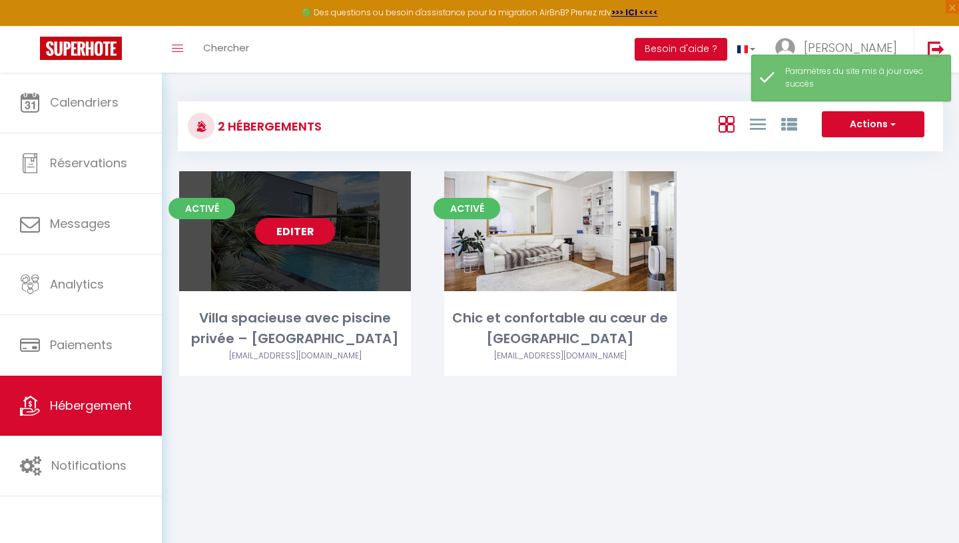
click at [308, 232] on link "Editer" at bounding box center [295, 231] width 80 height 27
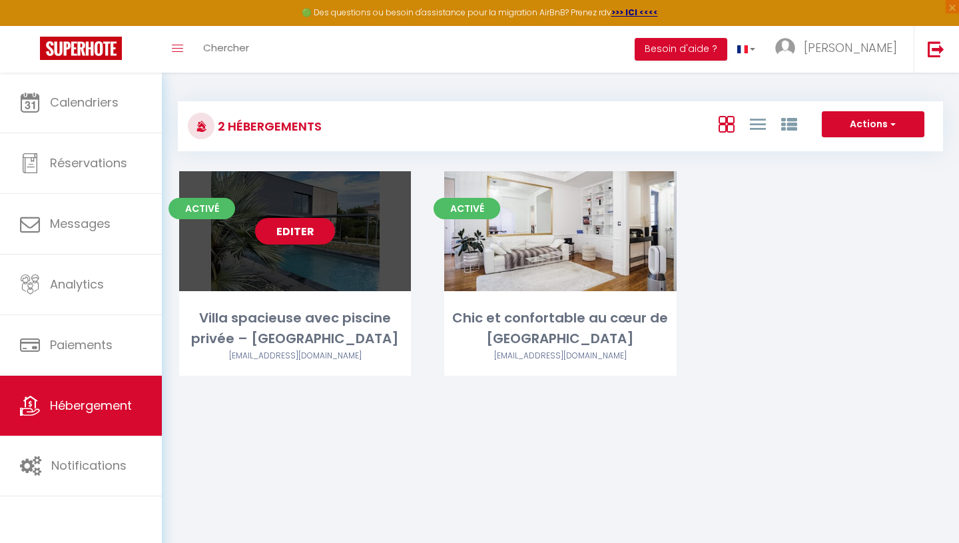
click at [294, 234] on link "Editer" at bounding box center [295, 231] width 80 height 27
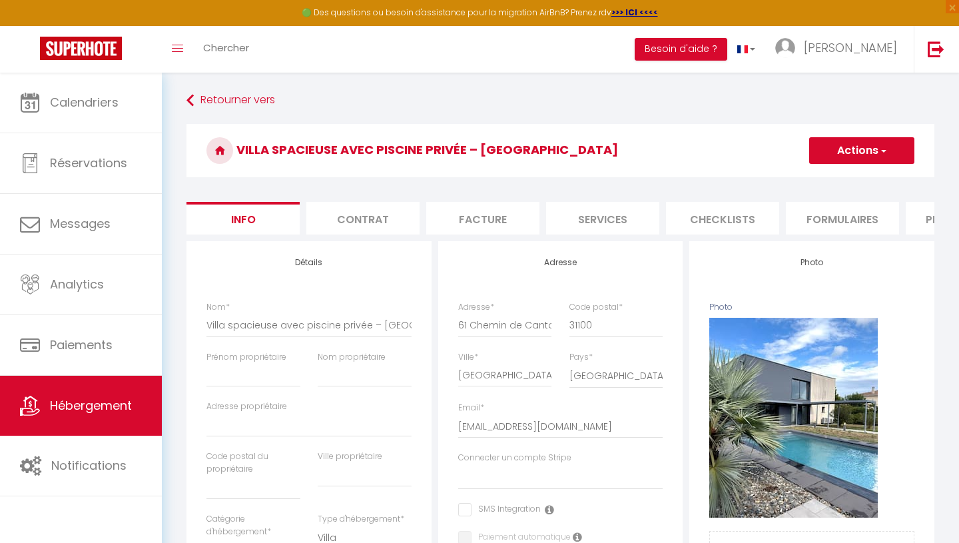
click at [603, 218] on li "Services" at bounding box center [602, 218] width 113 height 33
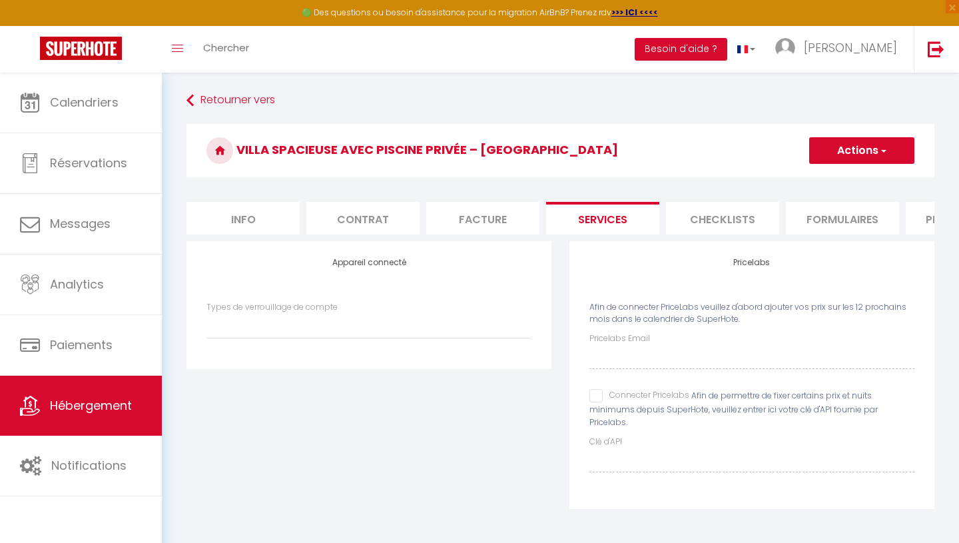
click at [600, 391] on input "Connecter Pricelabs" at bounding box center [639, 395] width 100 height 13
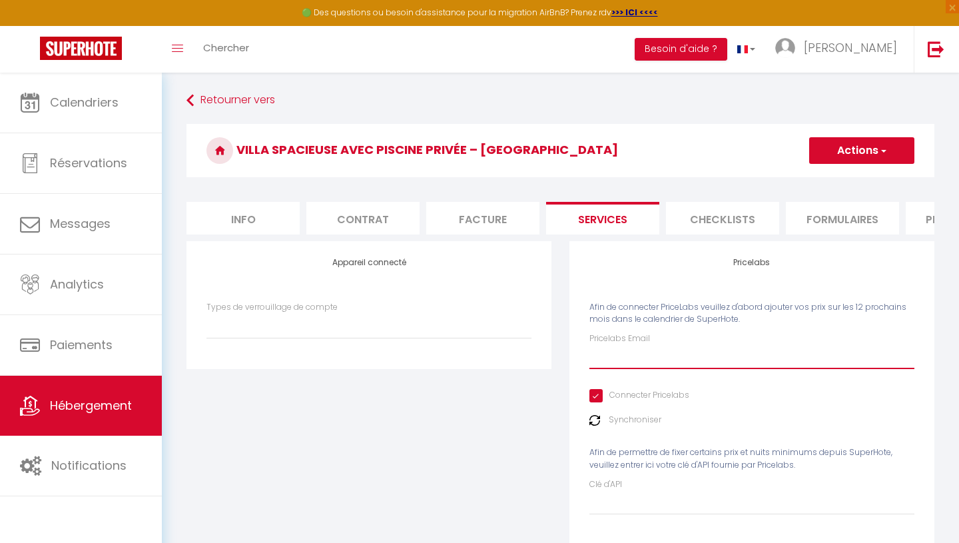
click at [619, 357] on input "Pricelabs Email" at bounding box center [751, 357] width 325 height 24
click at [870, 149] on button "Actions" at bounding box center [861, 150] width 105 height 27
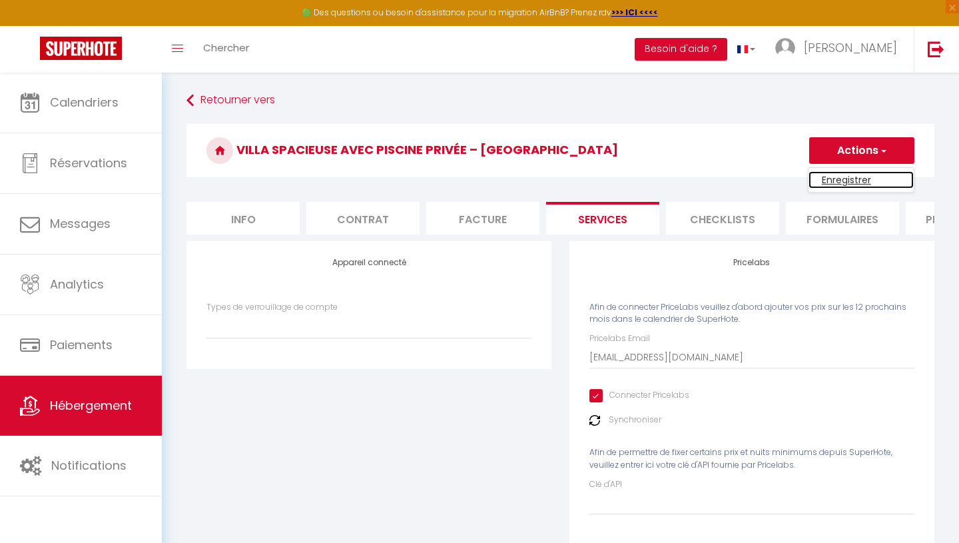
click at [856, 176] on link "Enregistrer" at bounding box center [860, 179] width 105 height 17
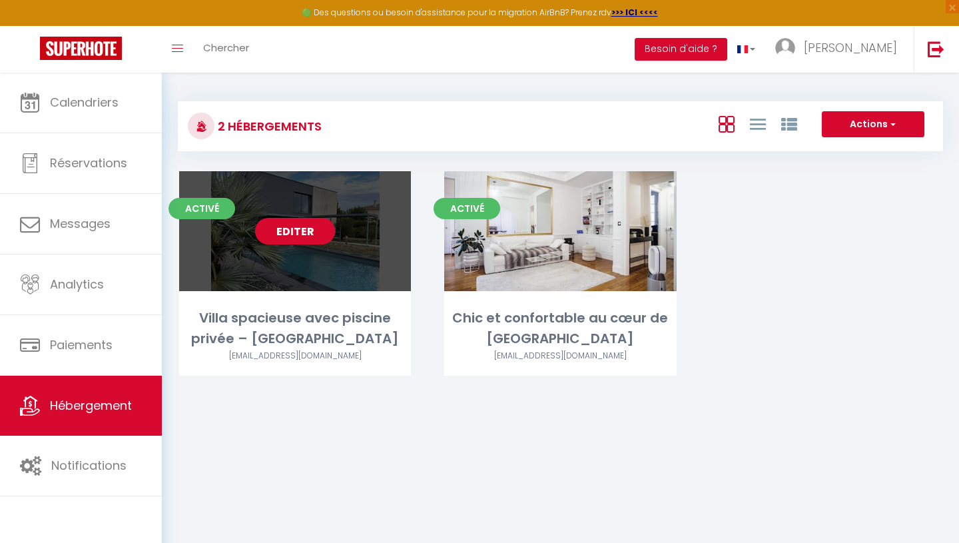
click at [280, 234] on link "Editer" at bounding box center [295, 231] width 80 height 27
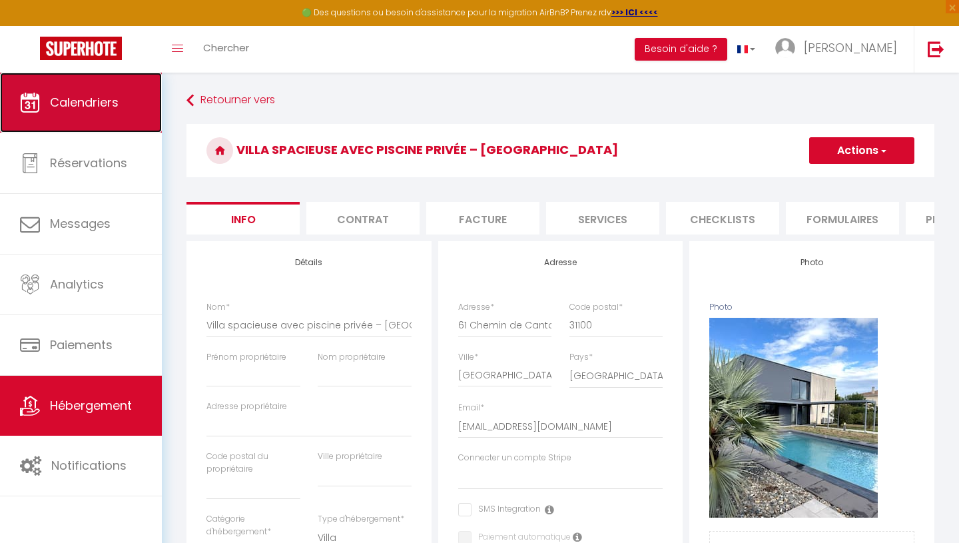
click at [80, 99] on span "Calendriers" at bounding box center [84, 102] width 69 height 17
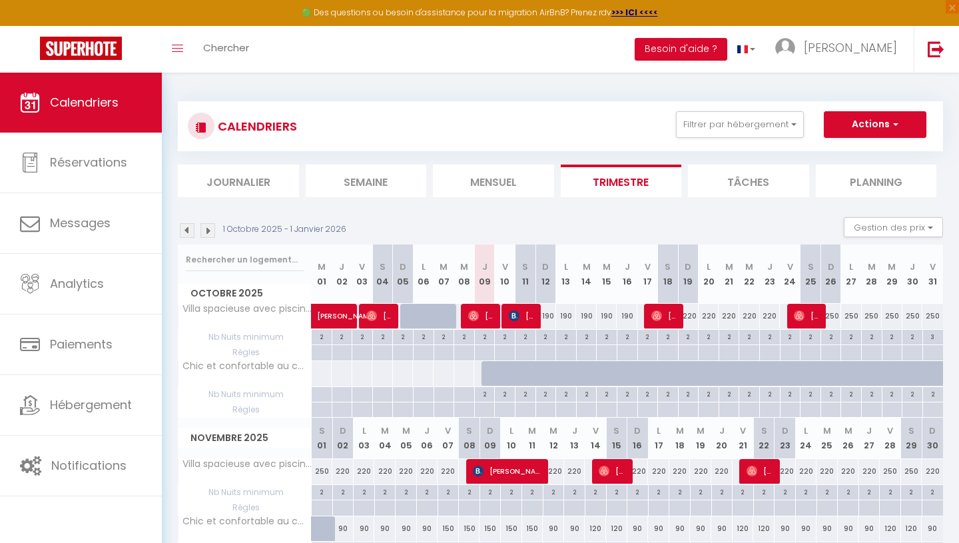
click at [525, 179] on li "Mensuel" at bounding box center [493, 180] width 121 height 33
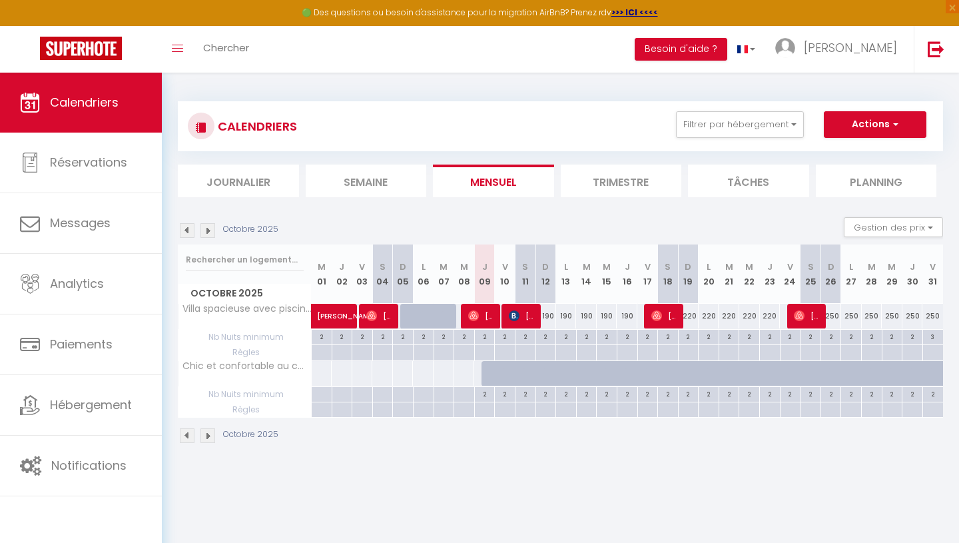
click at [206, 230] on img at bounding box center [207, 230] width 15 height 15
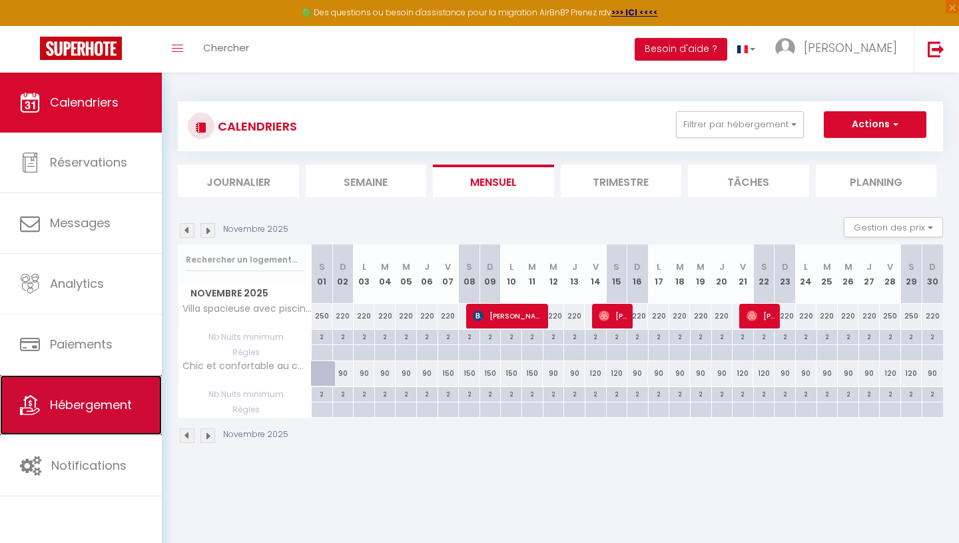
click at [100, 411] on span "Hébergement" at bounding box center [91, 404] width 82 height 17
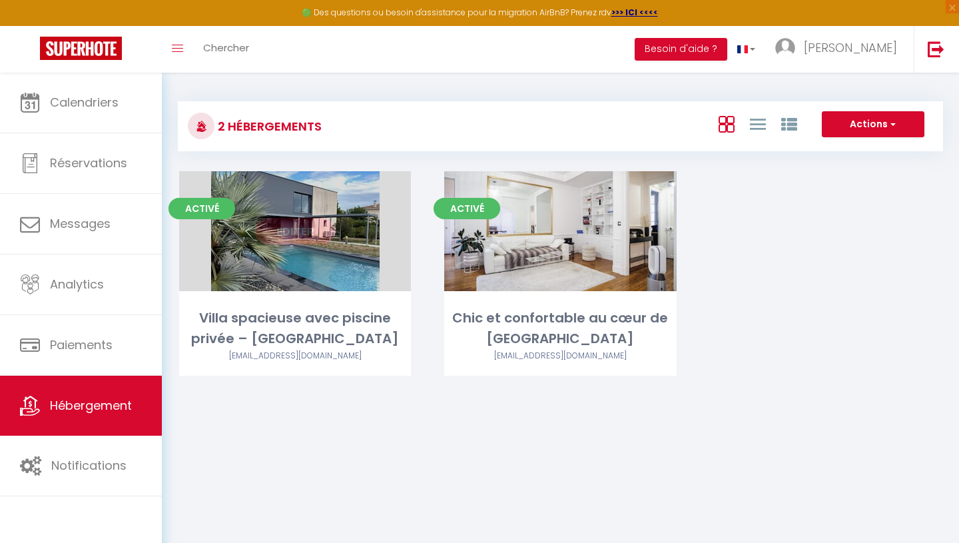
click at [317, 232] on link "Editer" at bounding box center [295, 231] width 80 height 27
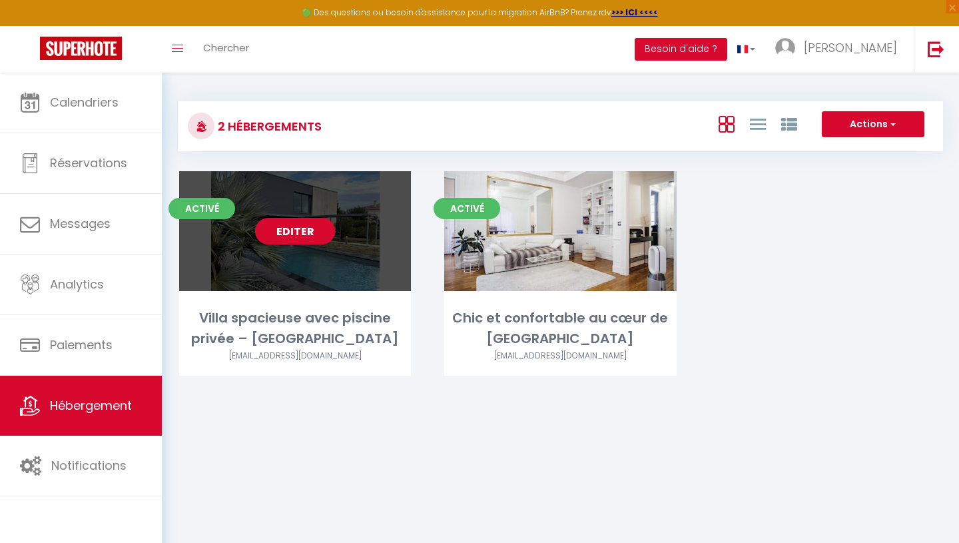
click at [288, 230] on link "Editer" at bounding box center [295, 231] width 80 height 27
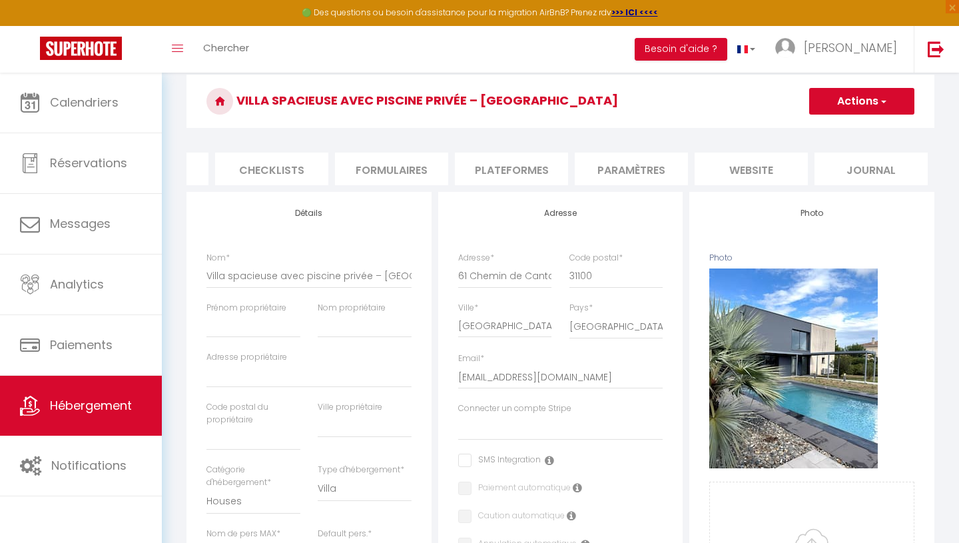
scroll to position [51, 0]
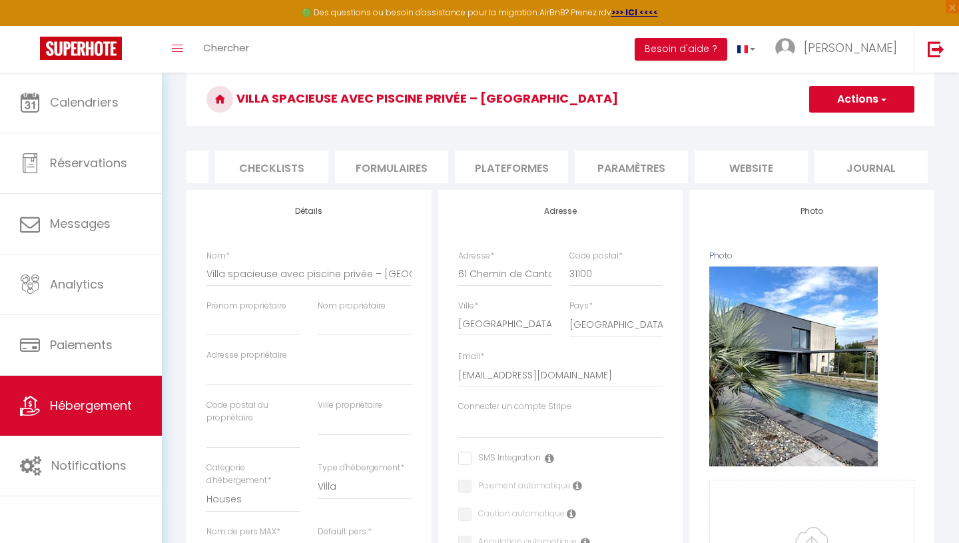
click at [736, 161] on li "website" at bounding box center [750, 166] width 113 height 33
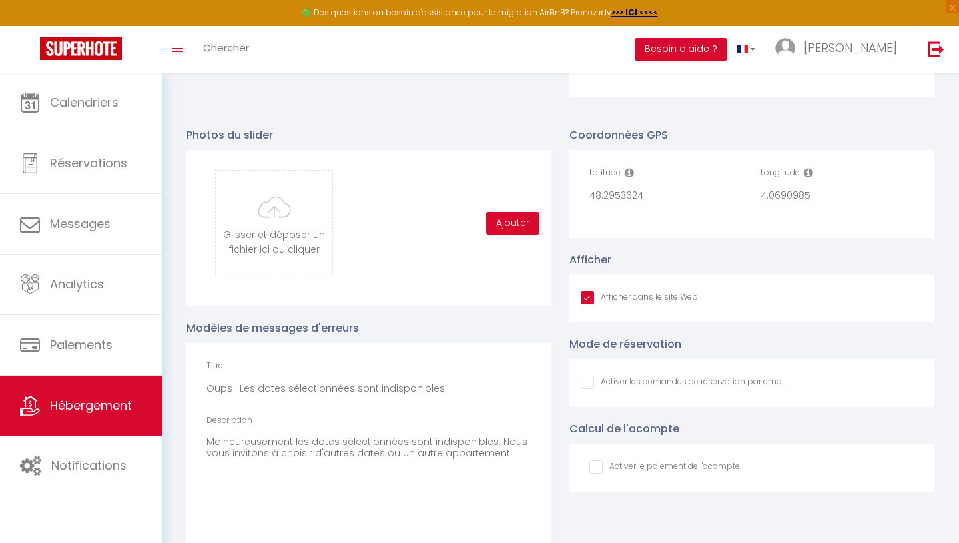
scroll to position [1358, 0]
click at [636, 190] on input "48.2953624" at bounding box center [666, 197] width 154 height 24
paste input "3.5565377"
click at [784, 200] on input "4.0690985" at bounding box center [837, 197] width 154 height 24
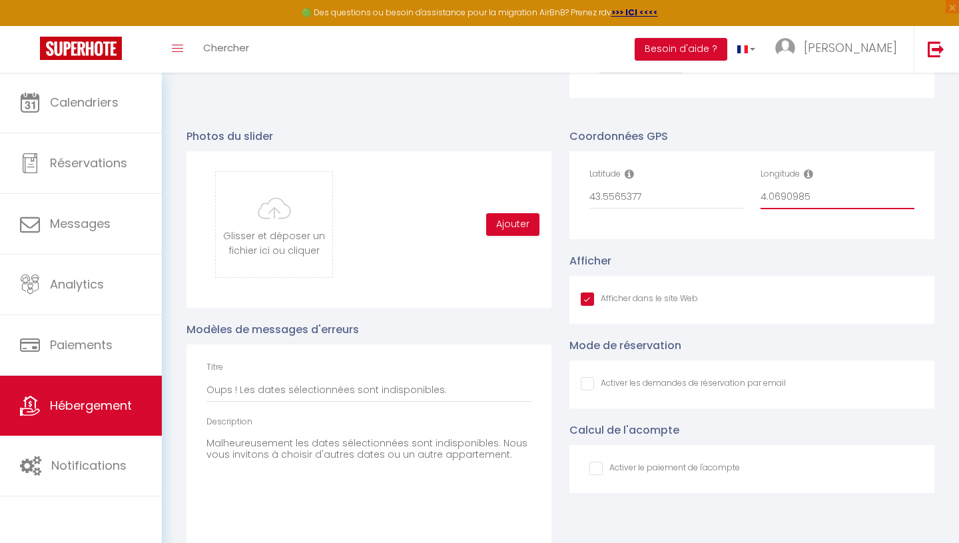
click at [784, 200] on input "4.0690985" at bounding box center [837, 197] width 154 height 24
paste input "1.3842429"
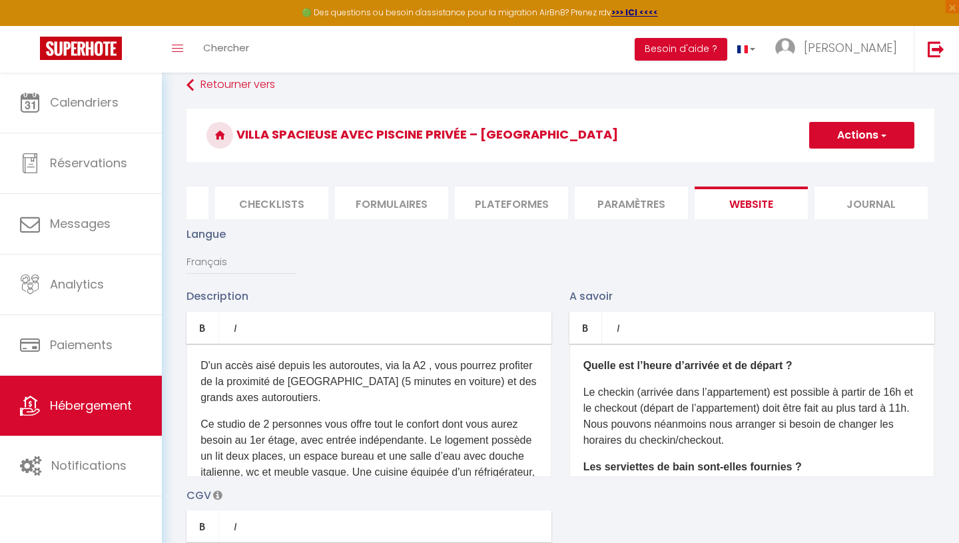
scroll to position [0, 0]
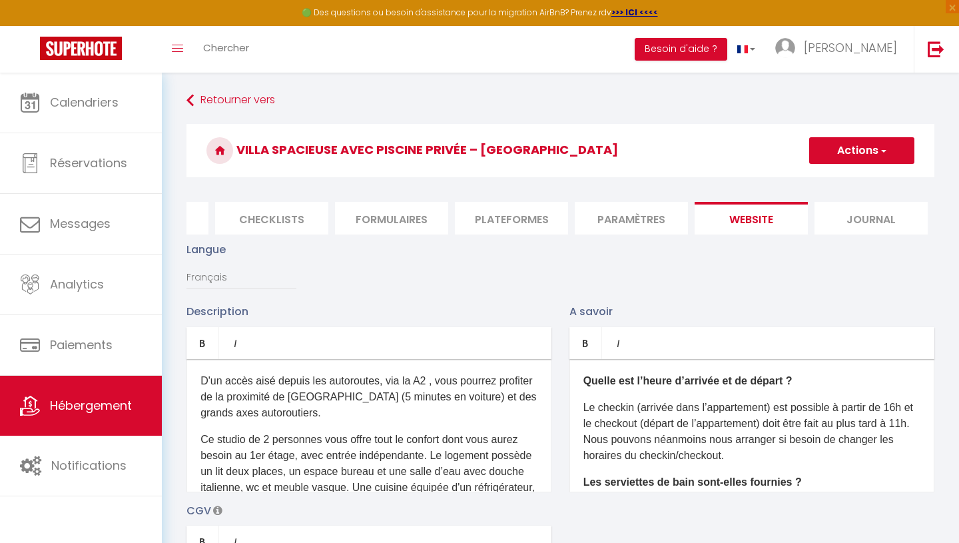
click at [867, 156] on button "Actions" at bounding box center [861, 150] width 105 height 27
click at [858, 180] on input "Enregistrer" at bounding box center [846, 179] width 49 height 13
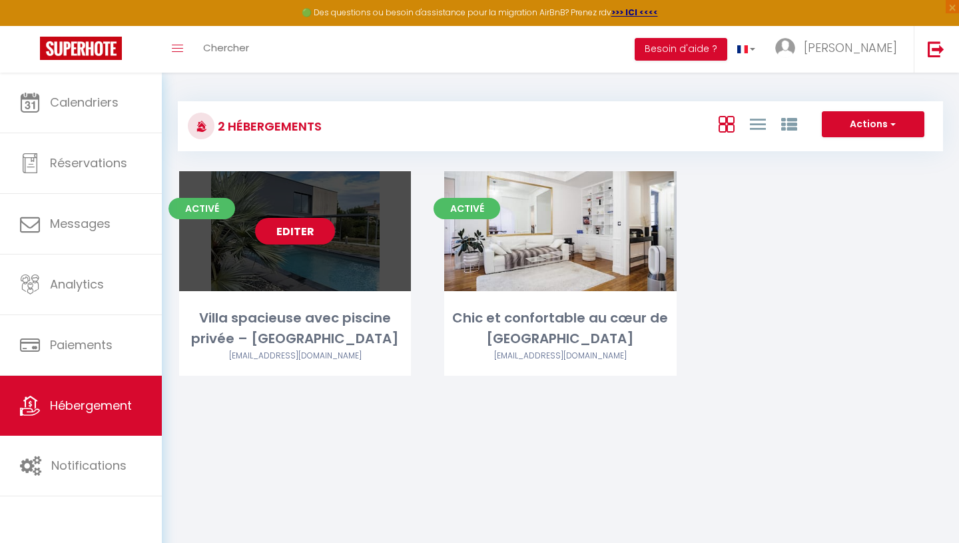
click at [289, 229] on link "Editer" at bounding box center [295, 231] width 80 height 27
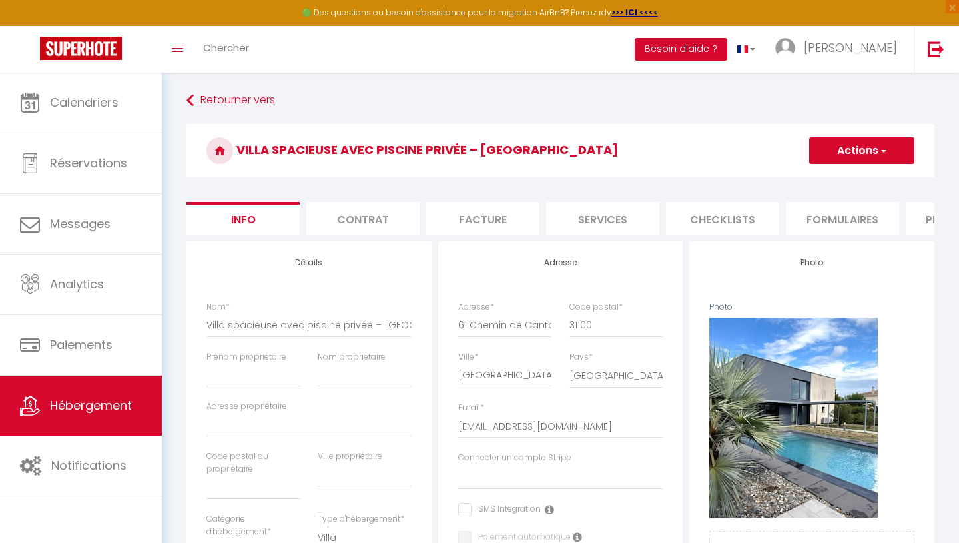
click at [848, 217] on li "Formulaires" at bounding box center [842, 218] width 113 height 33
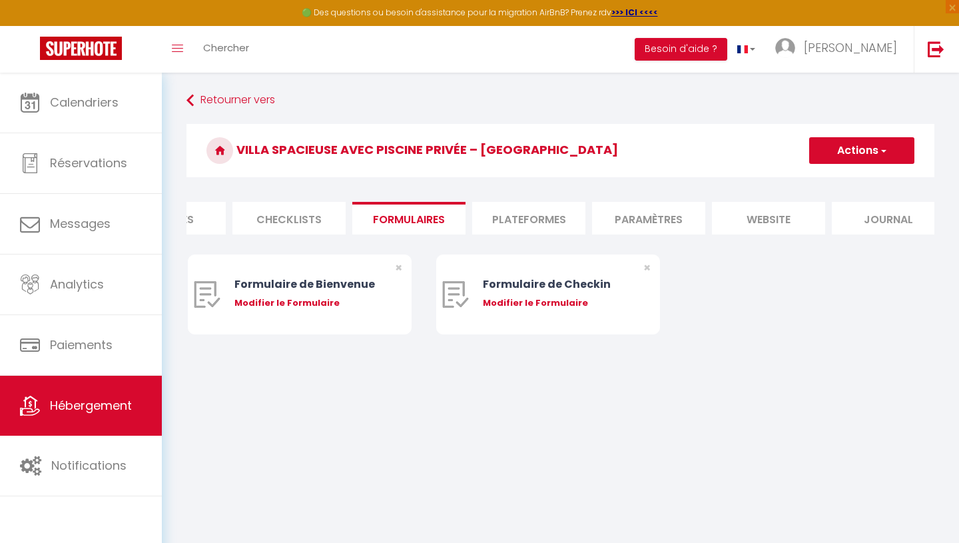
scroll to position [0, 435]
click at [765, 216] on li "website" at bounding box center [766, 218] width 113 height 33
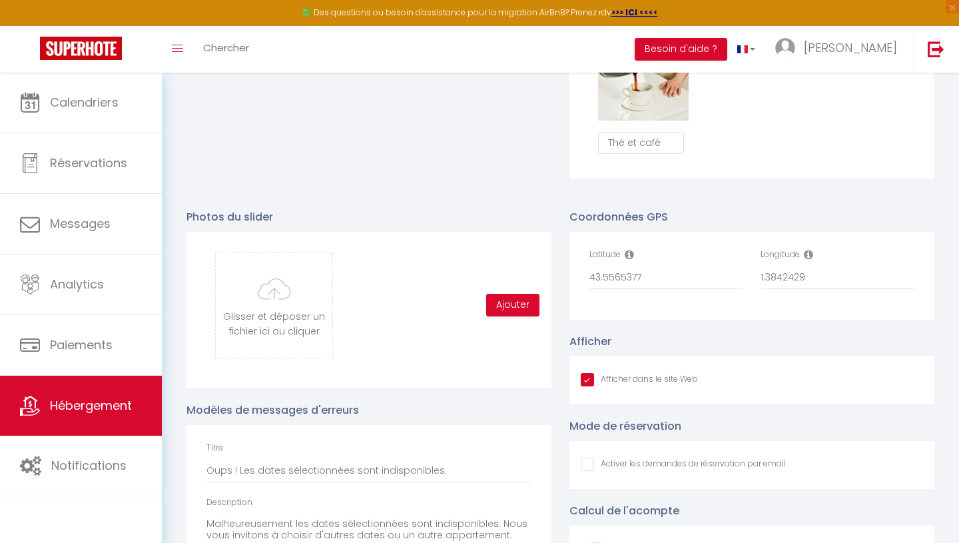
scroll to position [1418, 0]
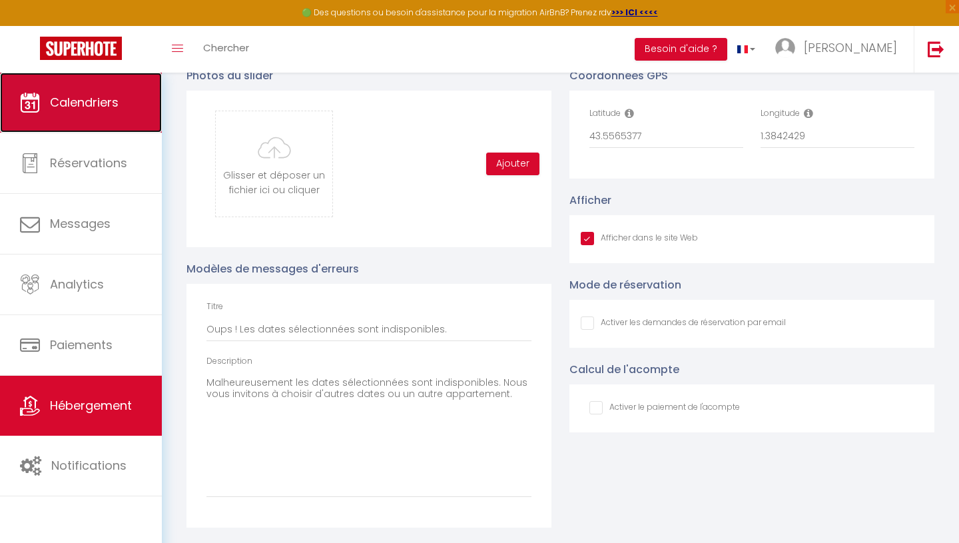
click at [106, 111] on span "Calendriers" at bounding box center [84, 102] width 69 height 17
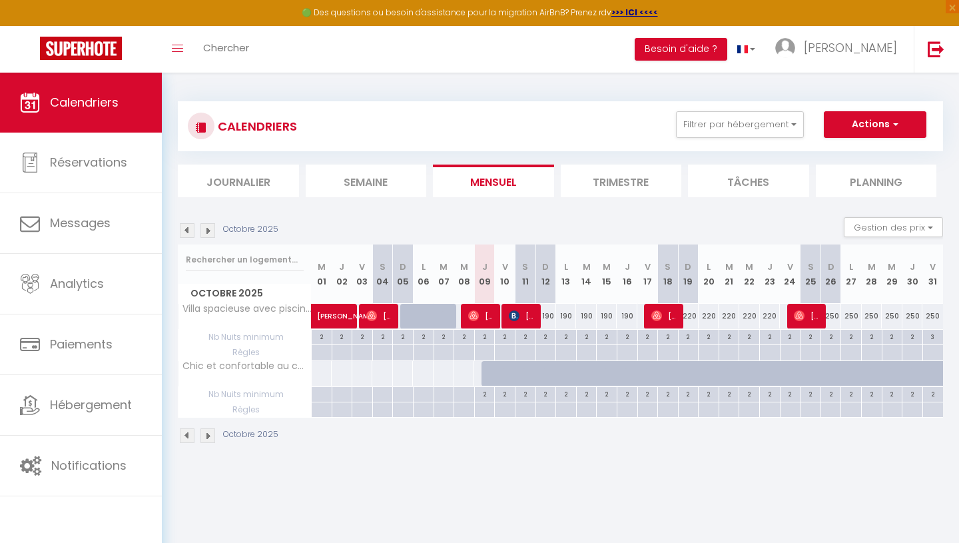
click at [207, 228] on img at bounding box center [207, 230] width 15 height 15
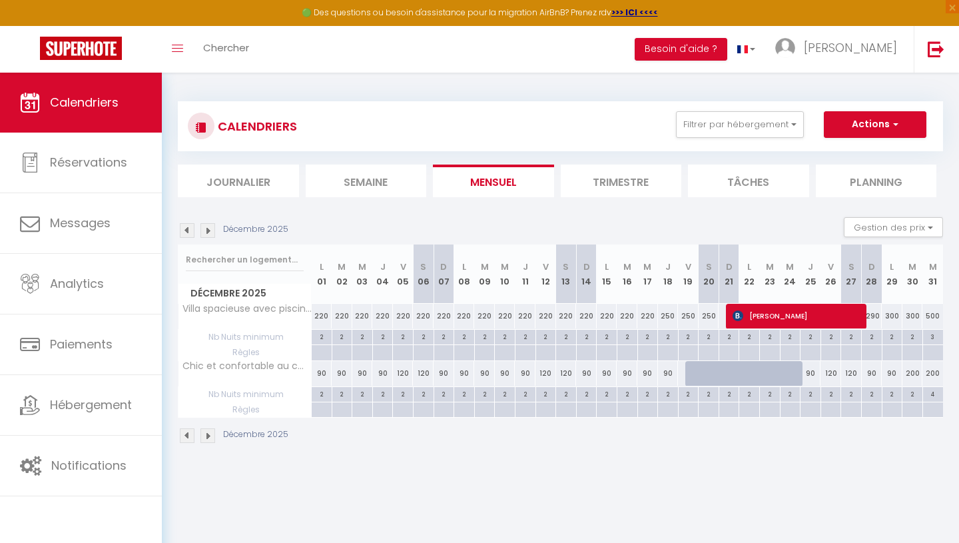
click at [207, 228] on img at bounding box center [207, 230] width 15 height 15
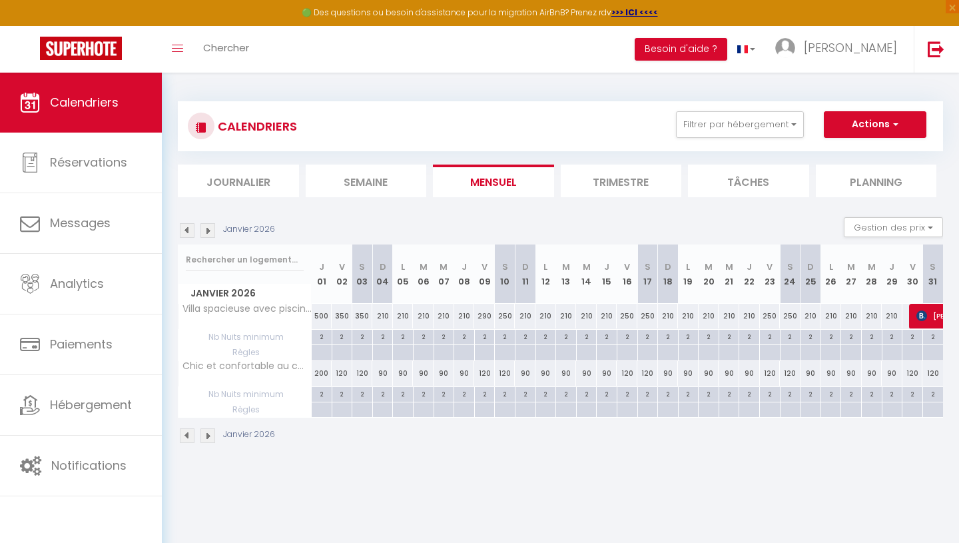
click at [207, 228] on img at bounding box center [207, 230] width 15 height 15
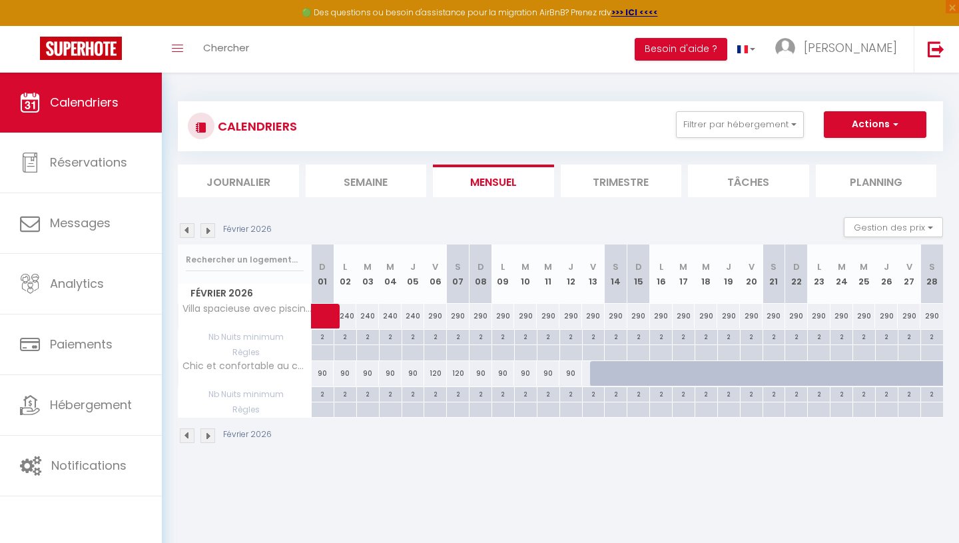
click at [207, 228] on img at bounding box center [207, 230] width 15 height 15
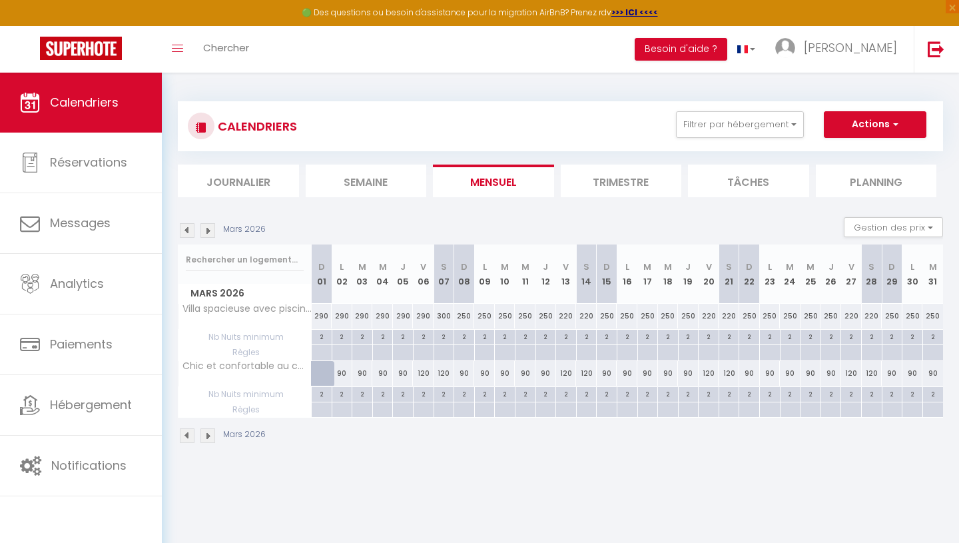
click at [207, 228] on img at bounding box center [207, 230] width 15 height 15
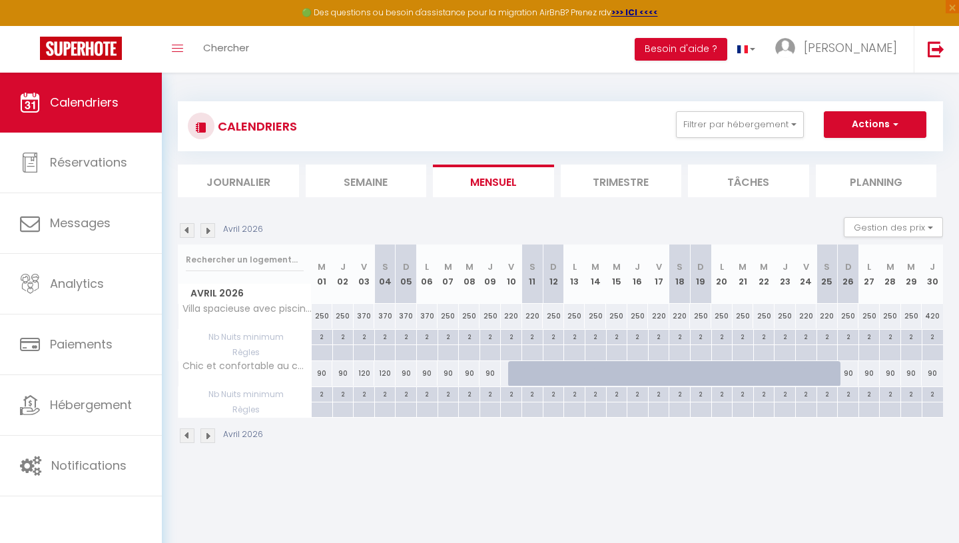
click at [207, 228] on img at bounding box center [207, 230] width 15 height 15
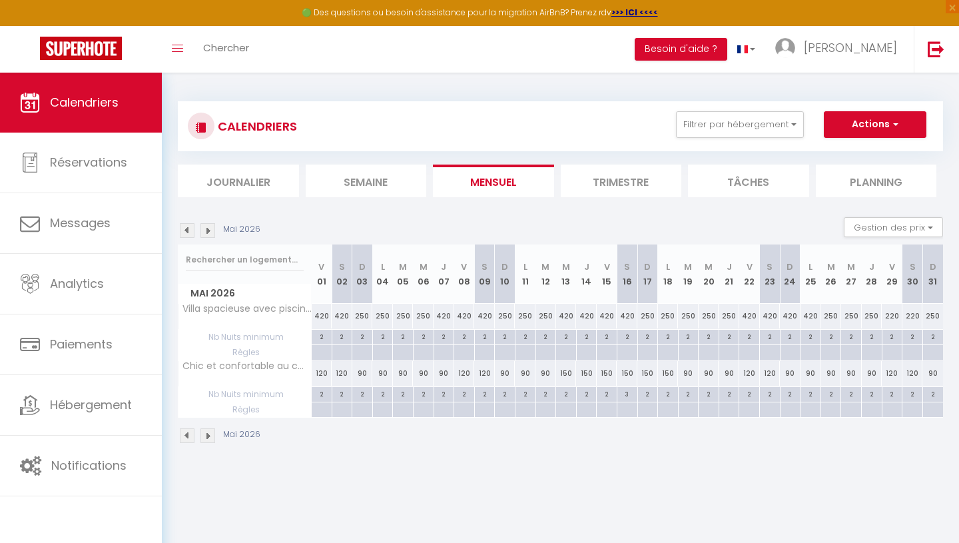
click at [207, 228] on img at bounding box center [207, 230] width 15 height 15
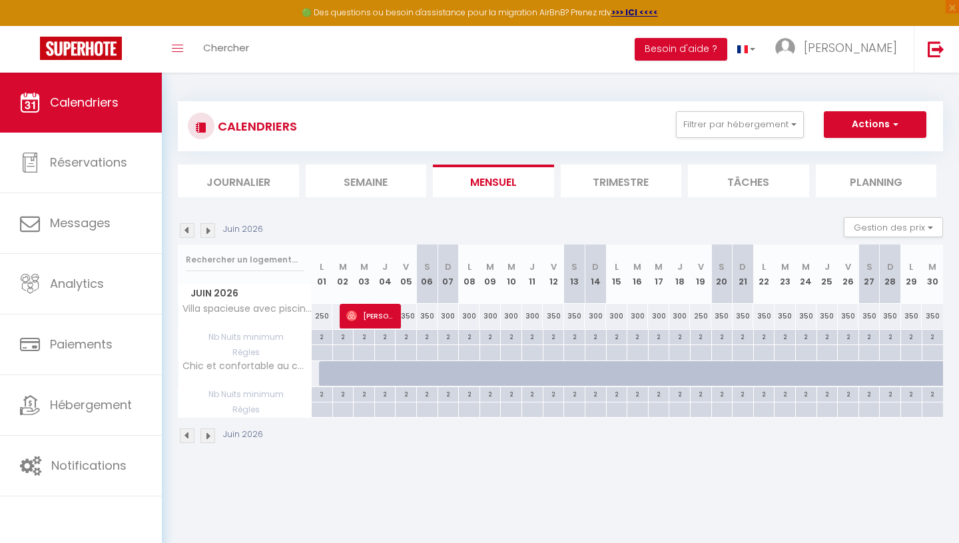
click at [207, 228] on img at bounding box center [207, 230] width 15 height 15
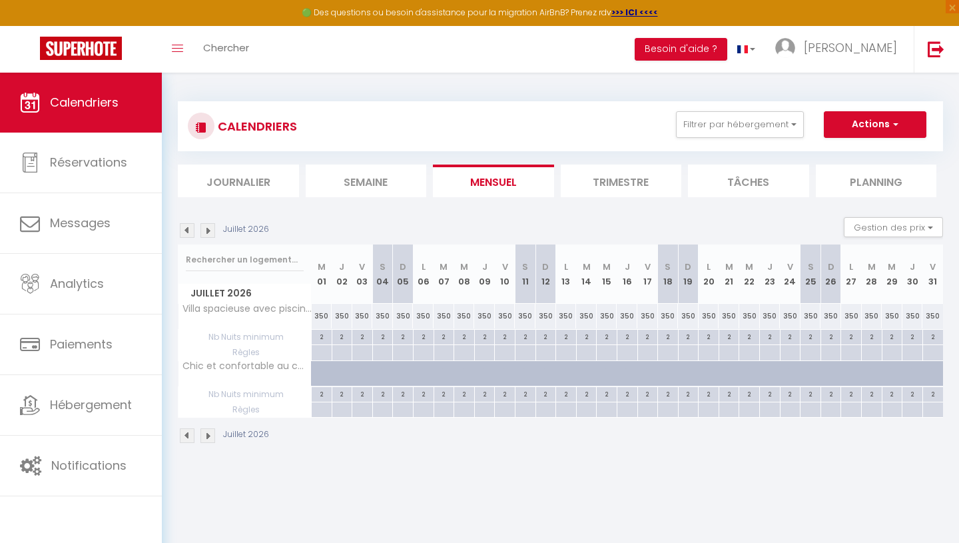
click at [423, 316] on div "350" at bounding box center [423, 316] width 21 height 25
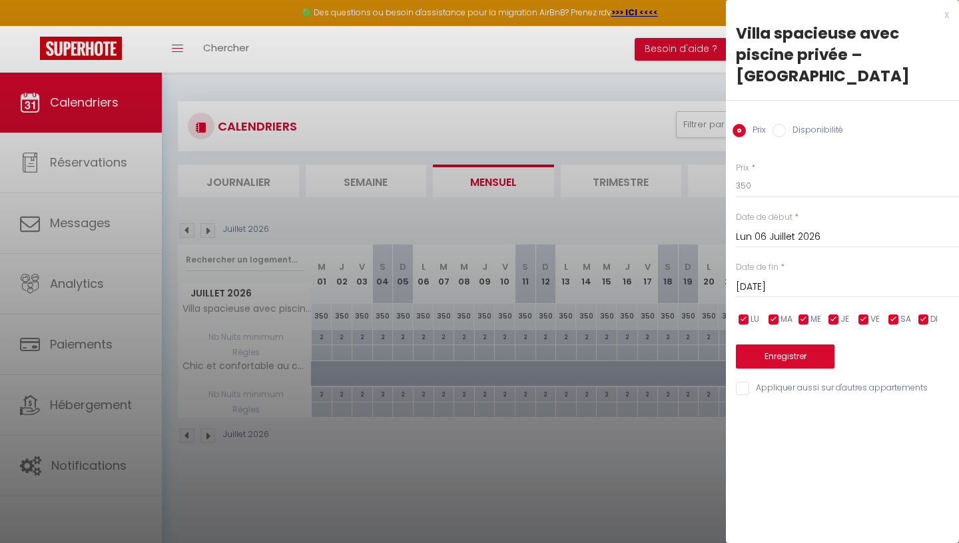
click at [779, 124] on input "Disponibilité" at bounding box center [778, 130] width 13 height 13
click at [775, 174] on select "Disponible Indisponible" at bounding box center [847, 186] width 223 height 25
click at [768, 280] on input "[DATE]" at bounding box center [847, 288] width 223 height 17
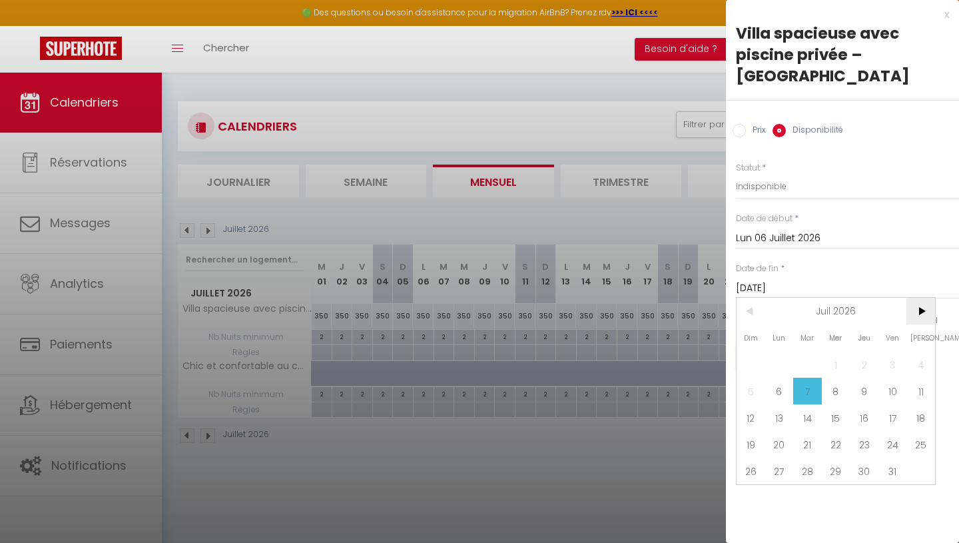
click at [916, 298] on span ">" at bounding box center [920, 311] width 29 height 27
click at [913, 298] on span ">" at bounding box center [920, 311] width 29 height 27
click at [870, 404] on span "15" at bounding box center [864, 417] width 29 height 27
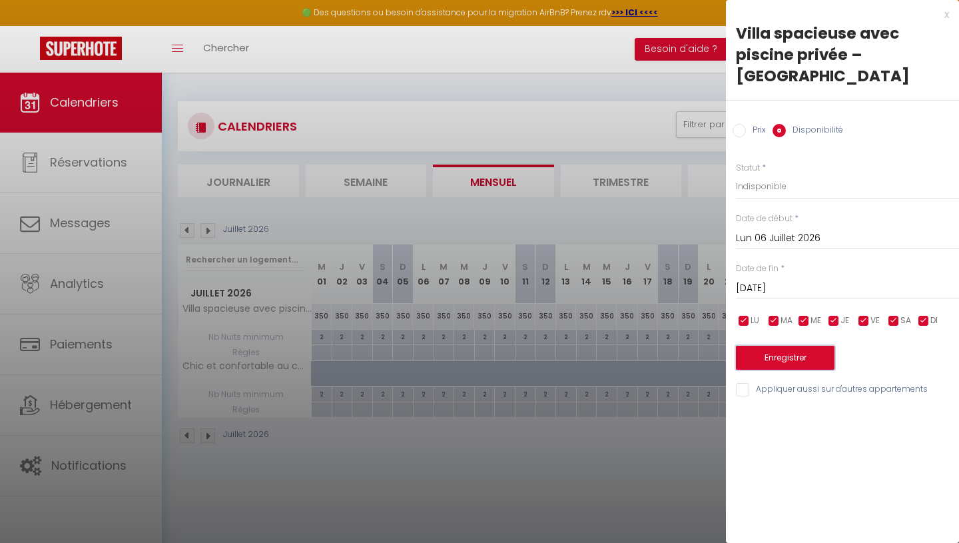
click at [802, 346] on button "Enregistrer" at bounding box center [785, 358] width 99 height 24
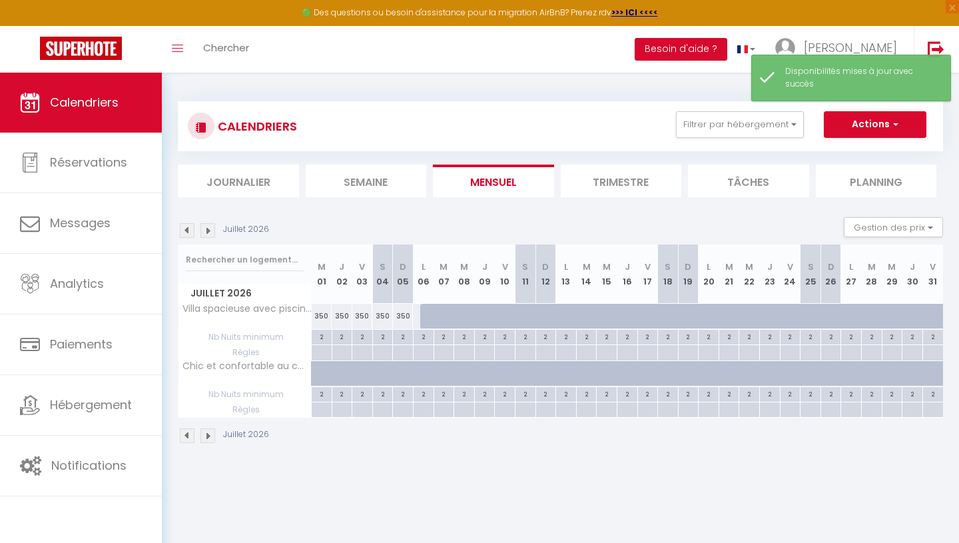
click at [210, 439] on img at bounding box center [207, 435] width 15 height 15
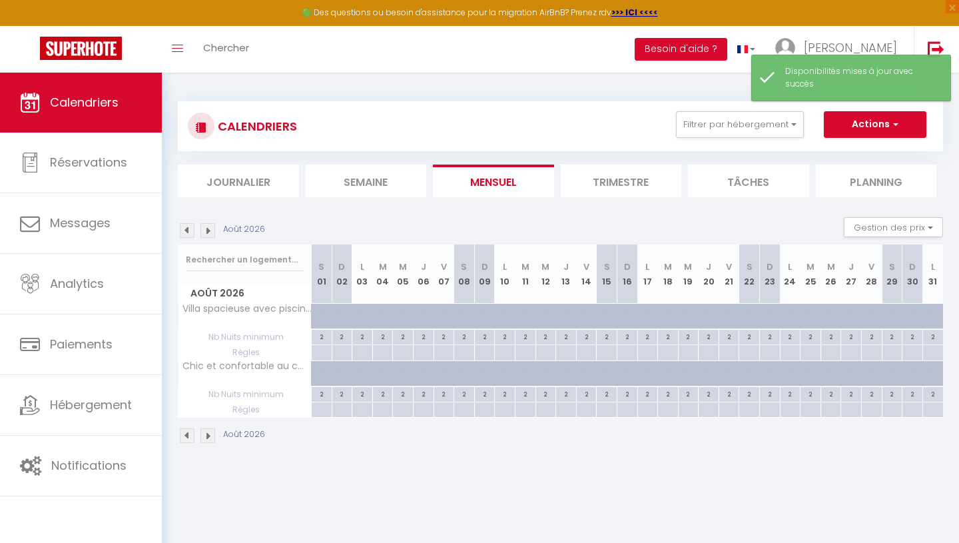
click at [210, 439] on img at bounding box center [207, 435] width 15 height 15
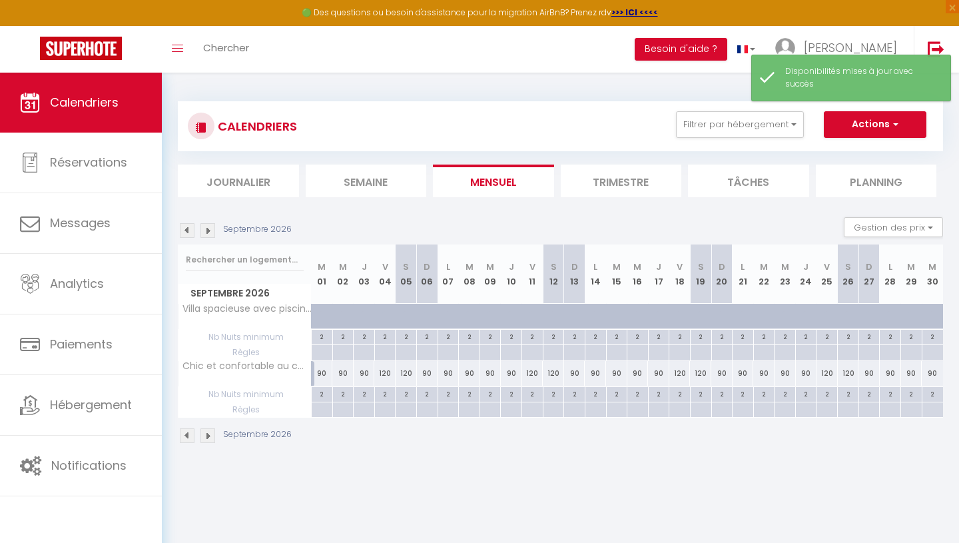
click at [210, 439] on img at bounding box center [207, 435] width 15 height 15
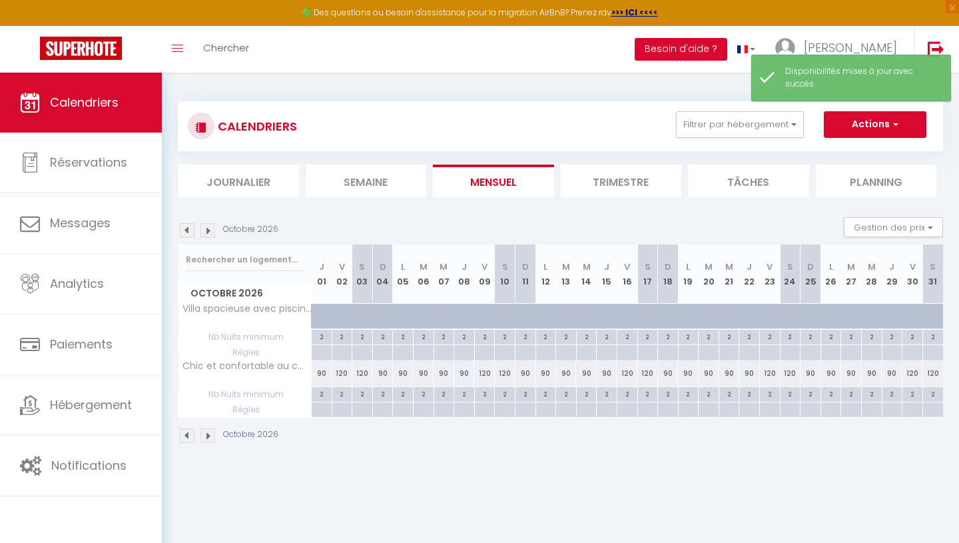
click at [210, 439] on img at bounding box center [207, 435] width 15 height 15
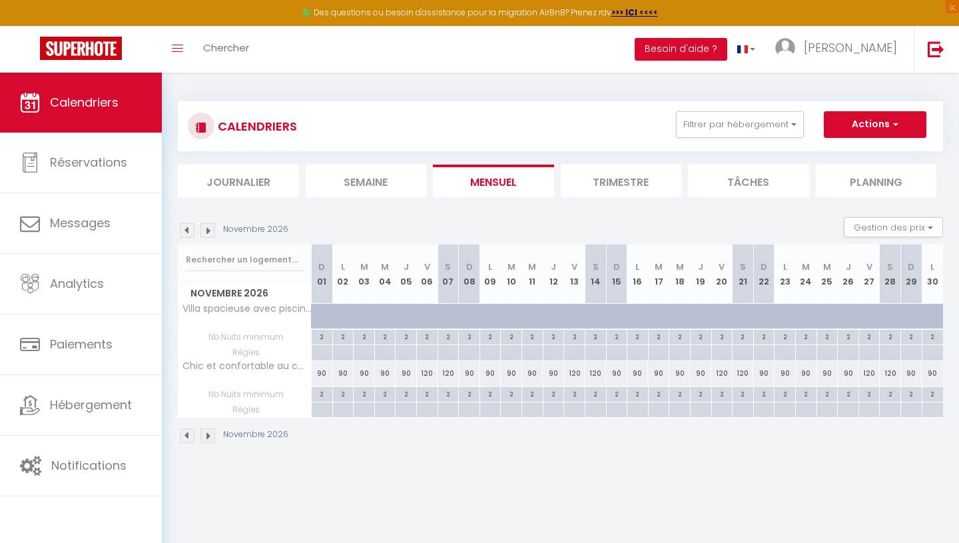
click at [184, 436] on img at bounding box center [187, 435] width 15 height 15
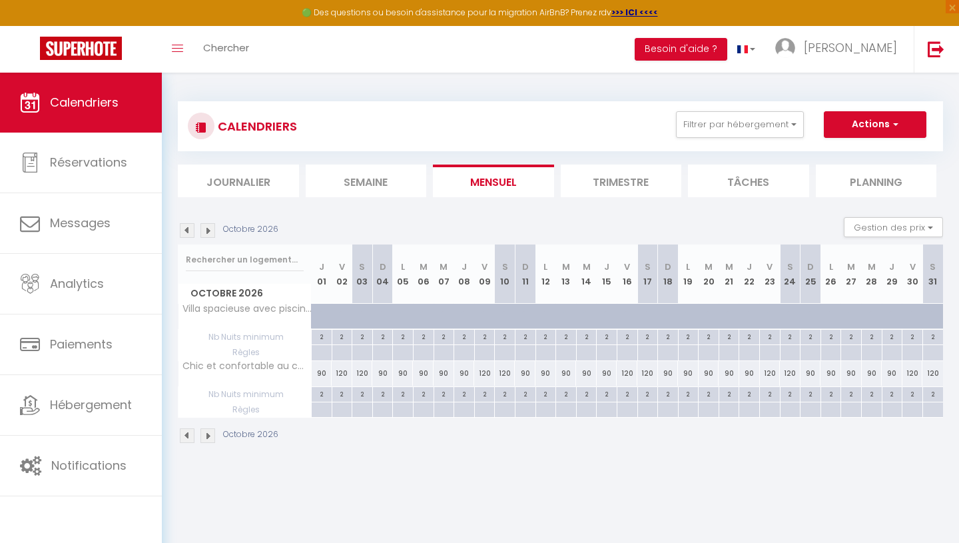
click at [184, 436] on img at bounding box center [187, 435] width 15 height 15
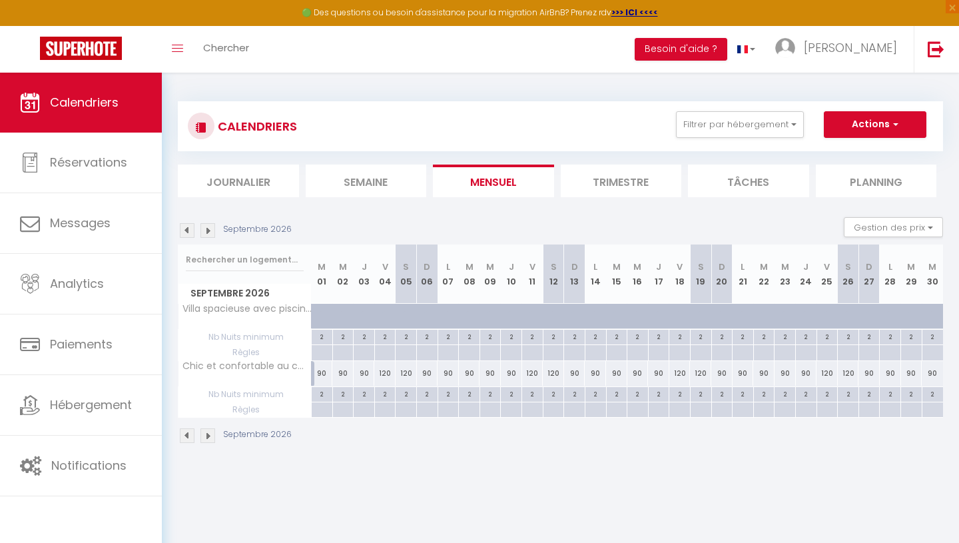
click at [184, 436] on img at bounding box center [187, 435] width 15 height 15
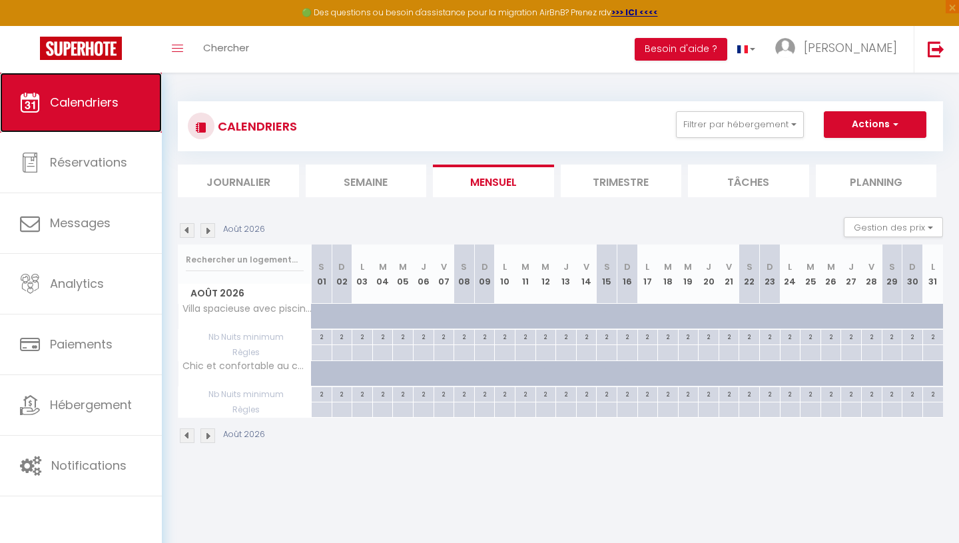
click at [112, 99] on span "Calendriers" at bounding box center [84, 102] width 69 height 17
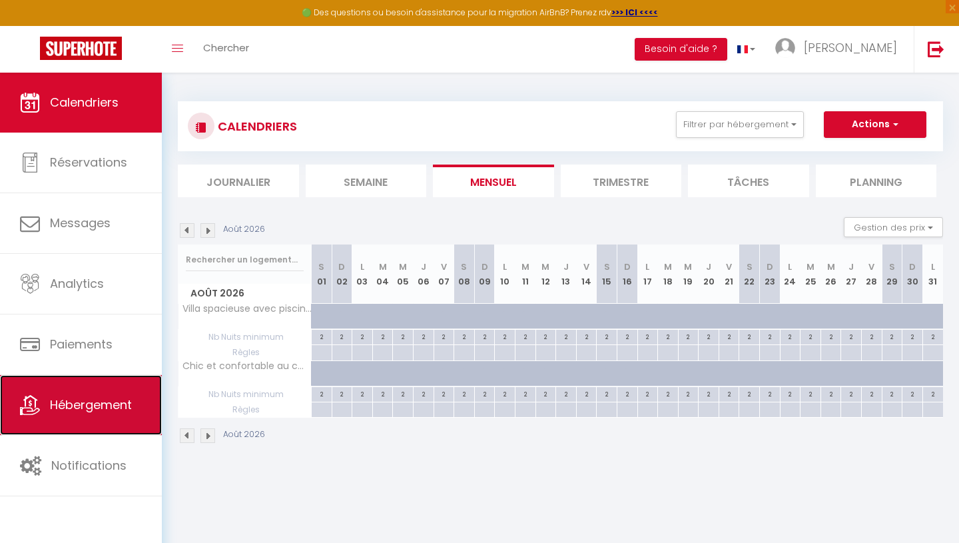
click at [52, 414] on link "Hébergement" at bounding box center [81, 405] width 162 height 60
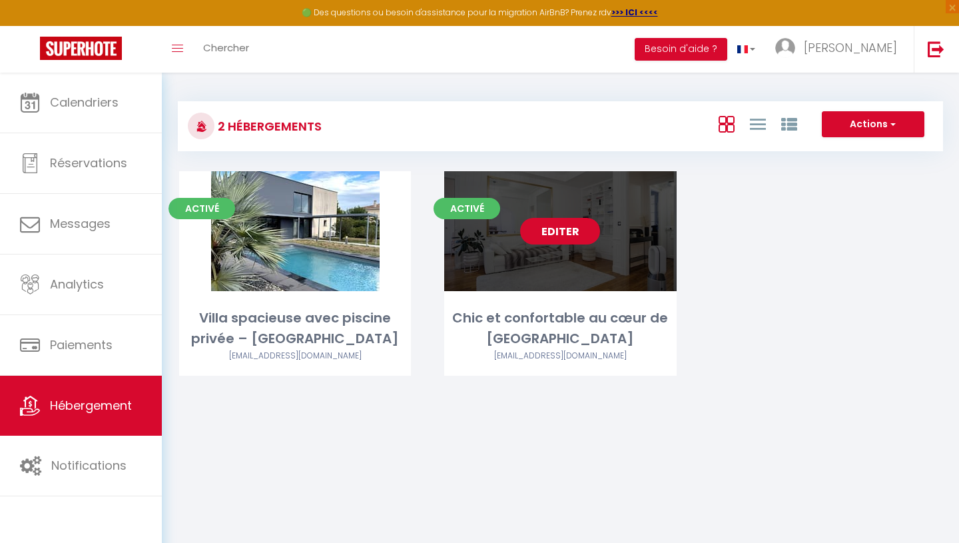
click at [567, 232] on link "Editer" at bounding box center [560, 231] width 80 height 27
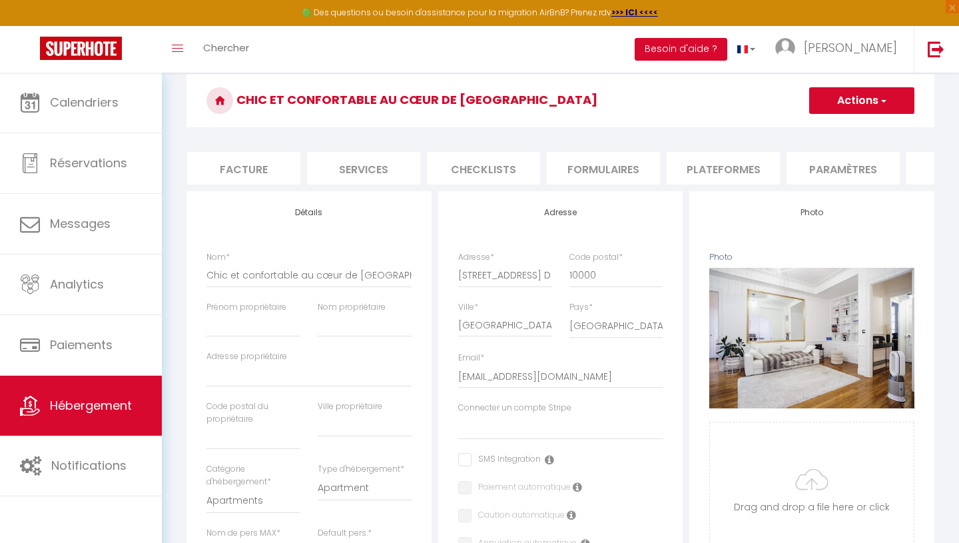
scroll to position [49, 0]
click at [389, 167] on li "Services" at bounding box center [363, 168] width 113 height 33
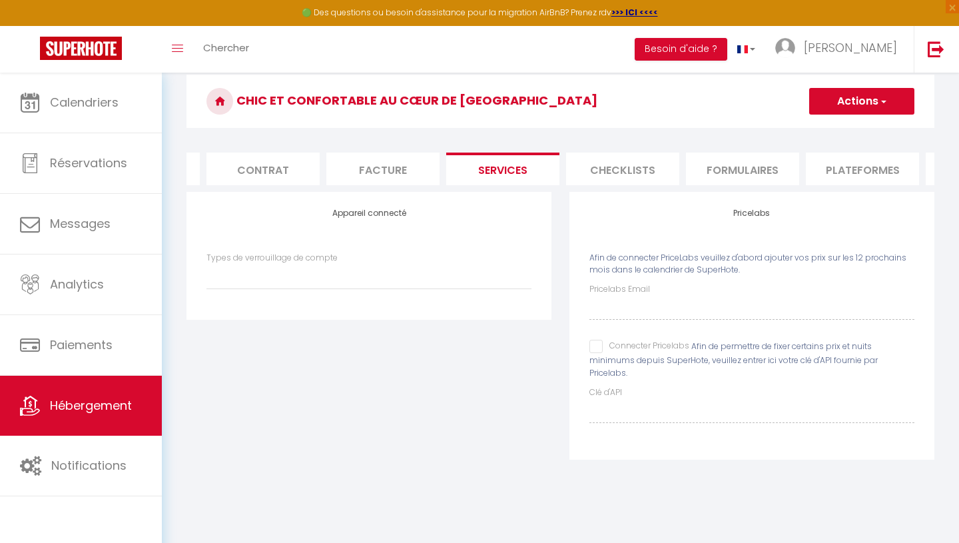
scroll to position [0, 101]
click at [848, 172] on li "Plateformes" at bounding box center [861, 168] width 113 height 33
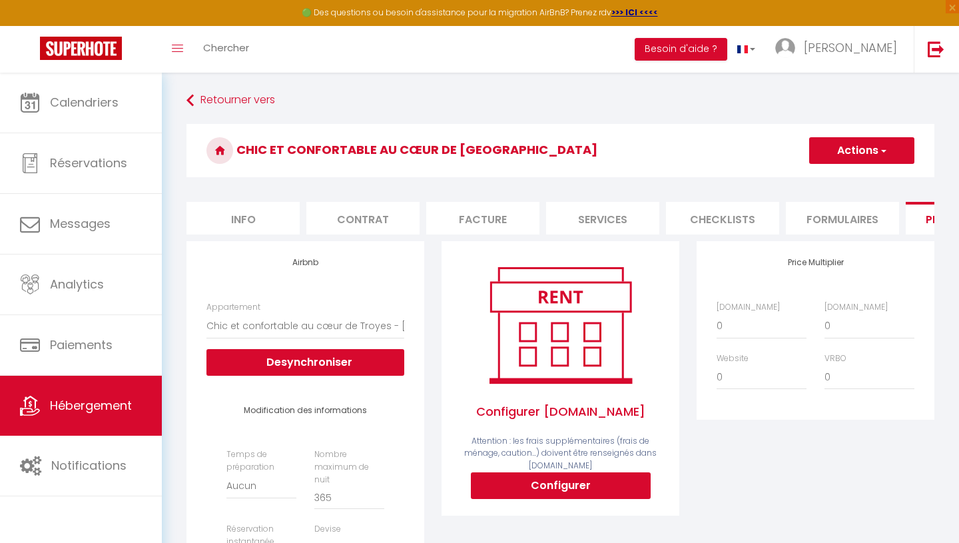
click at [233, 210] on li "Info" at bounding box center [242, 218] width 113 height 33
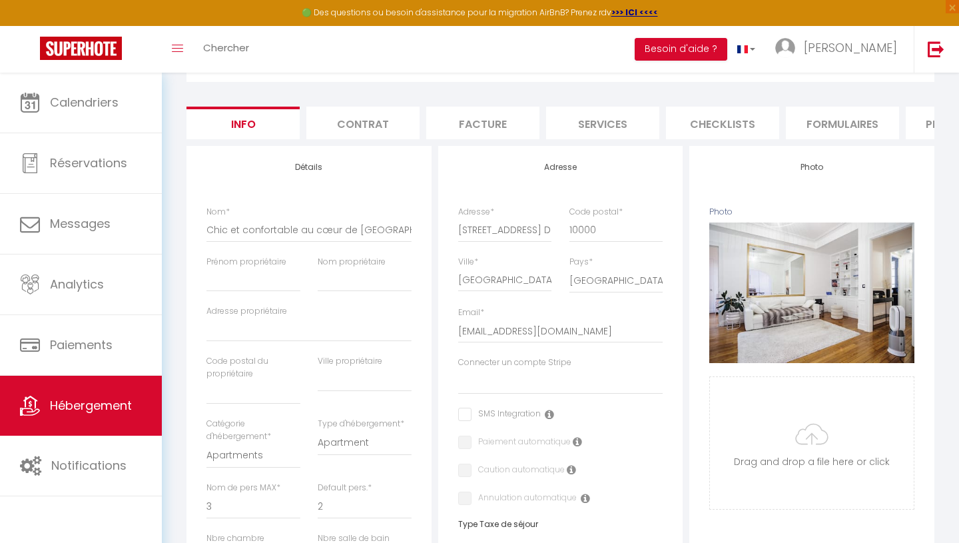
scroll to position [78, 0]
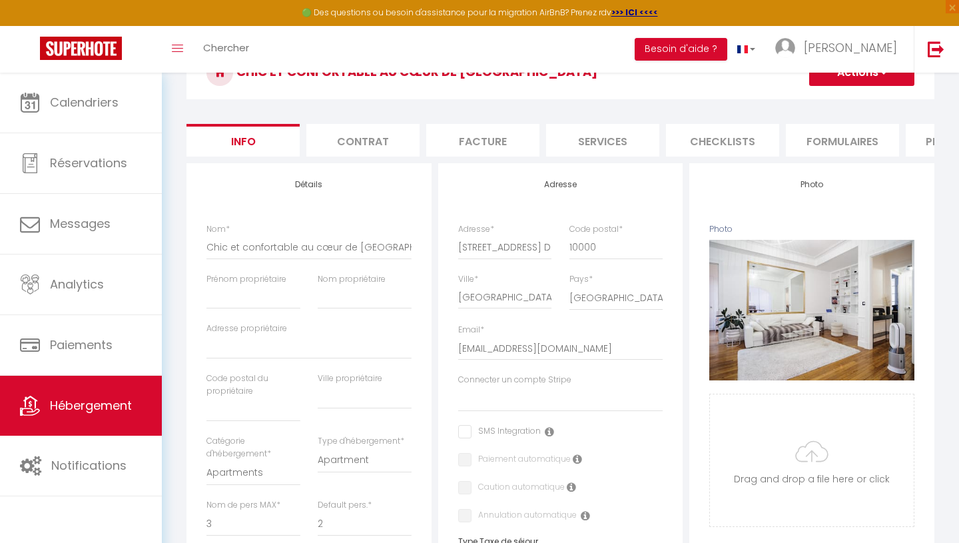
click at [482, 136] on li "Facture" at bounding box center [482, 140] width 113 height 33
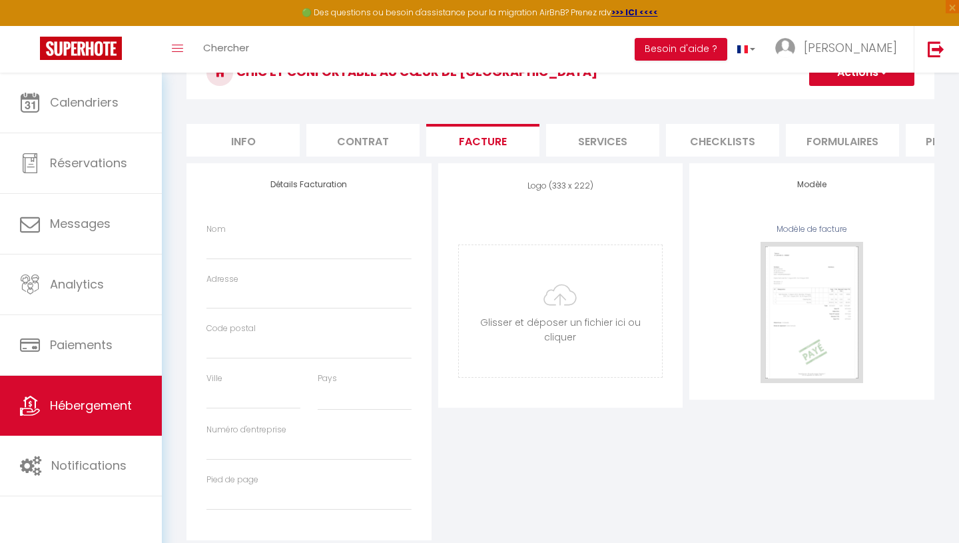
click at [602, 126] on li "Services" at bounding box center [602, 140] width 113 height 33
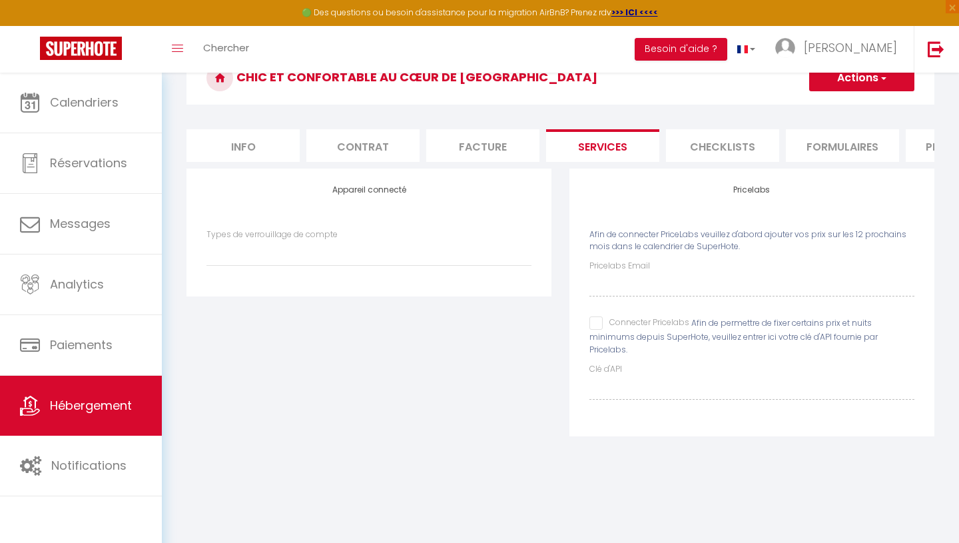
scroll to position [73, 0]
click at [671, 154] on li "Checklists" at bounding box center [722, 145] width 113 height 33
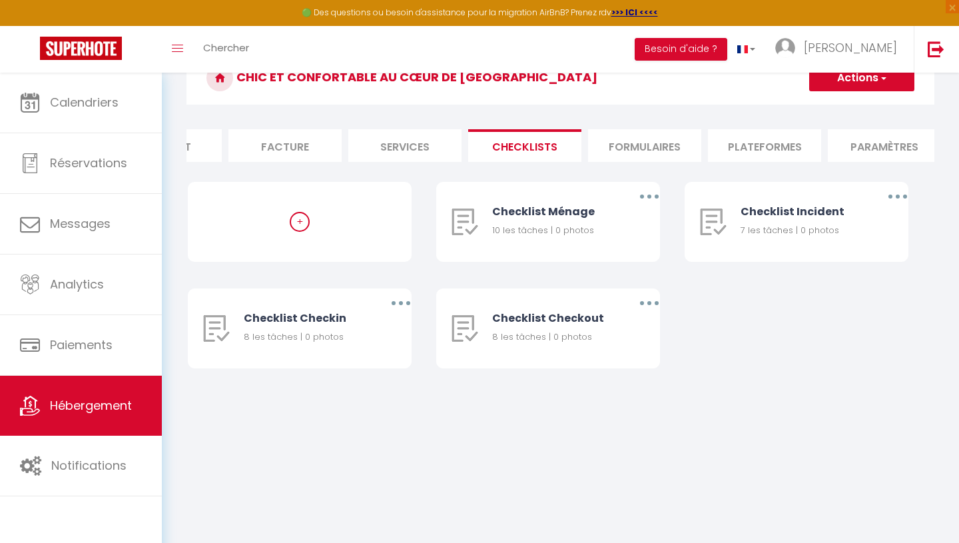
scroll to position [0, 211]
click at [755, 139] on li "Plateformes" at bounding box center [750, 145] width 113 height 33
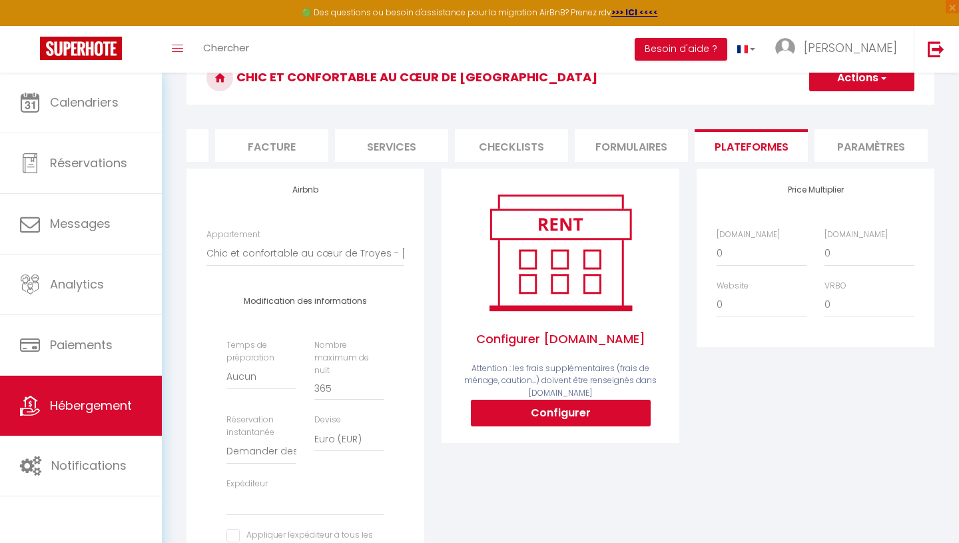
click at [615, 138] on li "Formulaires" at bounding box center [631, 145] width 113 height 33
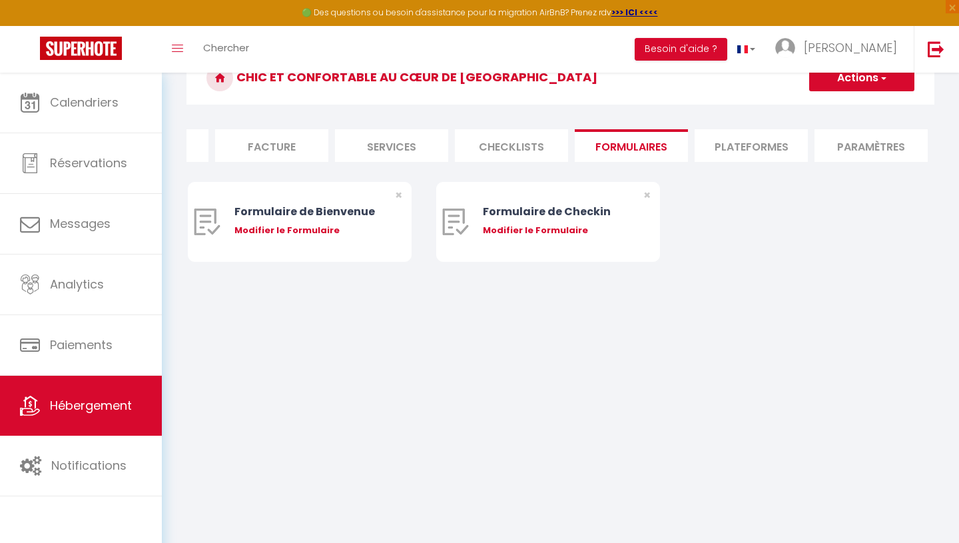
click at [860, 144] on li "Paramètres" at bounding box center [870, 145] width 113 height 33
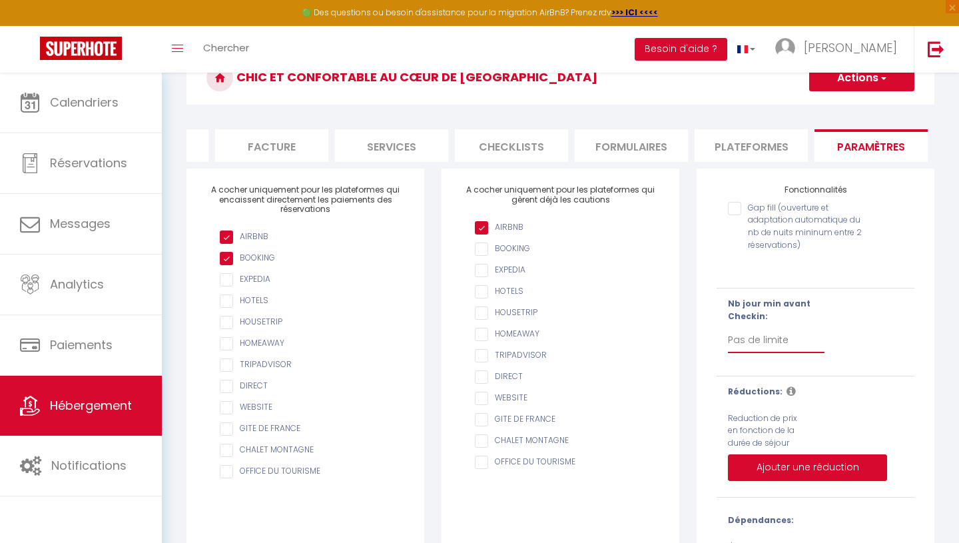
click at [759, 336] on select "Pas de limite 1 2 3 4 5 6 7" at bounding box center [776, 340] width 97 height 25
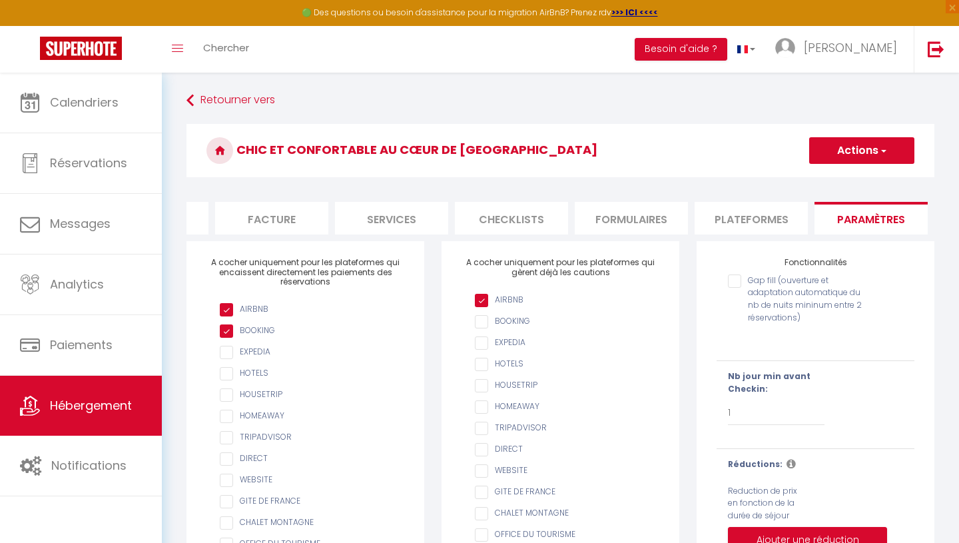
click at [872, 148] on button "Actions" at bounding box center [861, 150] width 105 height 27
click at [844, 184] on input "Enregistrer" at bounding box center [846, 179] width 49 height 13
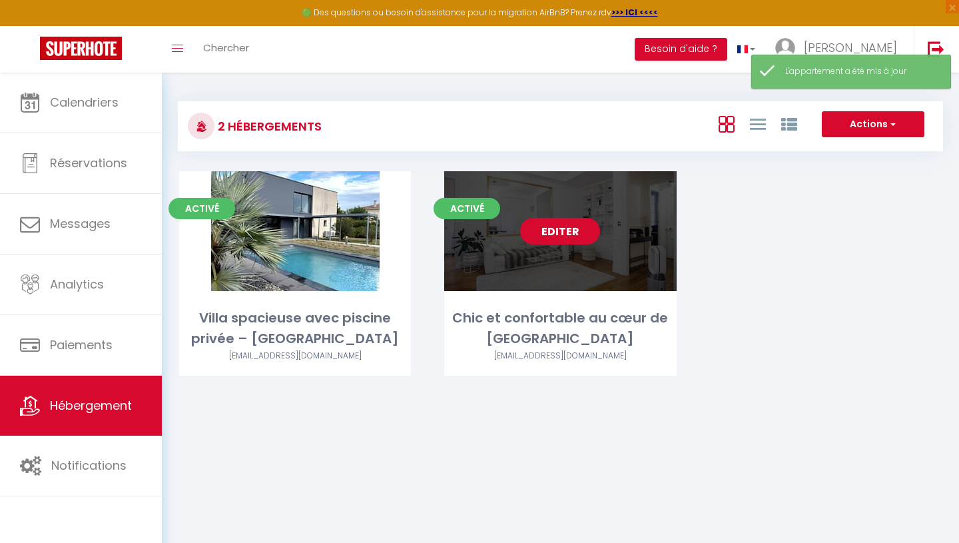
click at [553, 235] on link "Editer" at bounding box center [560, 231] width 80 height 27
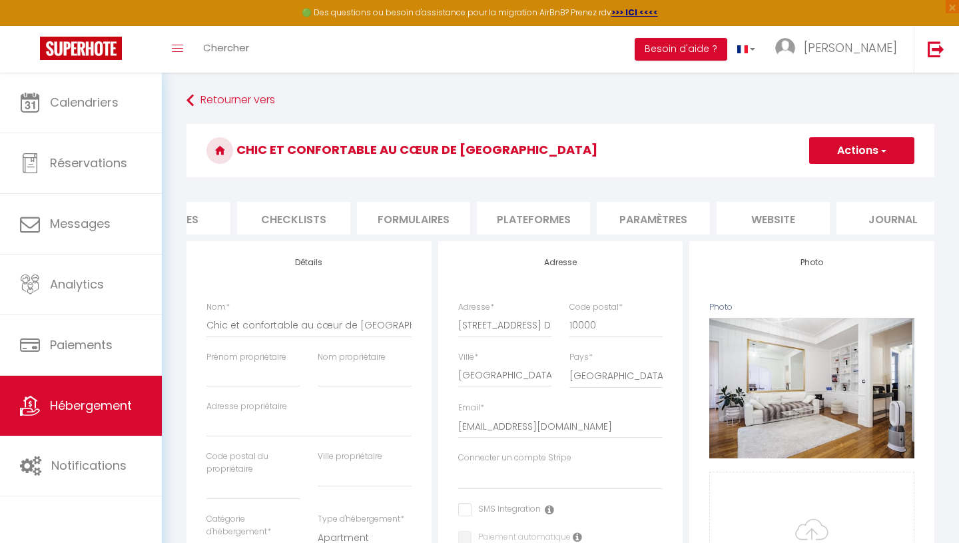
scroll to position [0, 436]
click at [780, 217] on li "website" at bounding box center [765, 218] width 113 height 33
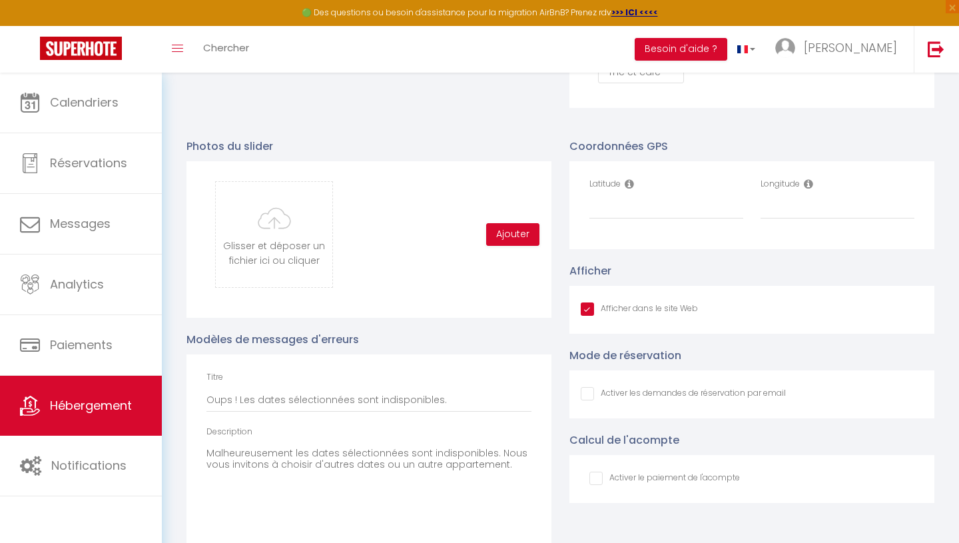
scroll to position [1301, 0]
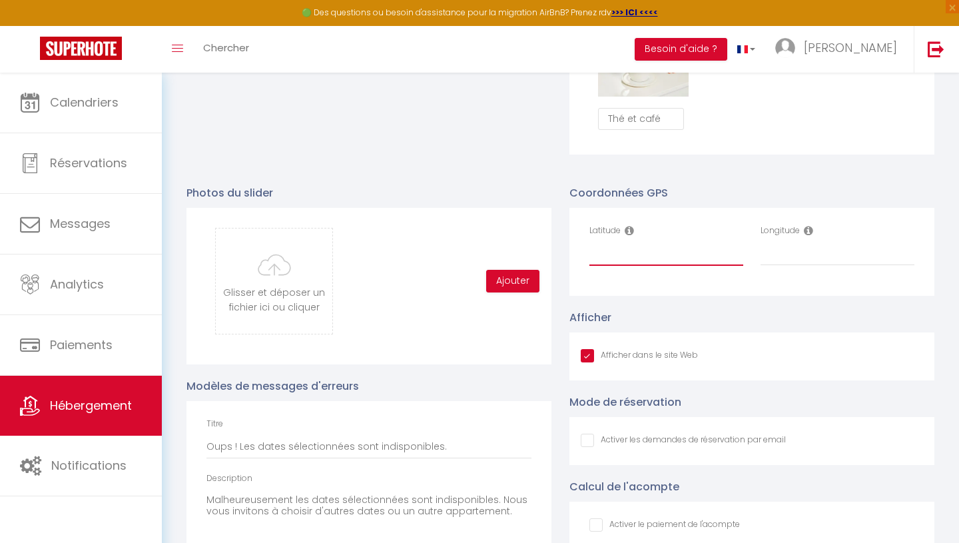
click at [654, 256] on input "Latitude" at bounding box center [666, 254] width 154 height 24
paste input "48.29633712768555"
click at [802, 245] on input "Longitude" at bounding box center [837, 254] width 154 height 24
paste input "4.06818962097168"
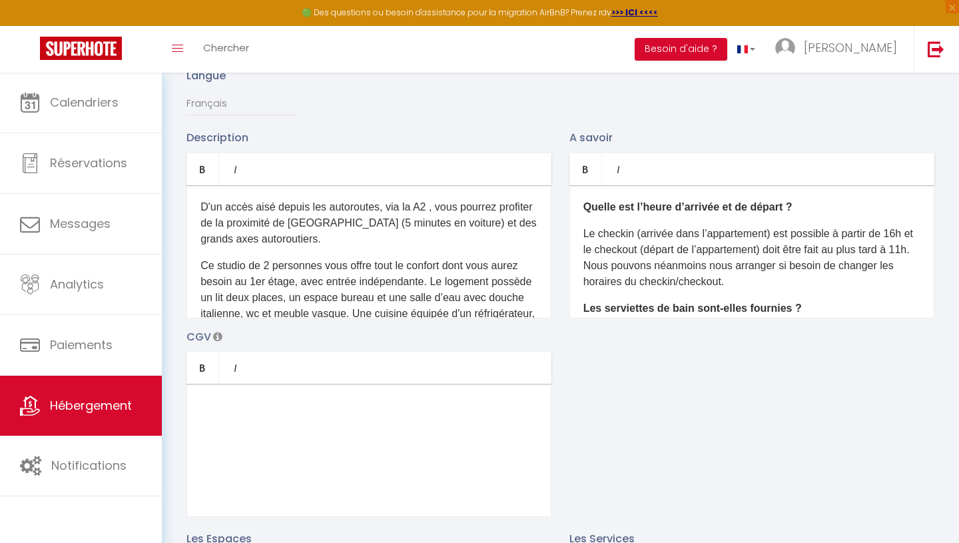
scroll to position [0, 0]
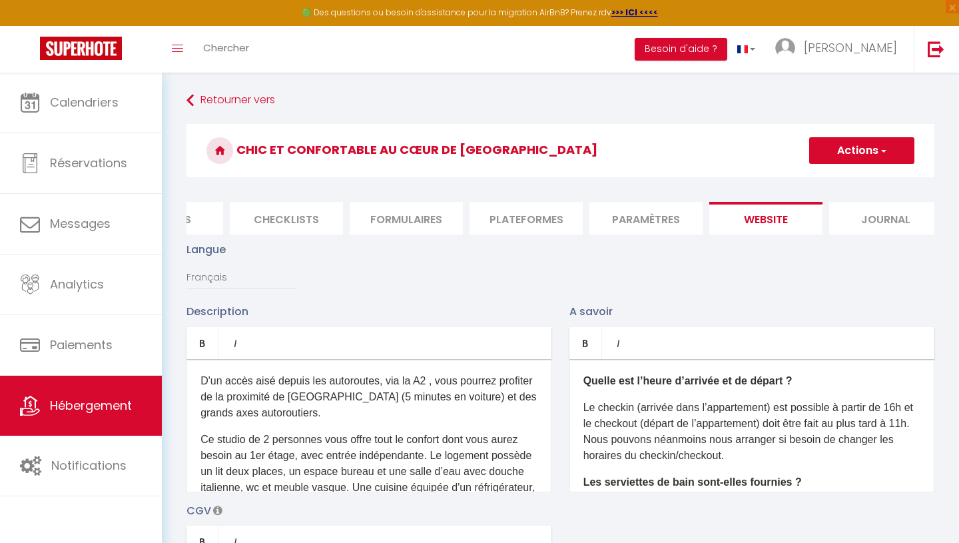
click at [874, 159] on button "Actions" at bounding box center [861, 150] width 105 height 27
click at [864, 177] on input "Enregistrer" at bounding box center [846, 179] width 49 height 13
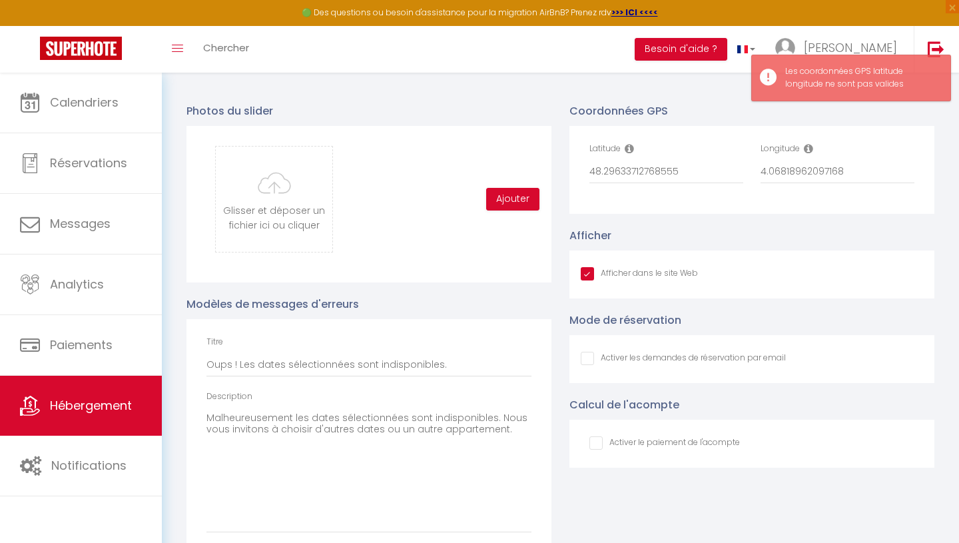
scroll to position [1404, 0]
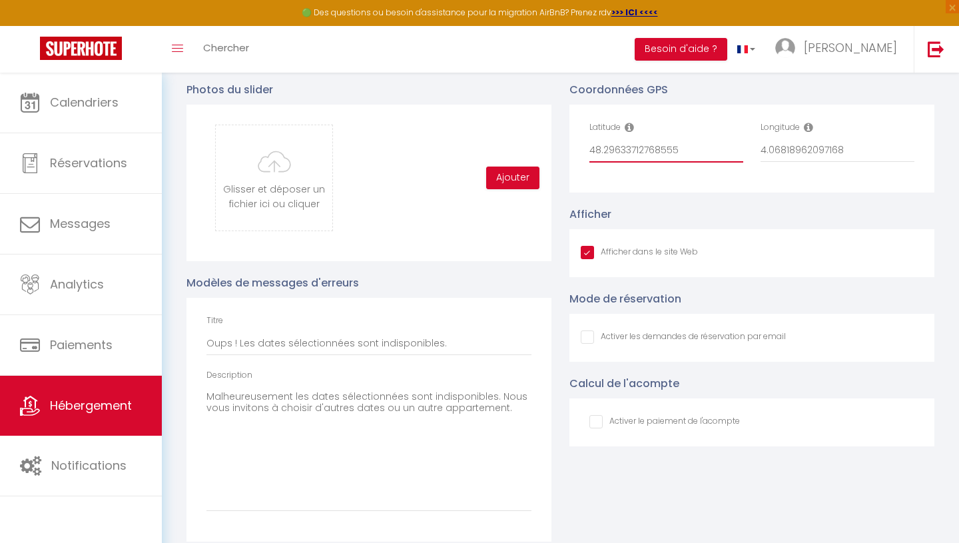
click at [706, 150] on input "48.29633712768555" at bounding box center [666, 150] width 154 height 24
click at [630, 127] on icon at bounding box center [629, 127] width 9 height 11
click at [631, 151] on input "48.29633712768555" at bounding box center [666, 150] width 154 height 24
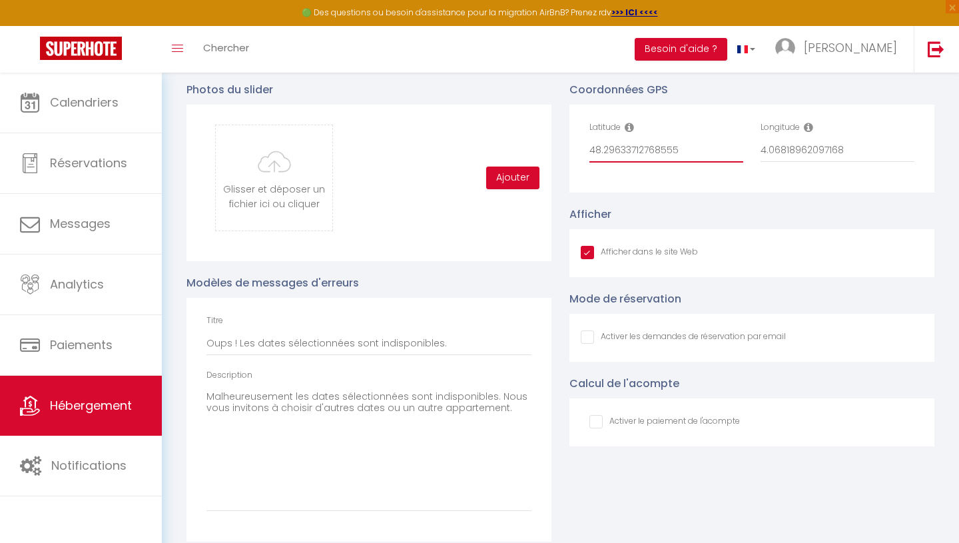
paste input "text"
click at [816, 153] on input "4.06818962097168" at bounding box center [837, 150] width 154 height 24
paste input "text"
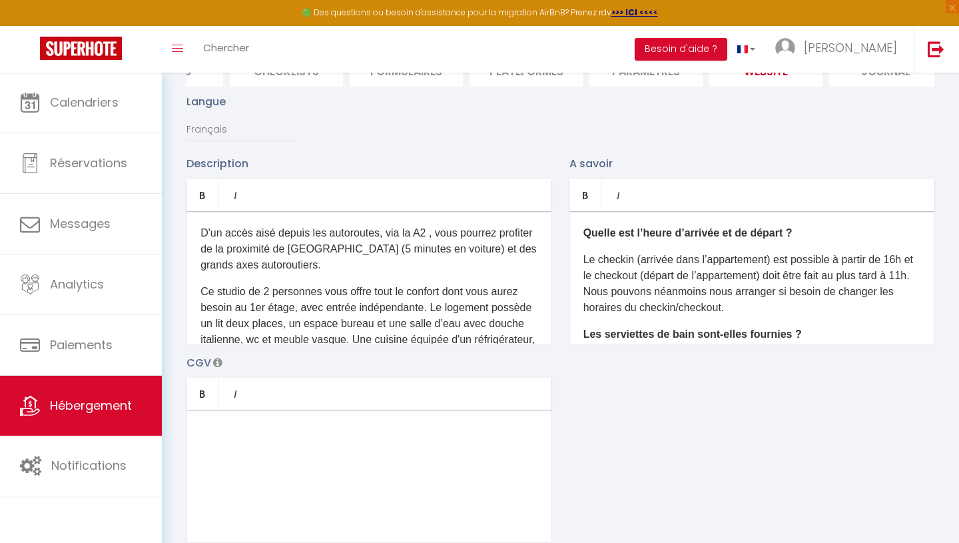
scroll to position [0, 0]
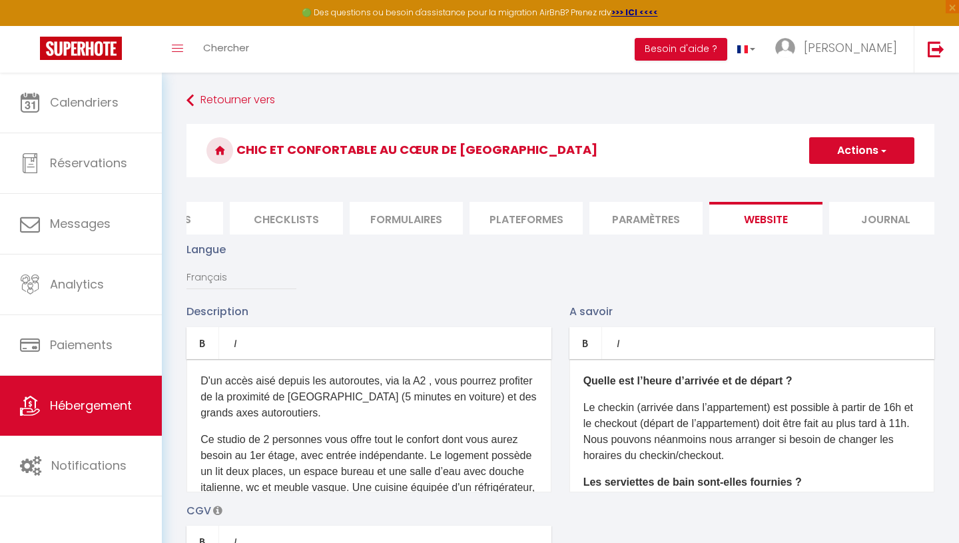
click at [849, 163] on button "Actions" at bounding box center [861, 150] width 105 height 27
click at [848, 180] on input "Enregistrer" at bounding box center [846, 179] width 49 height 13
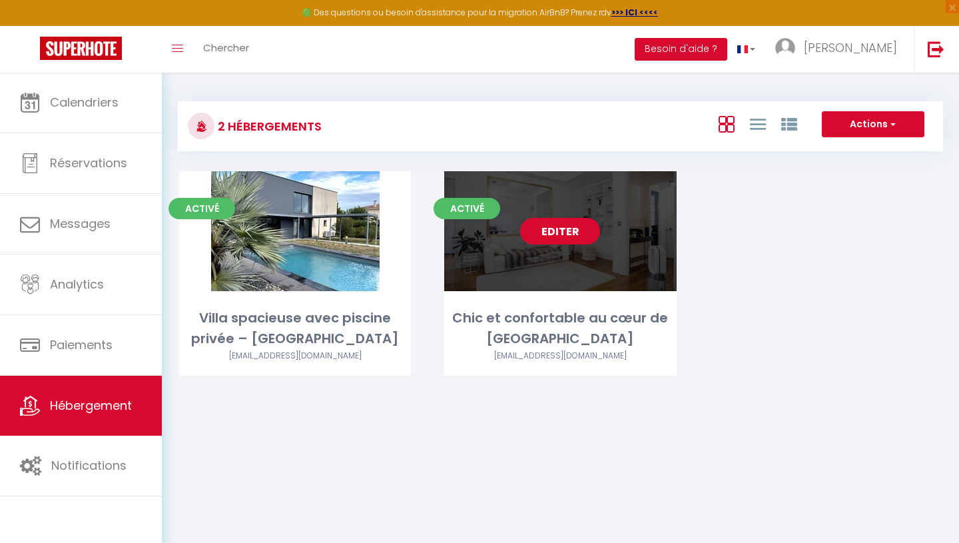
click at [557, 231] on link "Editer" at bounding box center [560, 231] width 80 height 27
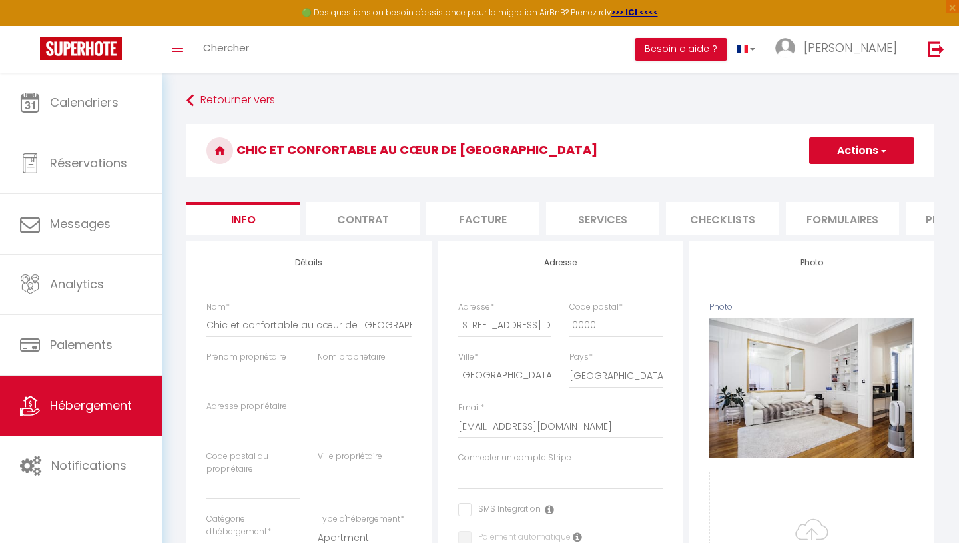
click at [389, 215] on li "Contrat" at bounding box center [362, 218] width 113 height 33
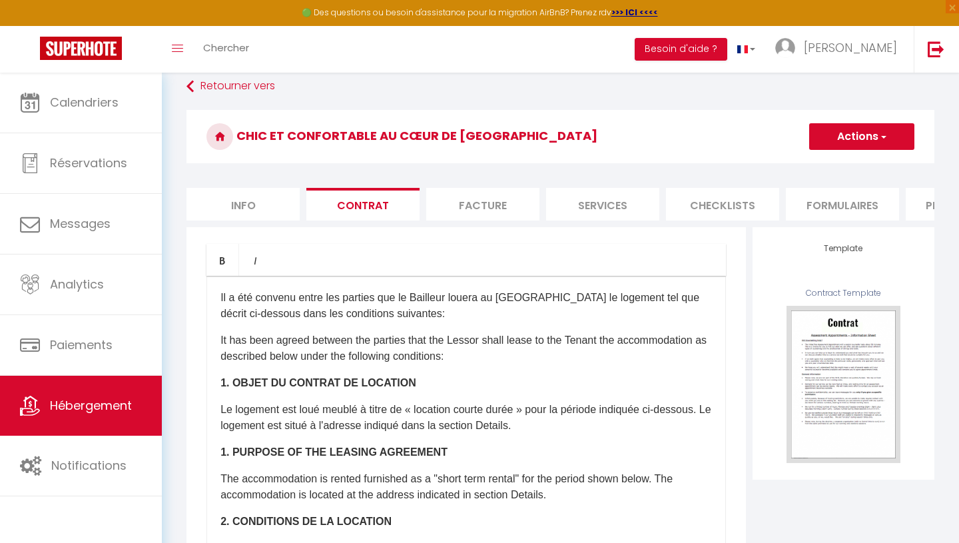
scroll to position [16, 0]
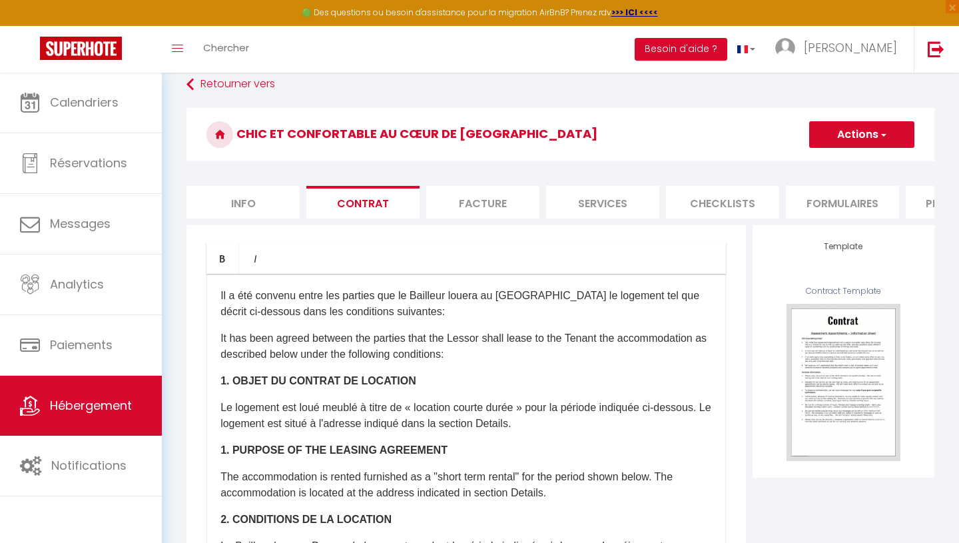
click at [606, 208] on li "Services" at bounding box center [602, 202] width 113 height 33
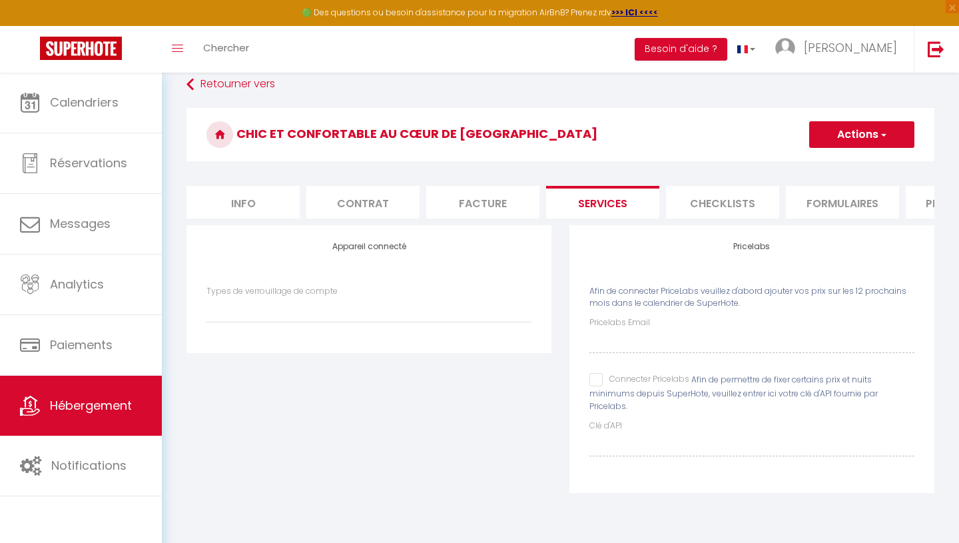
click at [591, 383] on input "Connecter Pricelabs" at bounding box center [639, 379] width 100 height 13
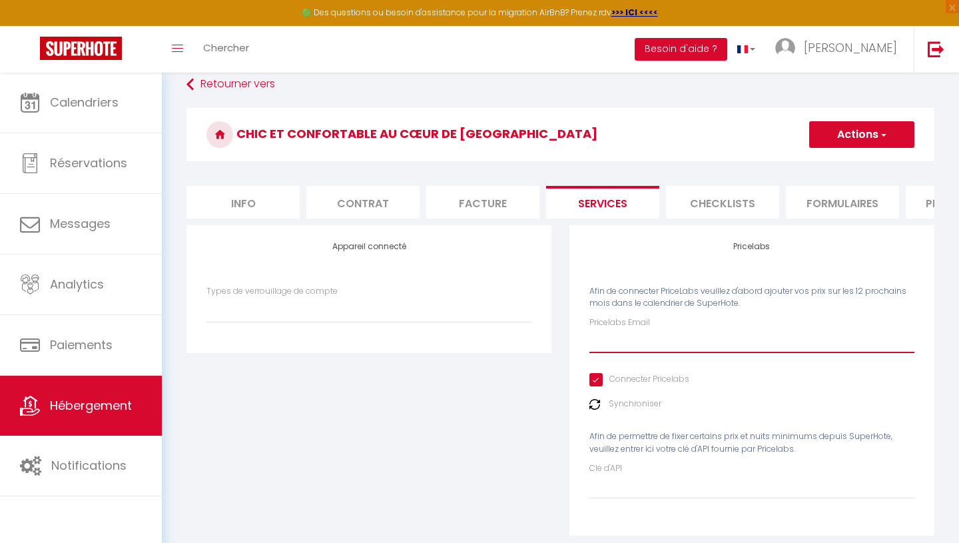
click at [613, 336] on input "Pricelabs Email" at bounding box center [751, 341] width 325 height 24
click at [480, 419] on div "Appareil connecté Types de verrouillage de compte" at bounding box center [369, 389] width 383 height 328
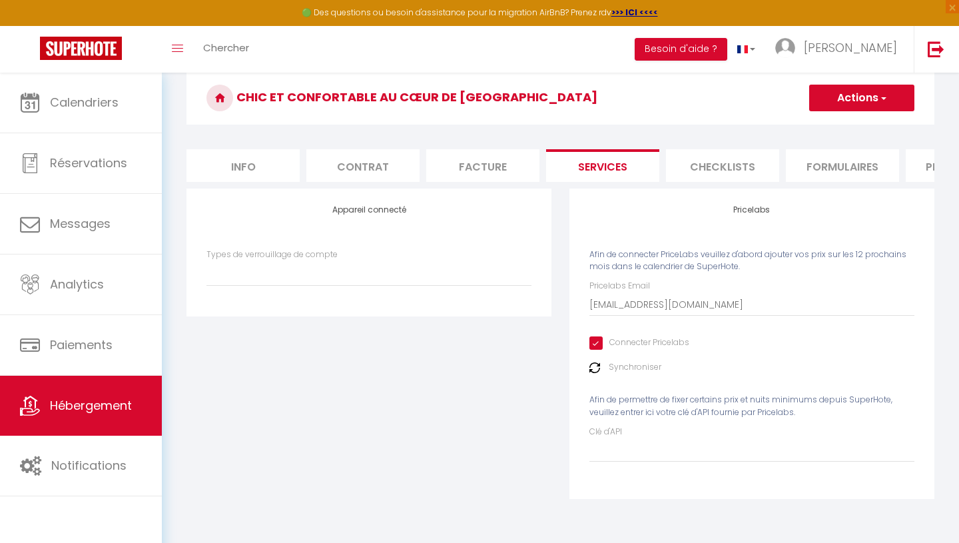
scroll to position [54, 0]
click at [846, 109] on button "Actions" at bounding box center [861, 96] width 105 height 27
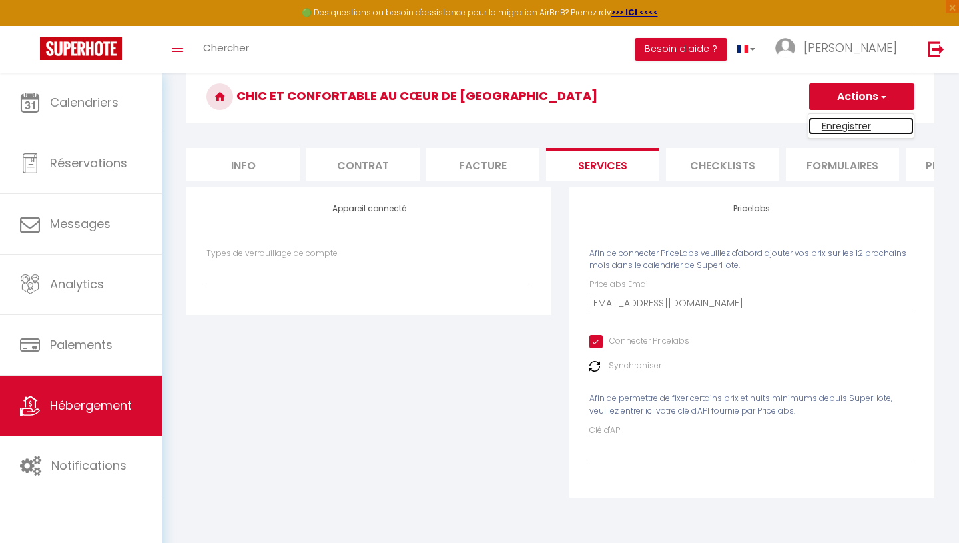
click at [843, 126] on link "Enregistrer" at bounding box center [860, 125] width 105 height 17
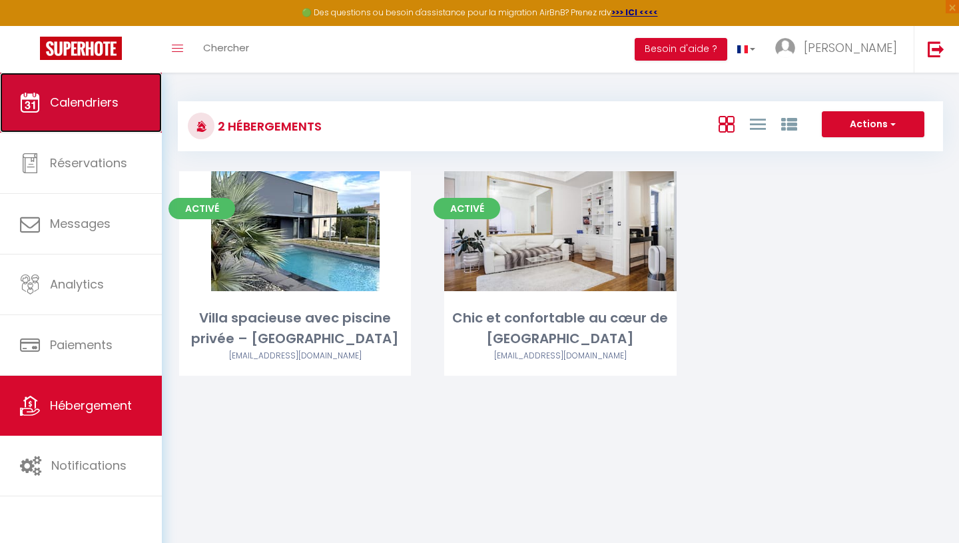
click at [71, 121] on link "Calendriers" at bounding box center [81, 103] width 162 height 60
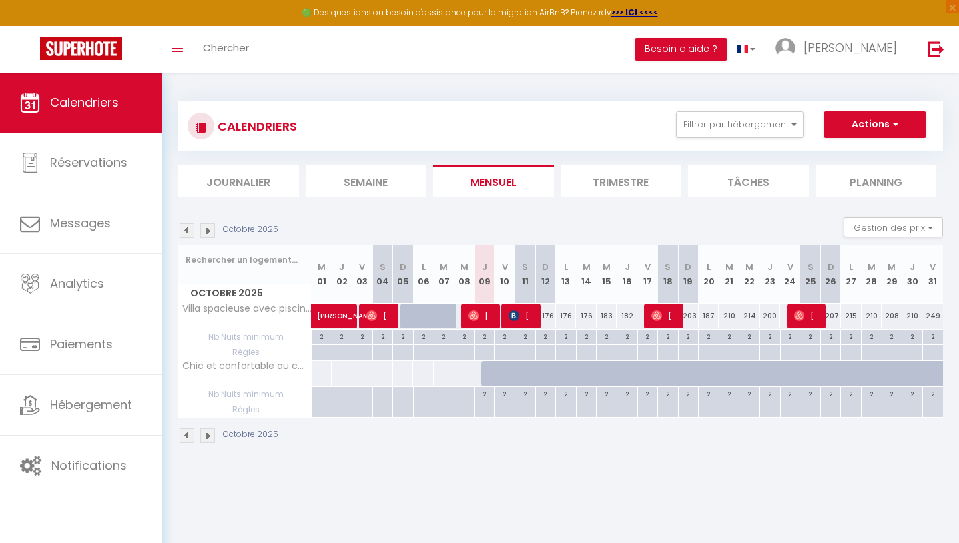
click at [206, 230] on img at bounding box center [207, 230] width 15 height 15
click at [205, 230] on img at bounding box center [207, 230] width 15 height 15
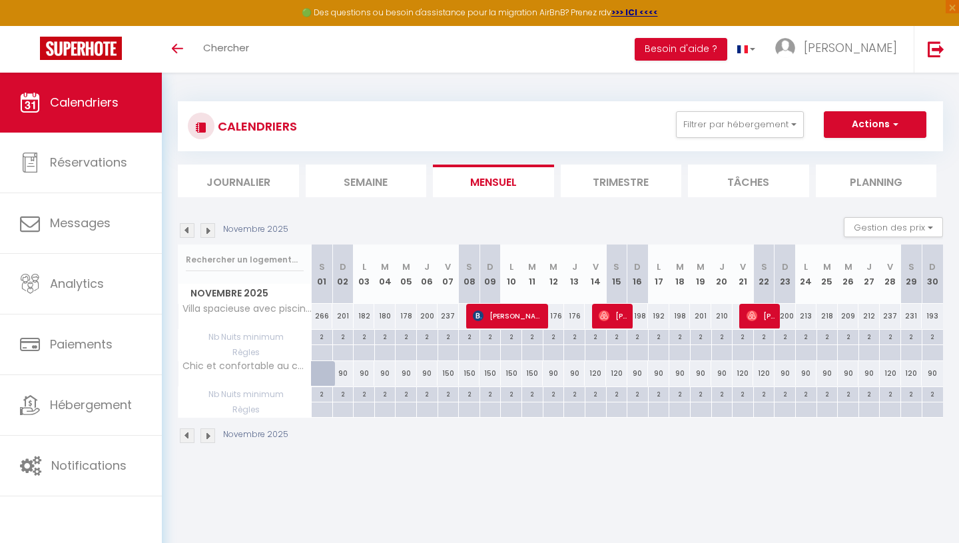
click at [96, 101] on span "Calendriers" at bounding box center [84, 102] width 69 height 17
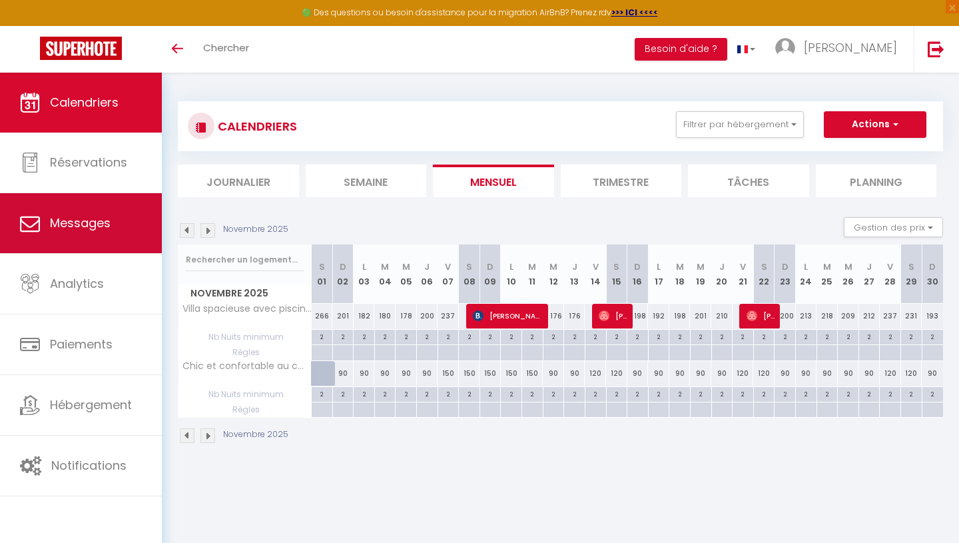
click at [119, 220] on link "Messages" at bounding box center [81, 223] width 162 height 60
select select "message"
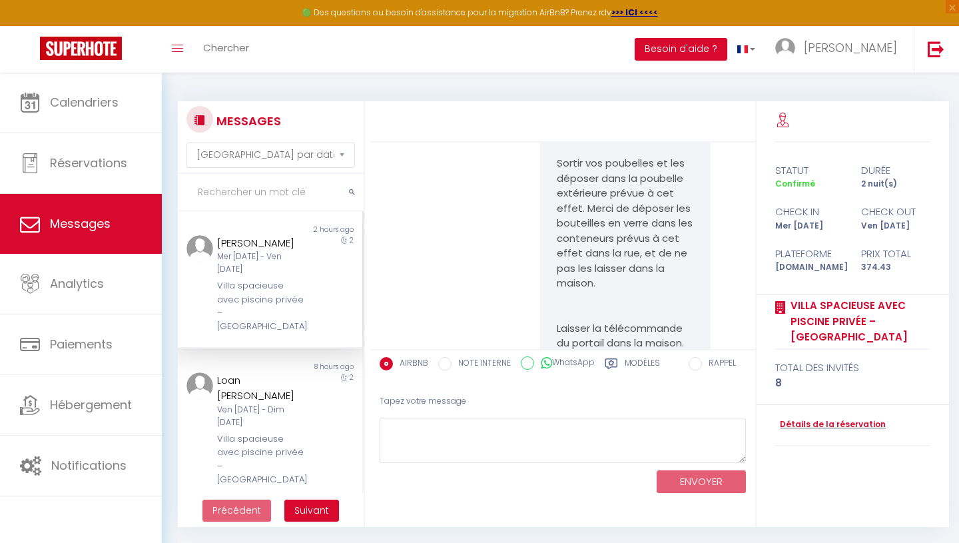
scroll to position [2026, 0]
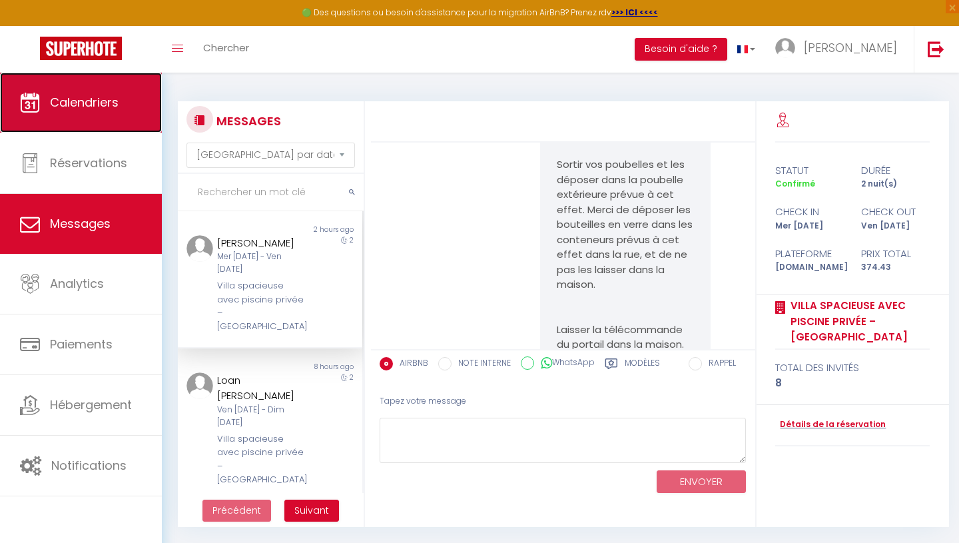
click at [90, 111] on span "Calendriers" at bounding box center [84, 102] width 69 height 17
